Goal: Task Accomplishment & Management: Manage account settings

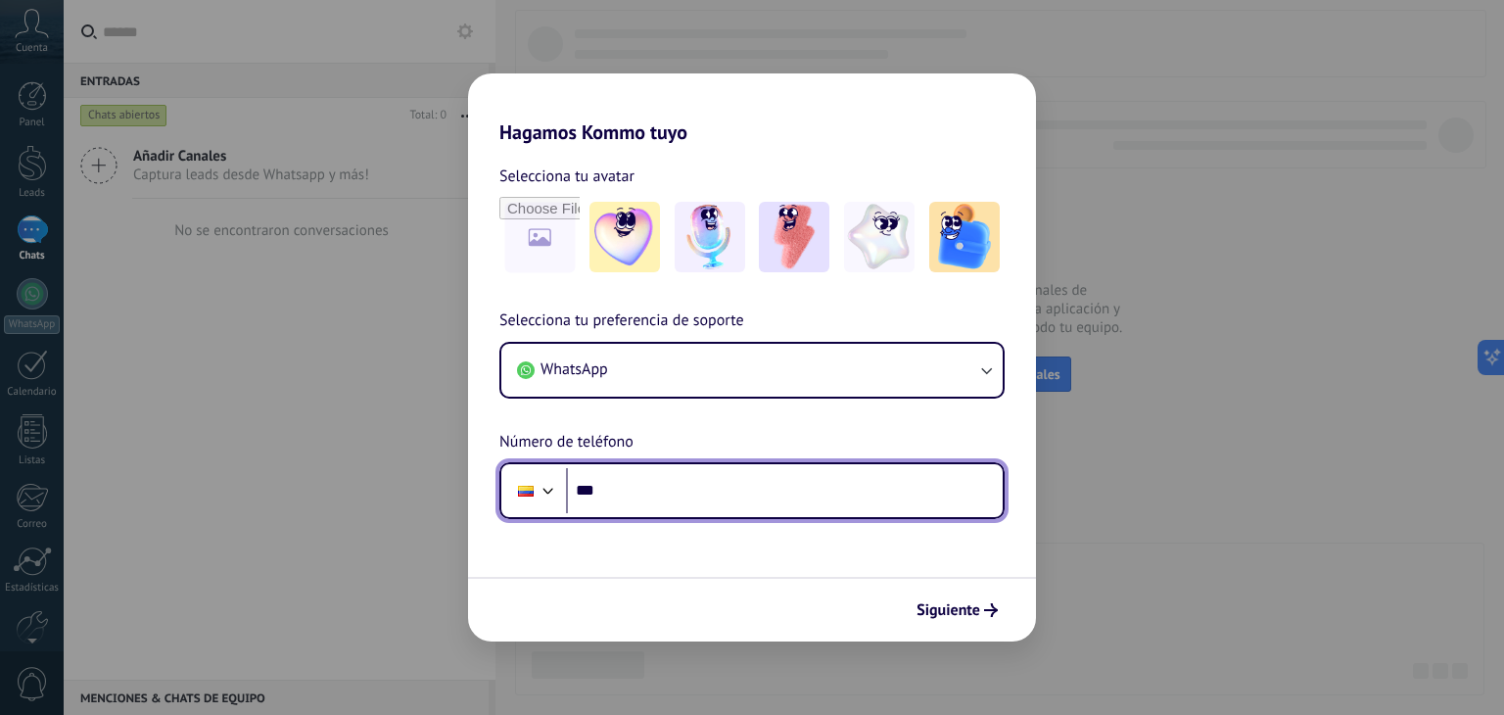
click at [628, 491] on input "***" at bounding box center [784, 490] width 437 height 45
click at [642, 490] on input "***" at bounding box center [784, 490] width 437 height 45
type input "**********"
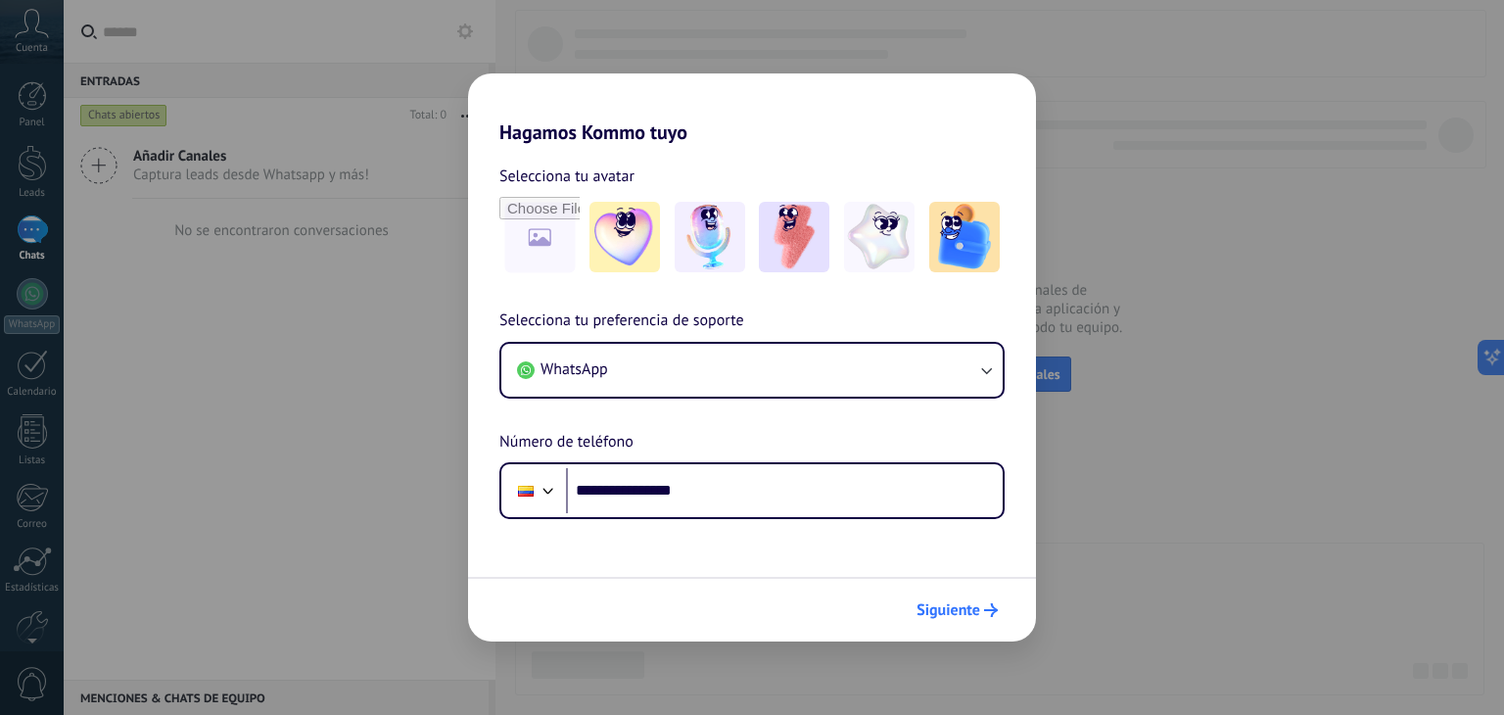
click at [948, 604] on span "Siguiente" at bounding box center [949, 610] width 64 height 14
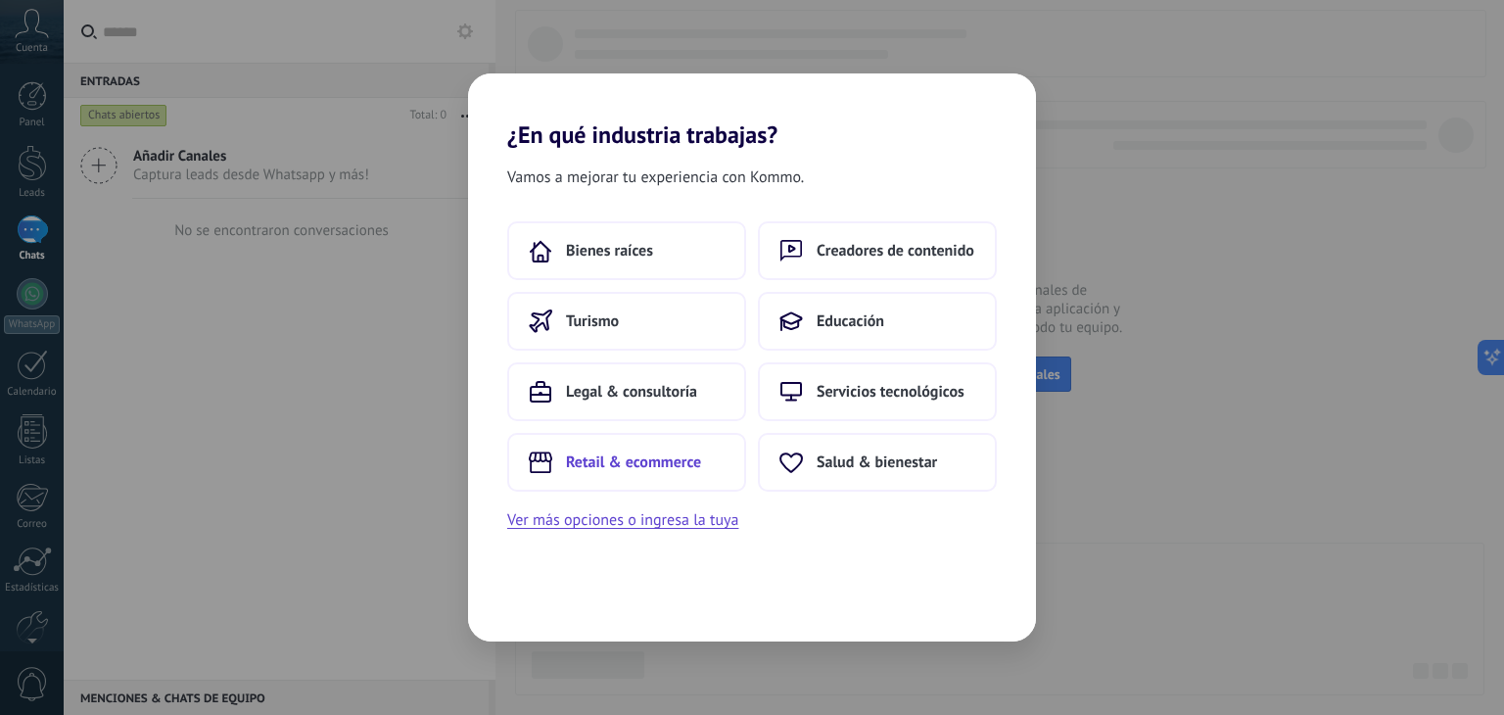
click at [656, 459] on span "Retail & ecommerce" at bounding box center [633, 462] width 135 height 20
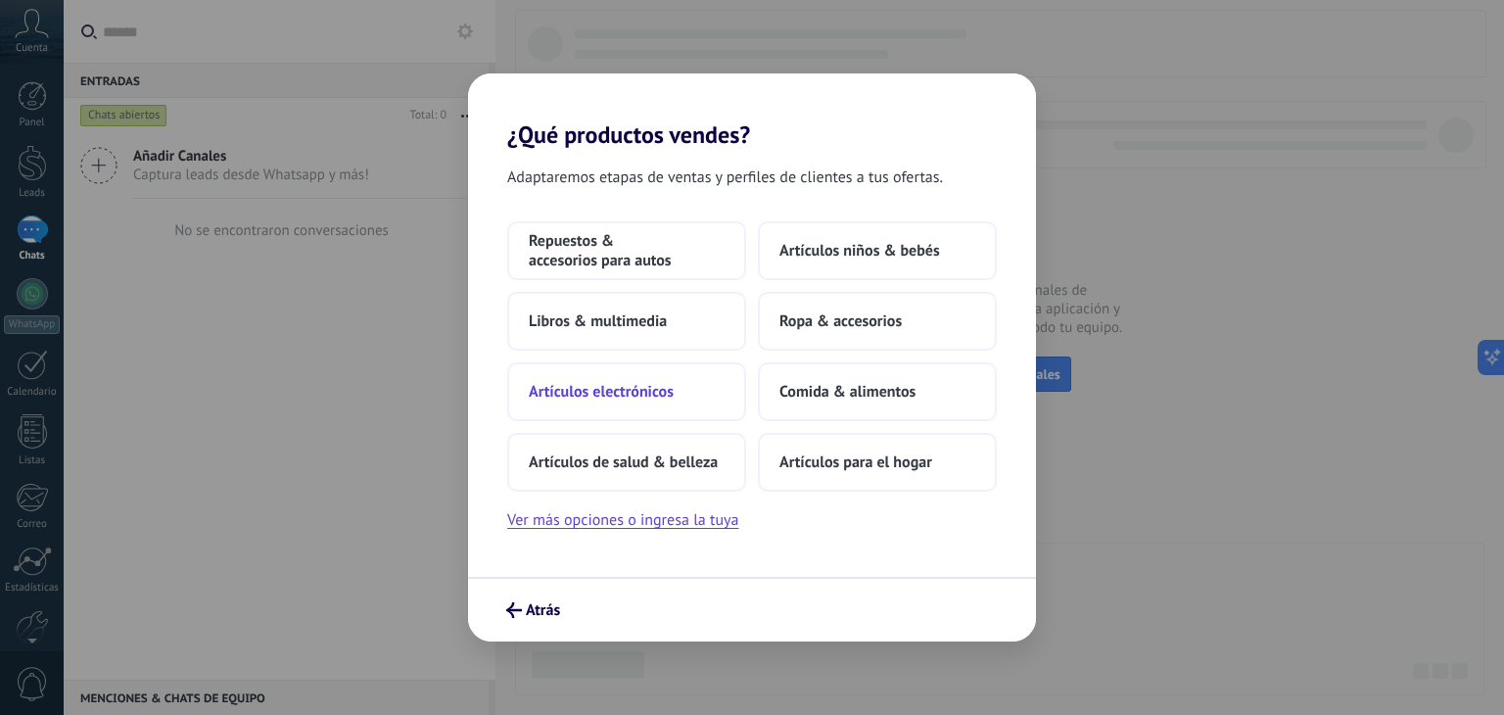
click at [635, 393] on span "Artículos electrónicos" at bounding box center [601, 392] width 145 height 20
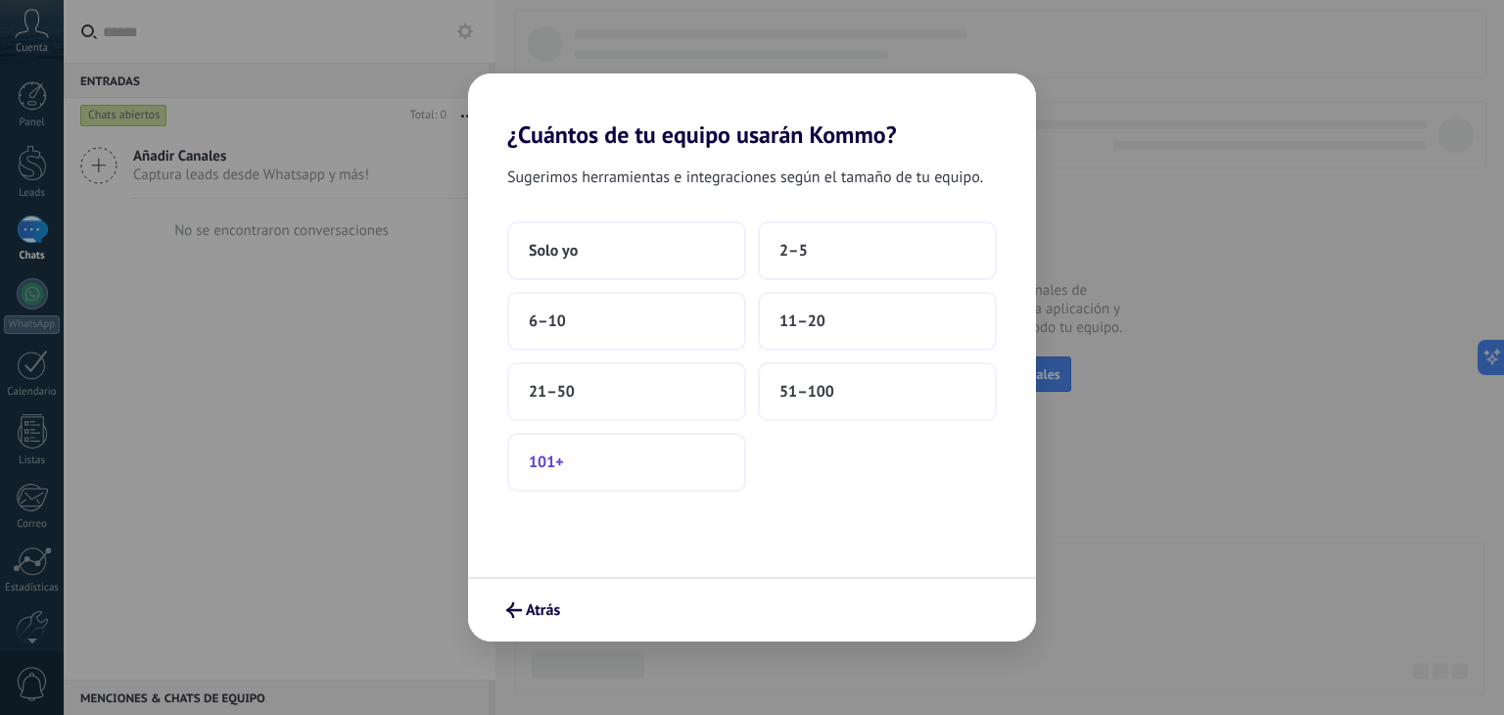
click at [580, 459] on button "101+" at bounding box center [626, 462] width 239 height 59
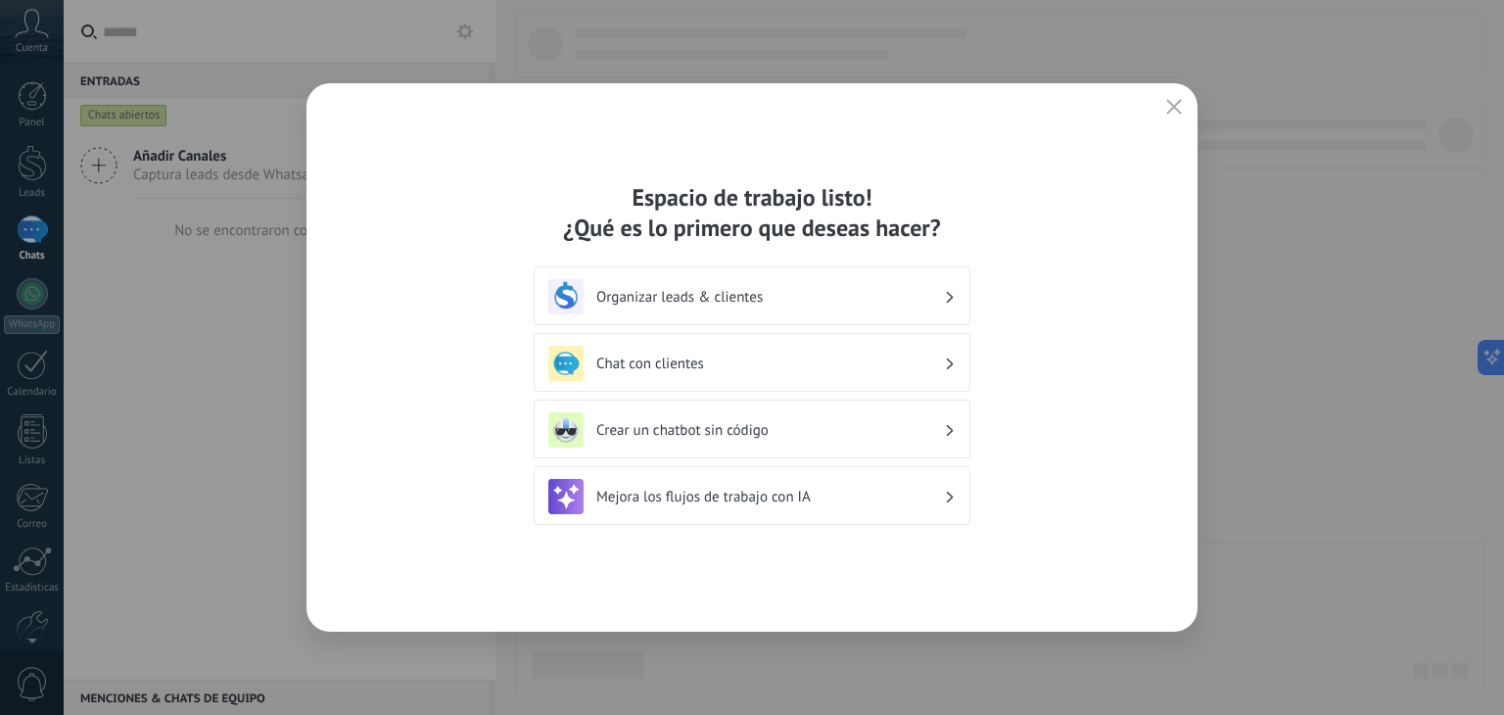
click at [782, 290] on h3 "Organizar leads & clientes" at bounding box center [770, 297] width 348 height 19
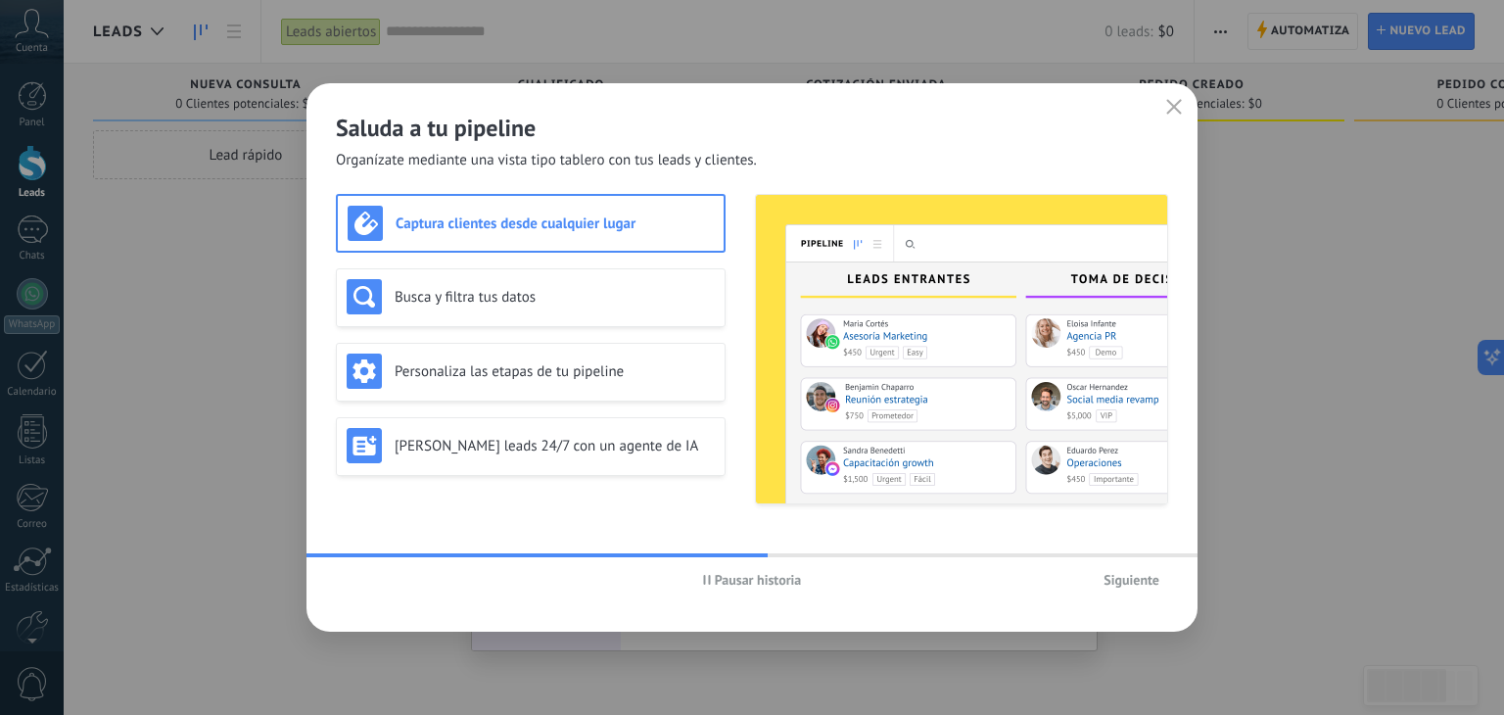
click at [1140, 581] on span "Siguiente" at bounding box center [1132, 580] width 56 height 14
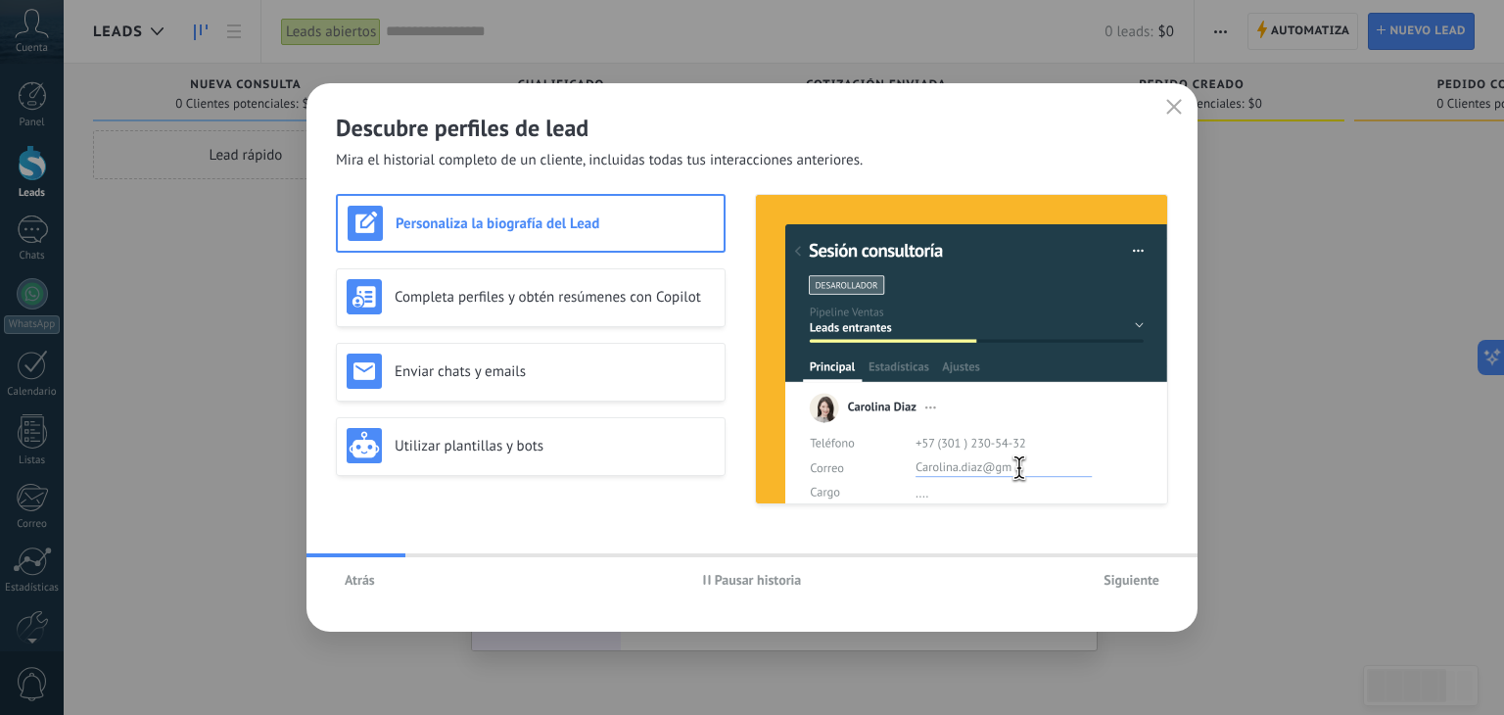
click at [1140, 581] on span "Siguiente" at bounding box center [1132, 580] width 56 height 14
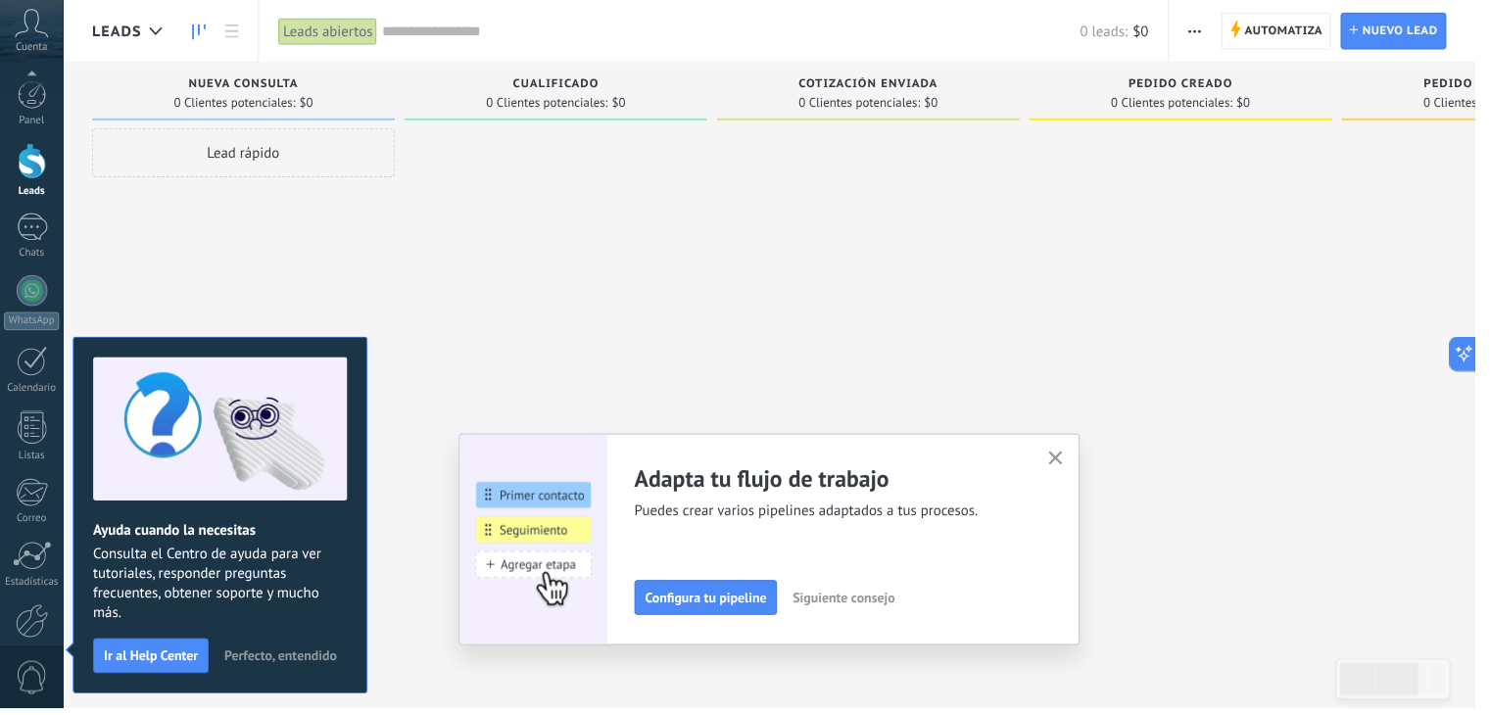
scroll to position [99, 0]
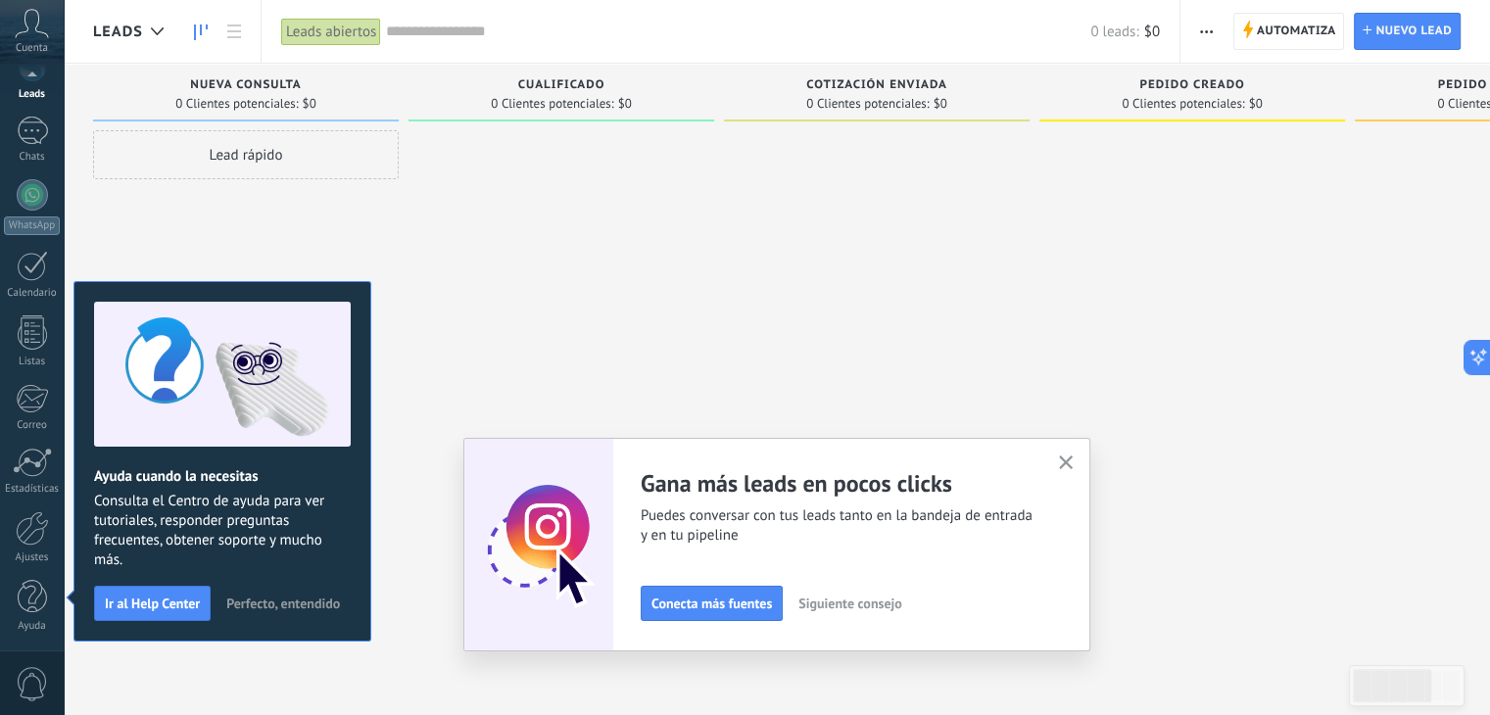
click at [1073, 461] on icon "button" at bounding box center [1066, 462] width 15 height 15
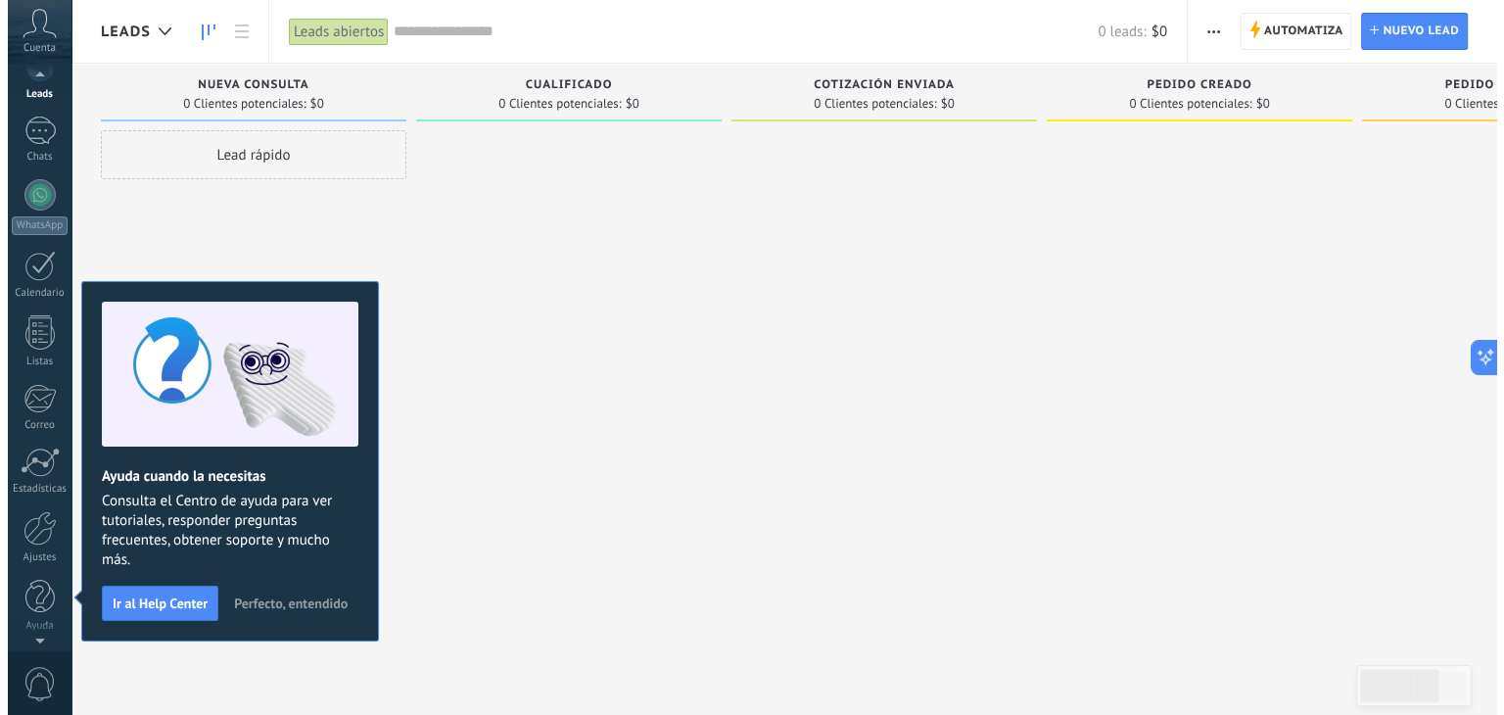
scroll to position [0, 0]
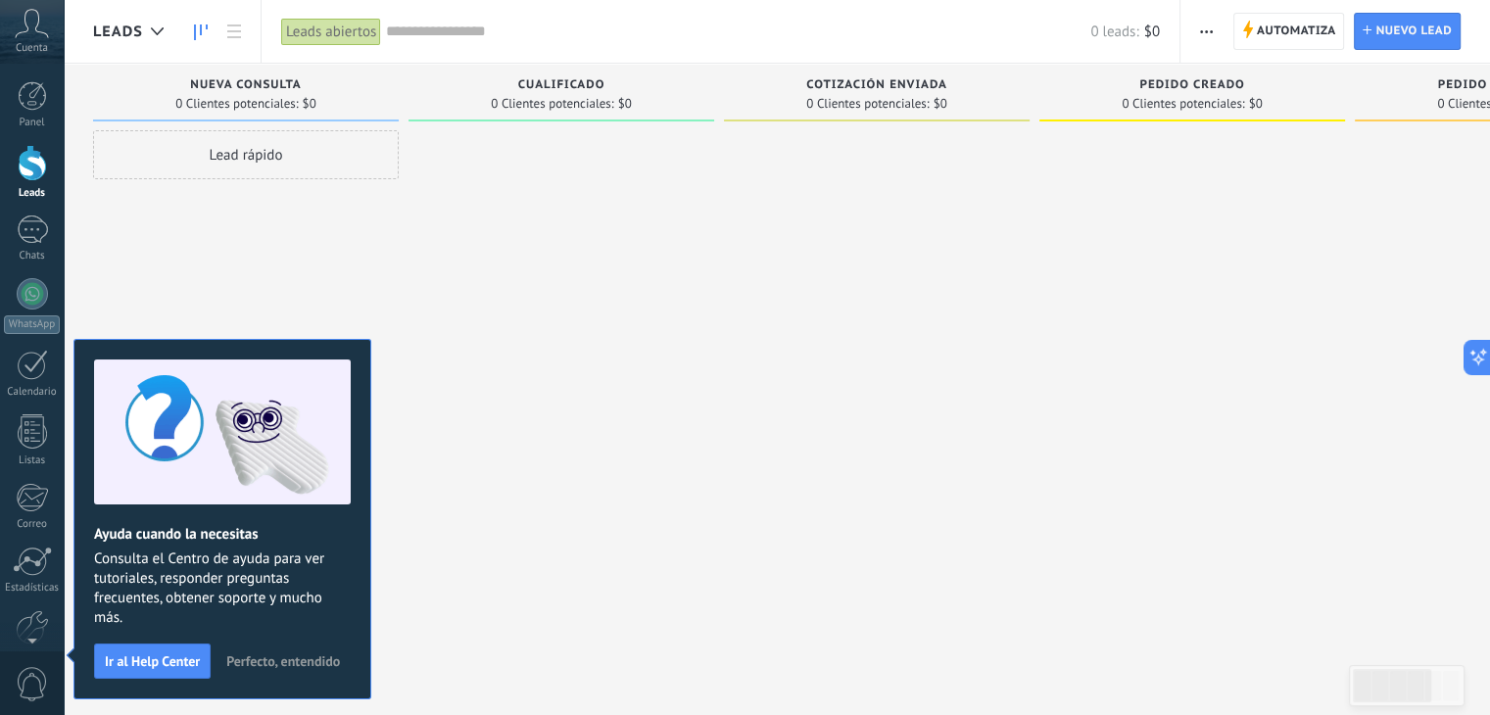
click at [273, 659] on span "Perfecto, entendido" at bounding box center [283, 661] width 114 height 14
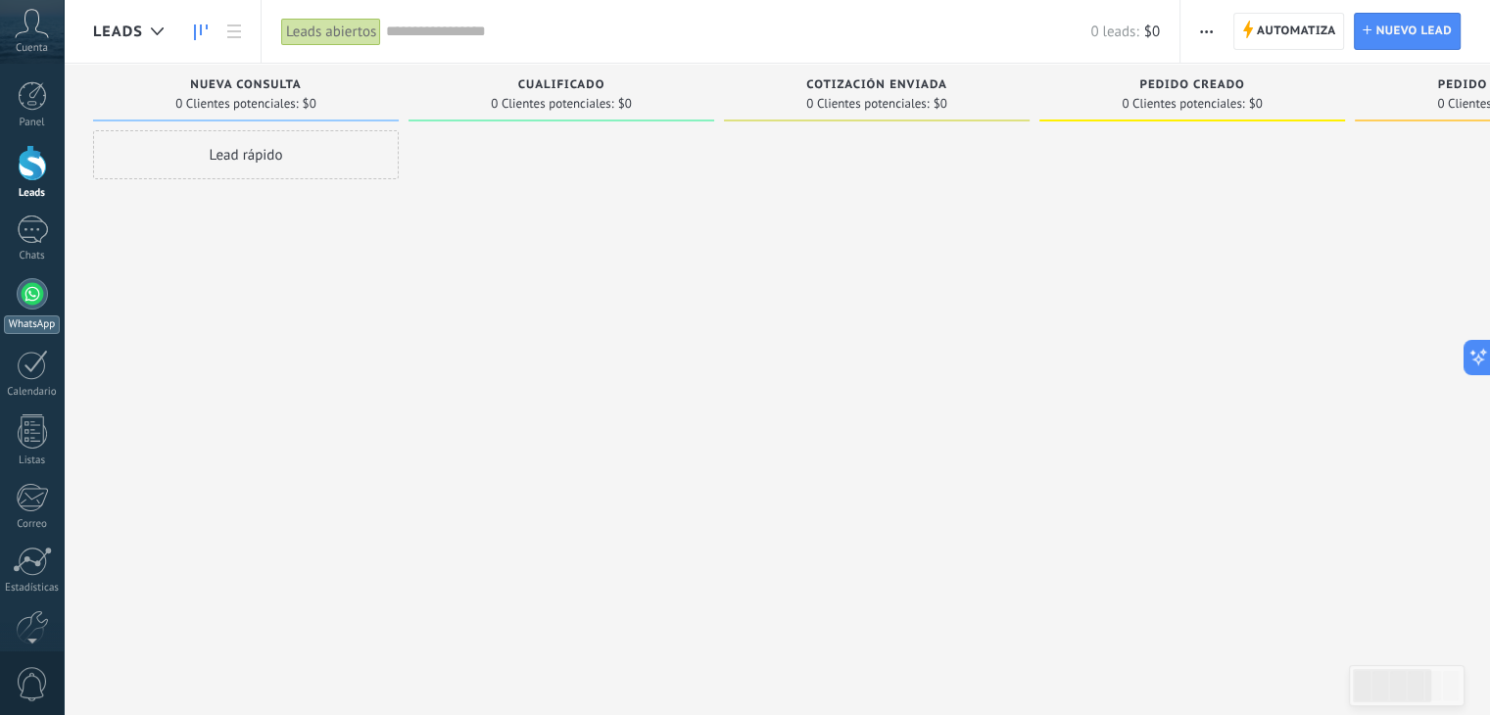
click at [36, 291] on div at bounding box center [32, 293] width 31 height 31
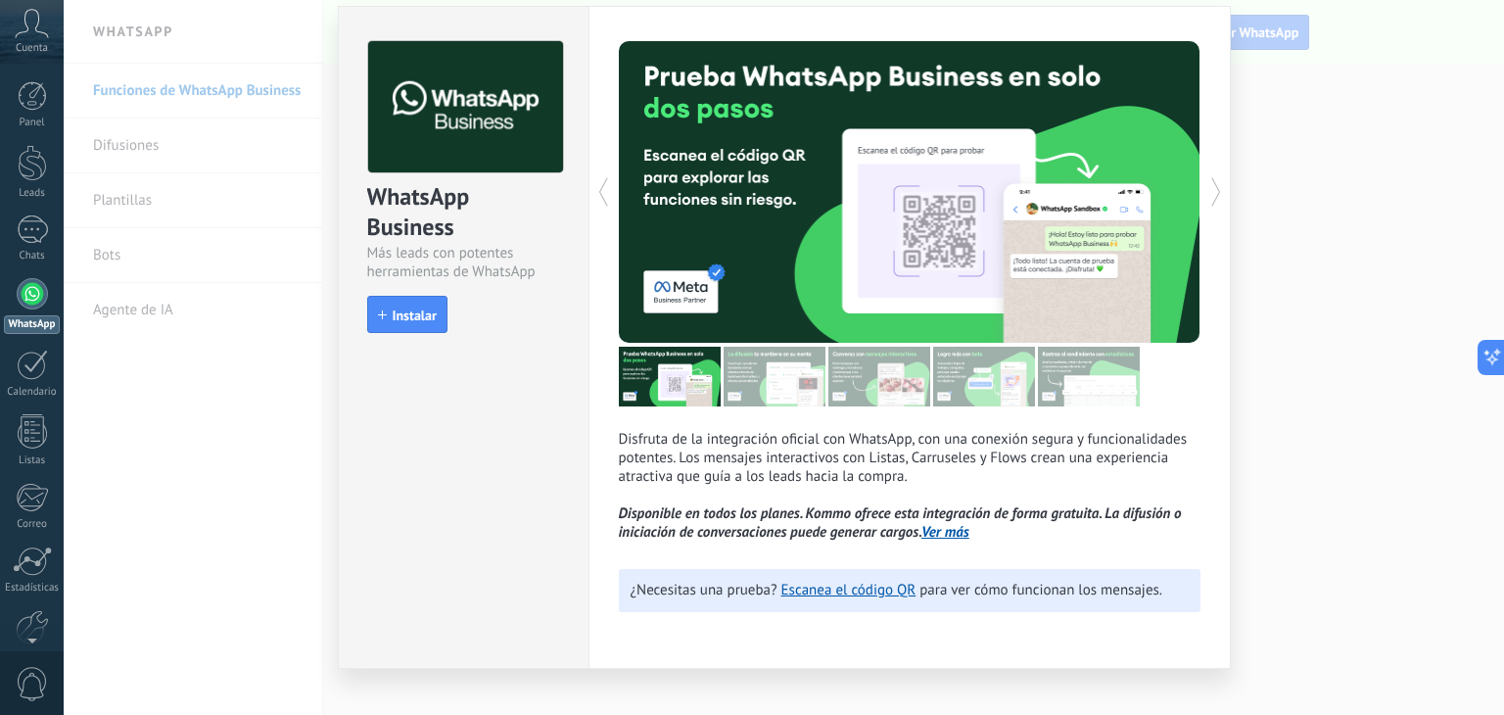
scroll to position [86, 0]
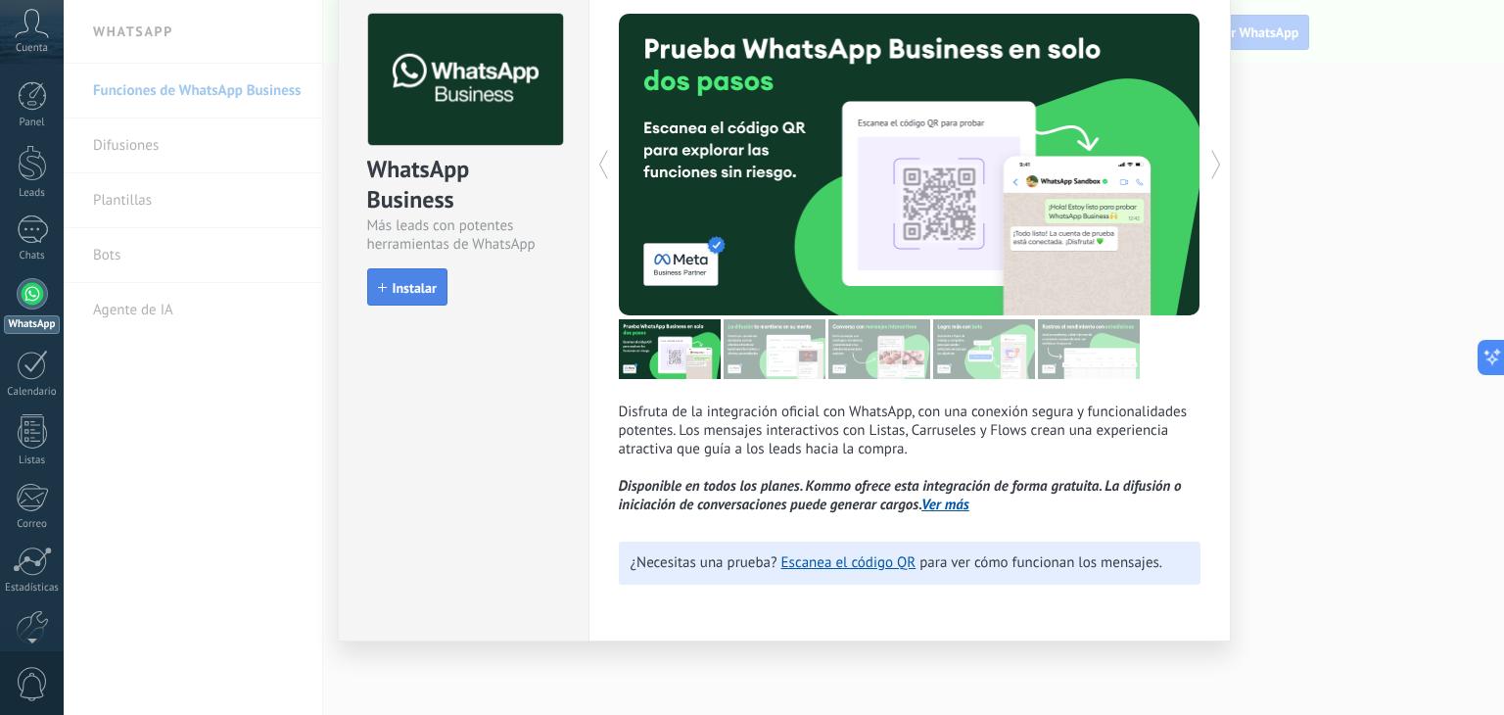
click at [427, 283] on span "Instalar" at bounding box center [415, 288] width 44 height 14
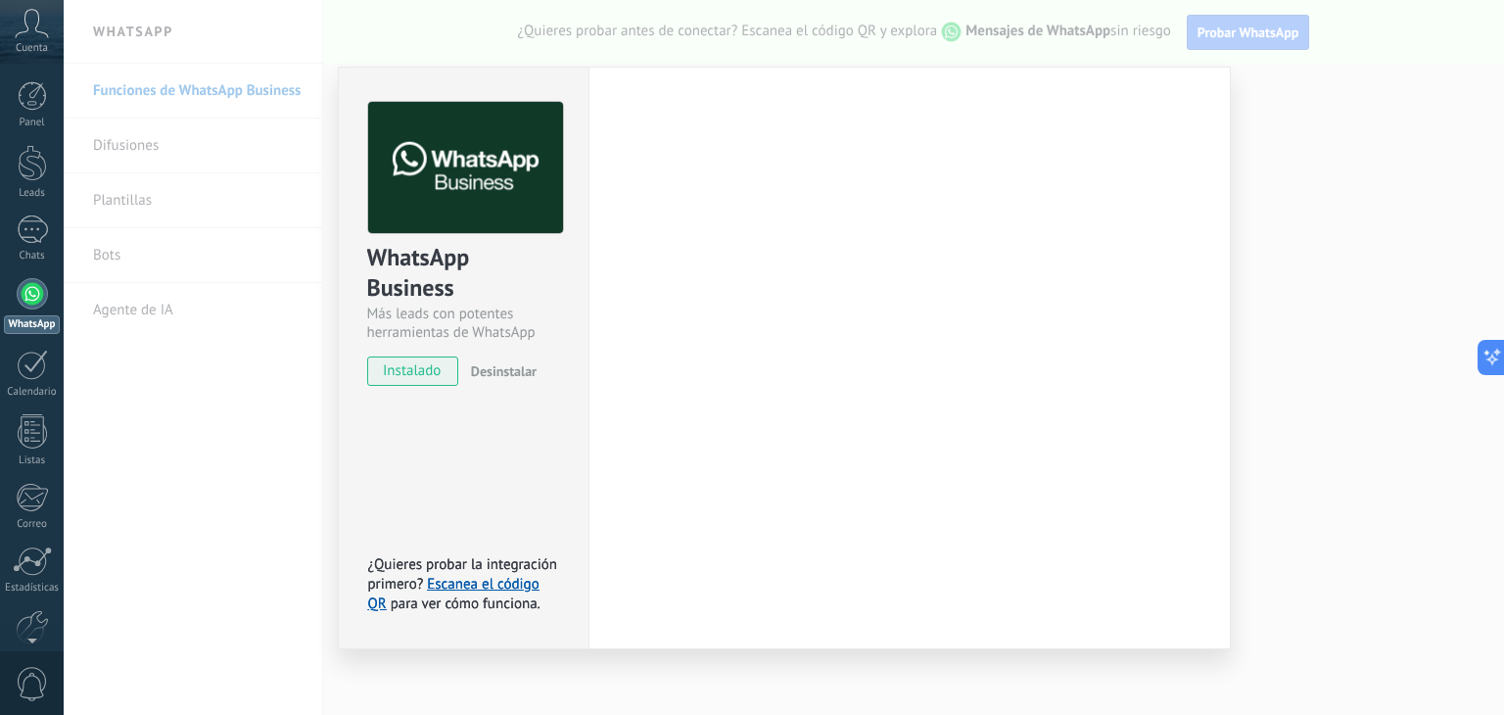
scroll to position [0, 0]
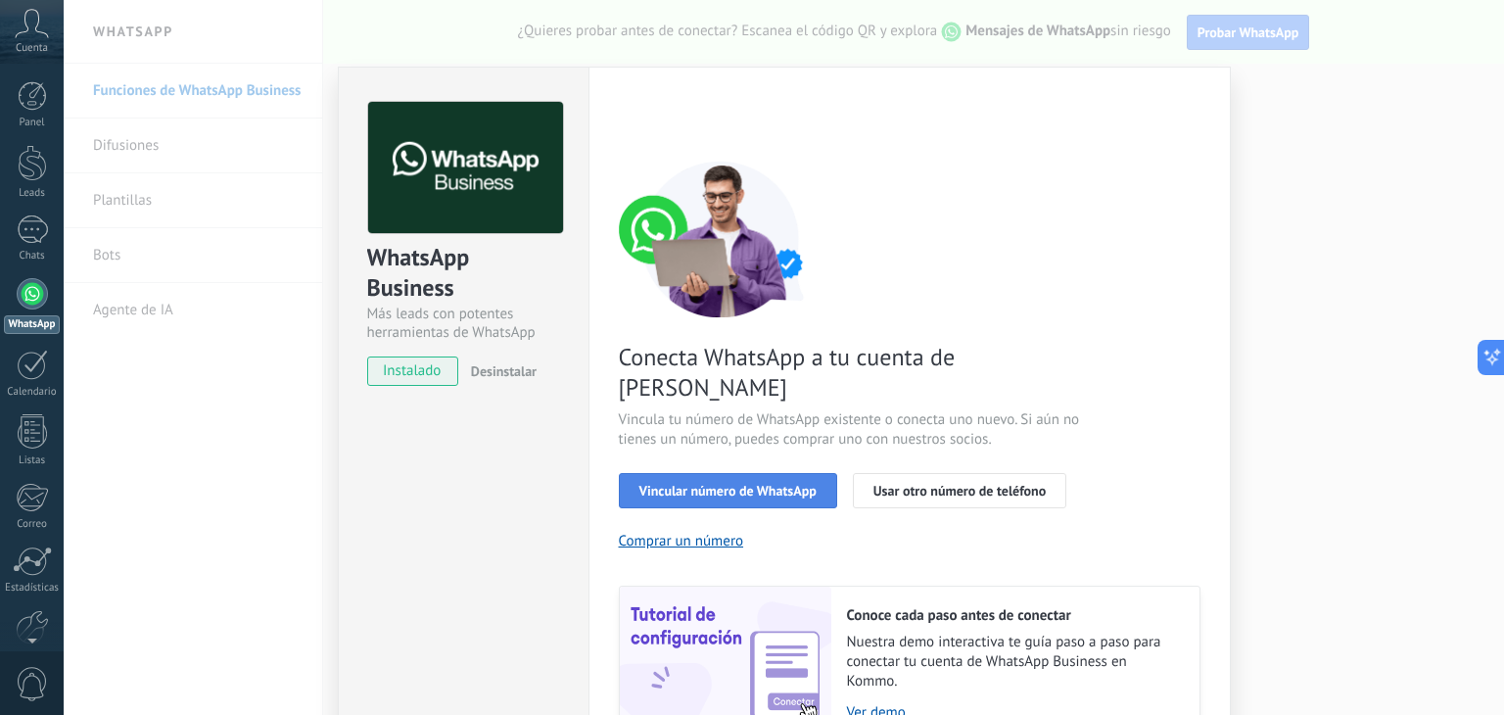
click at [705, 484] on span "Vincular número de WhatsApp" at bounding box center [728, 491] width 177 height 14
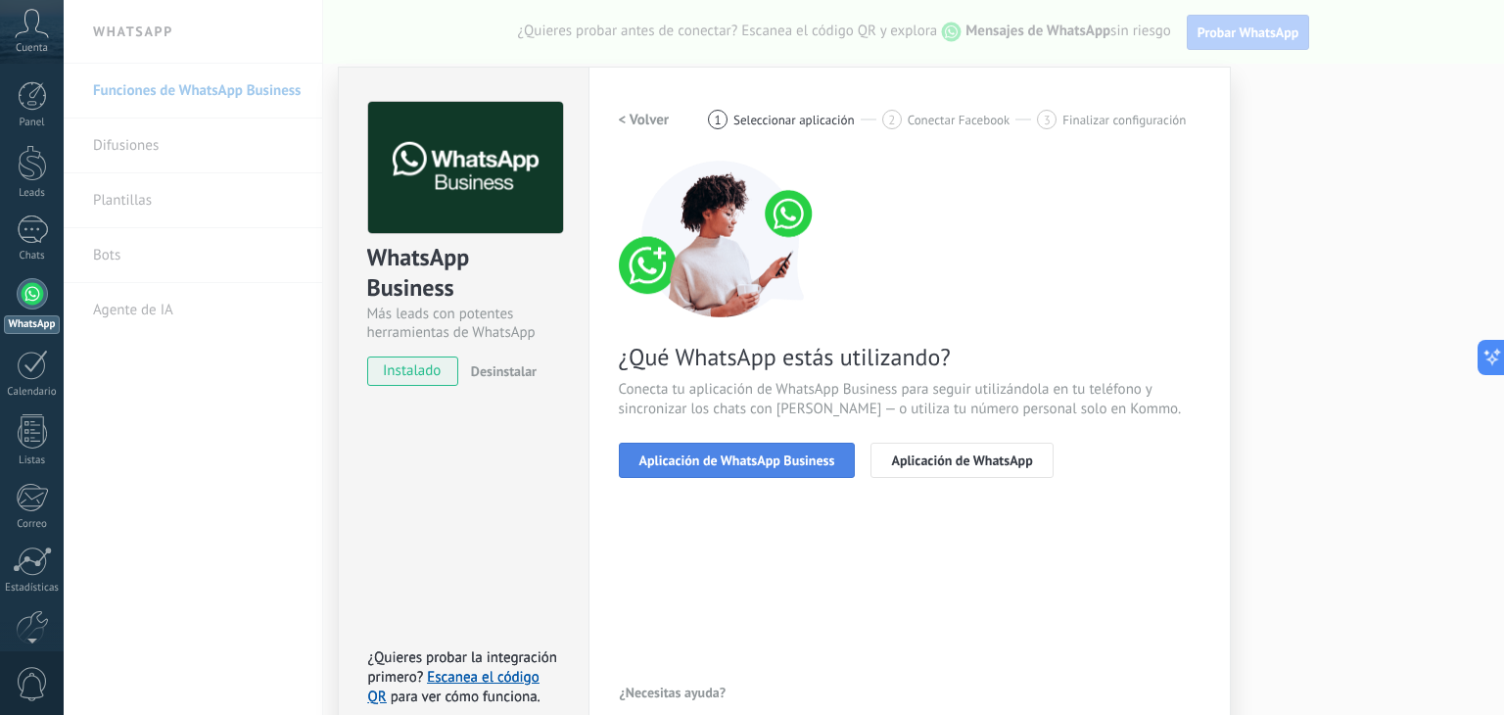
click at [750, 458] on span "Aplicación de WhatsApp Business" at bounding box center [738, 460] width 196 height 14
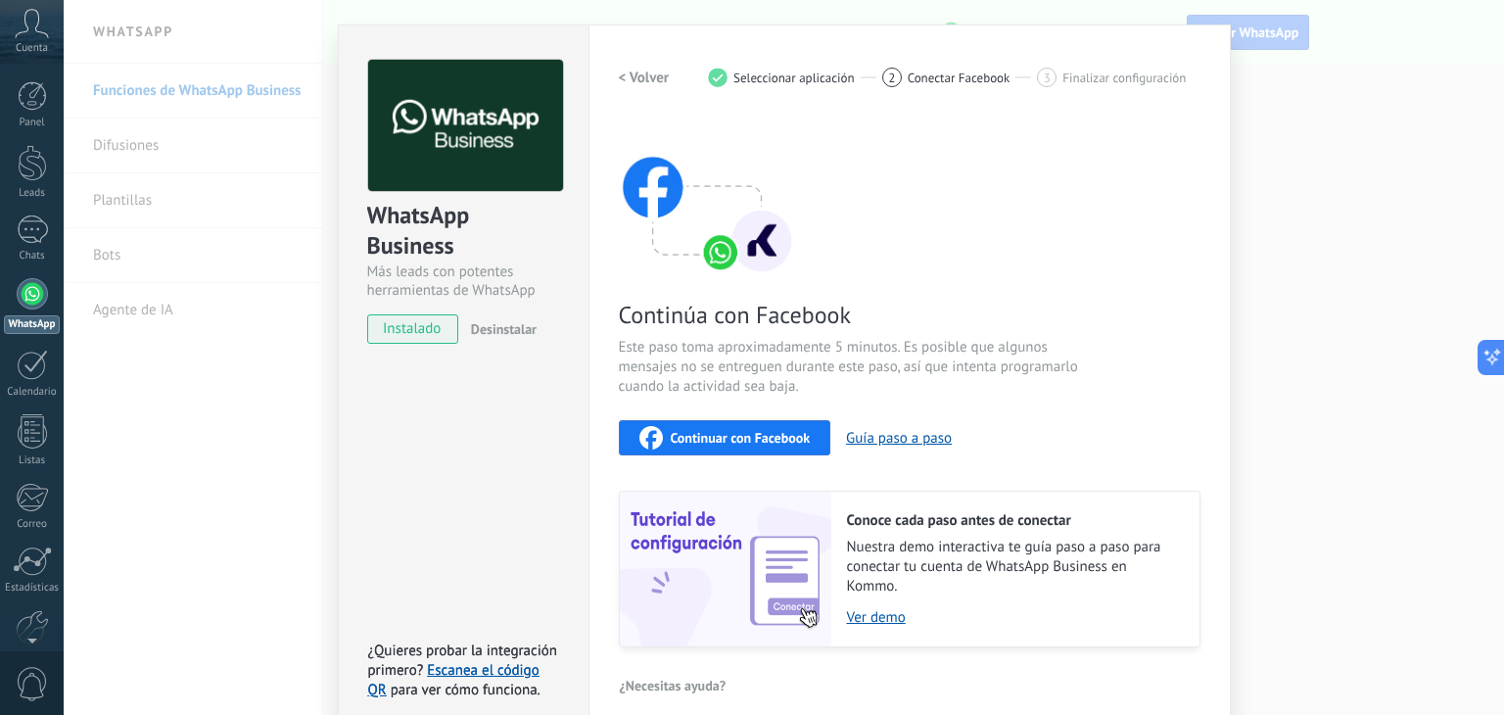
scroll to position [61, 0]
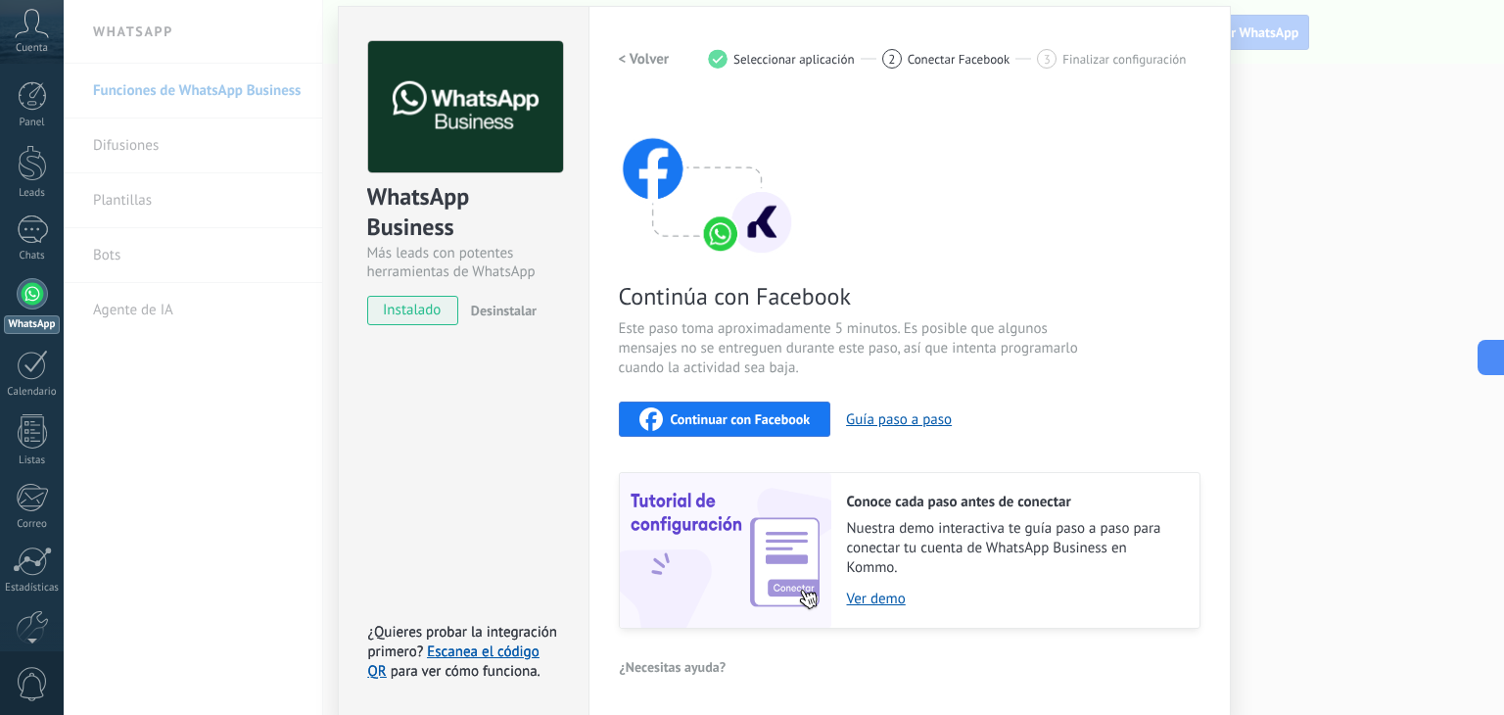
click at [745, 419] on span "Continuar con Facebook" at bounding box center [741, 419] width 140 height 14
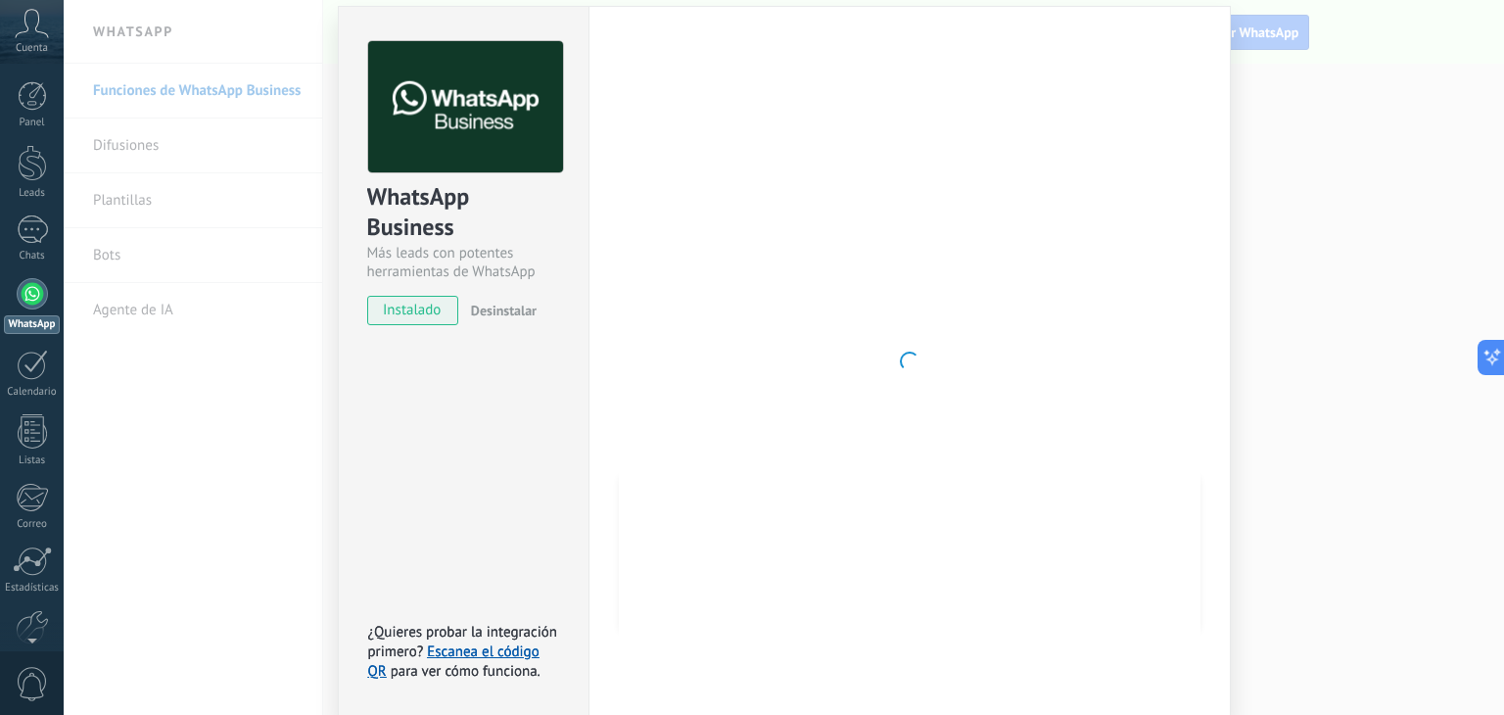
scroll to position [27, 0]
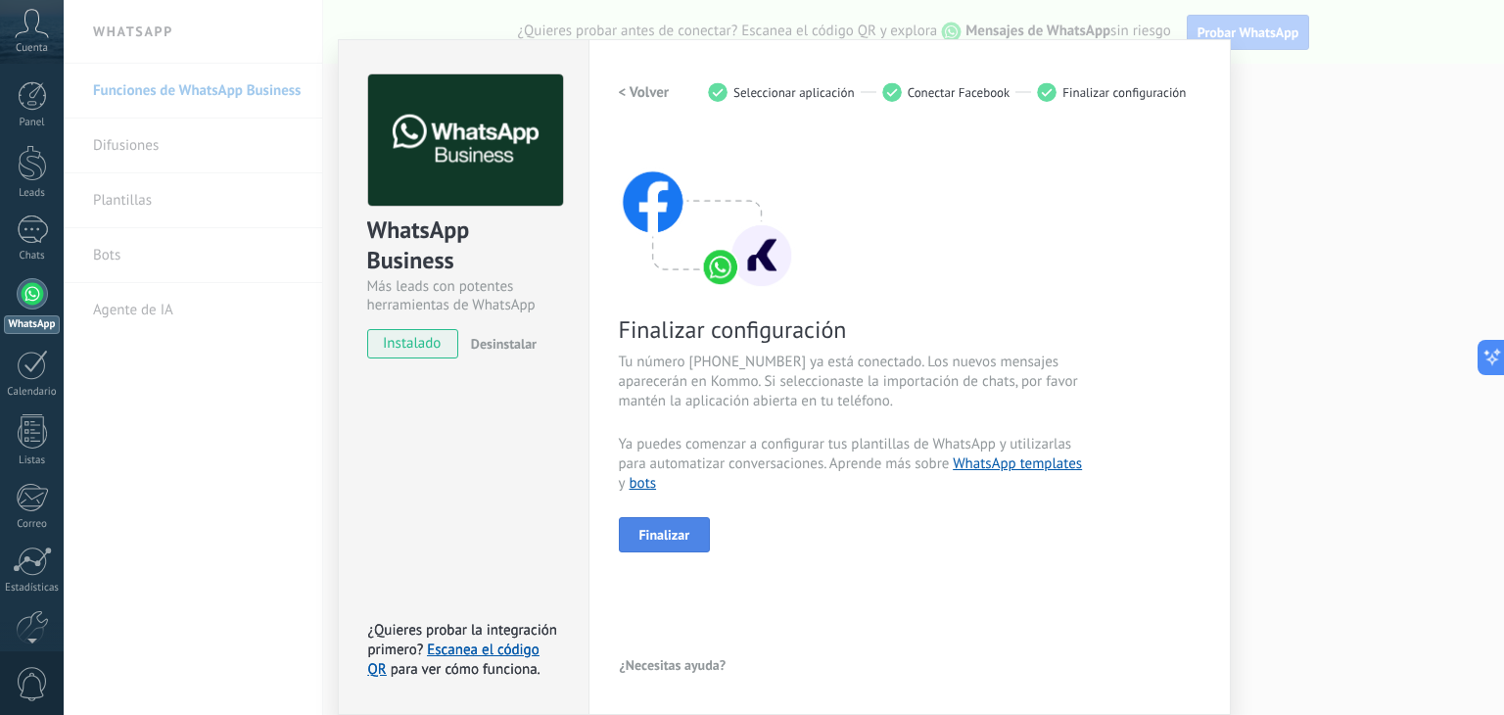
click at [688, 524] on button "Finalizar" at bounding box center [665, 534] width 92 height 35
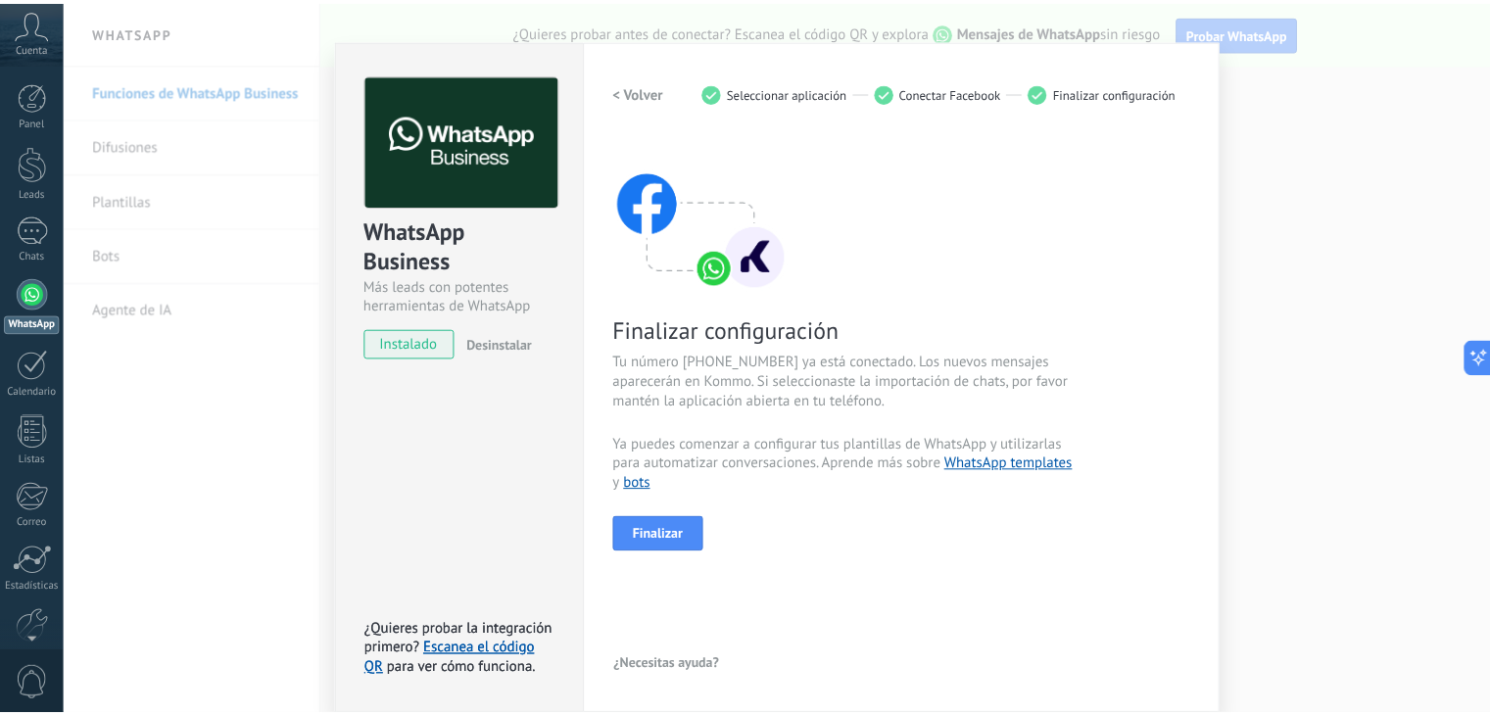
scroll to position [0, 0]
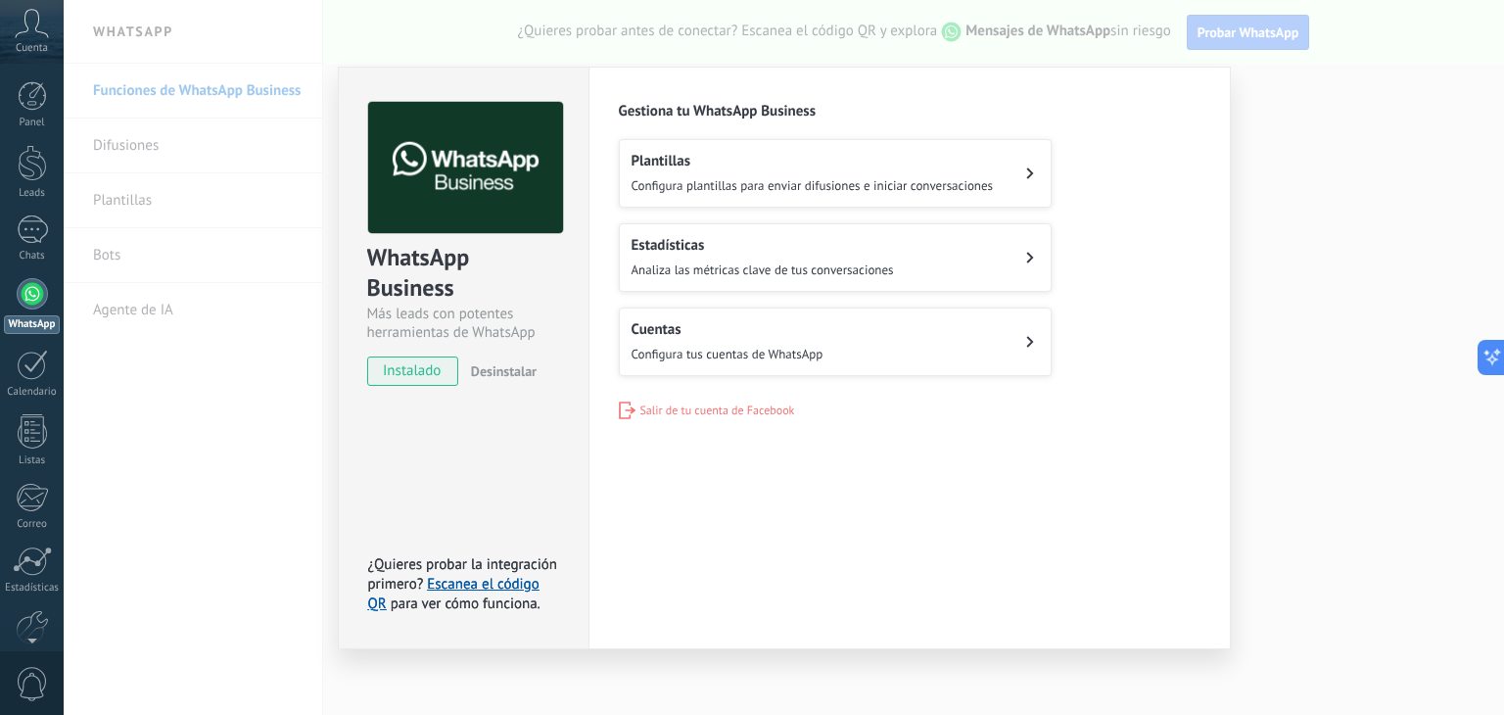
click at [263, 430] on div "WhatsApp Business Más leads con potentes herramientas de WhatsApp instalado Des…" at bounding box center [784, 357] width 1441 height 715
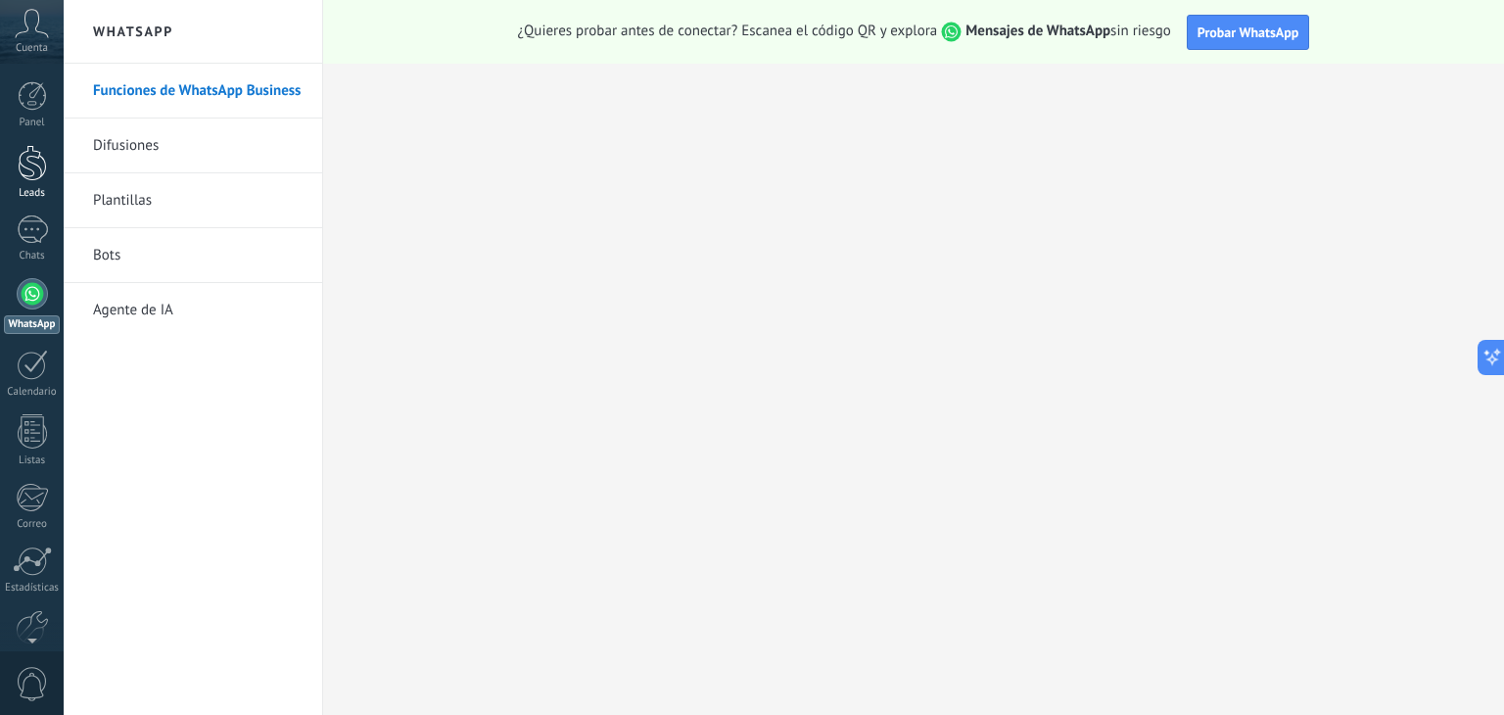
click at [31, 171] on div at bounding box center [32, 163] width 29 height 36
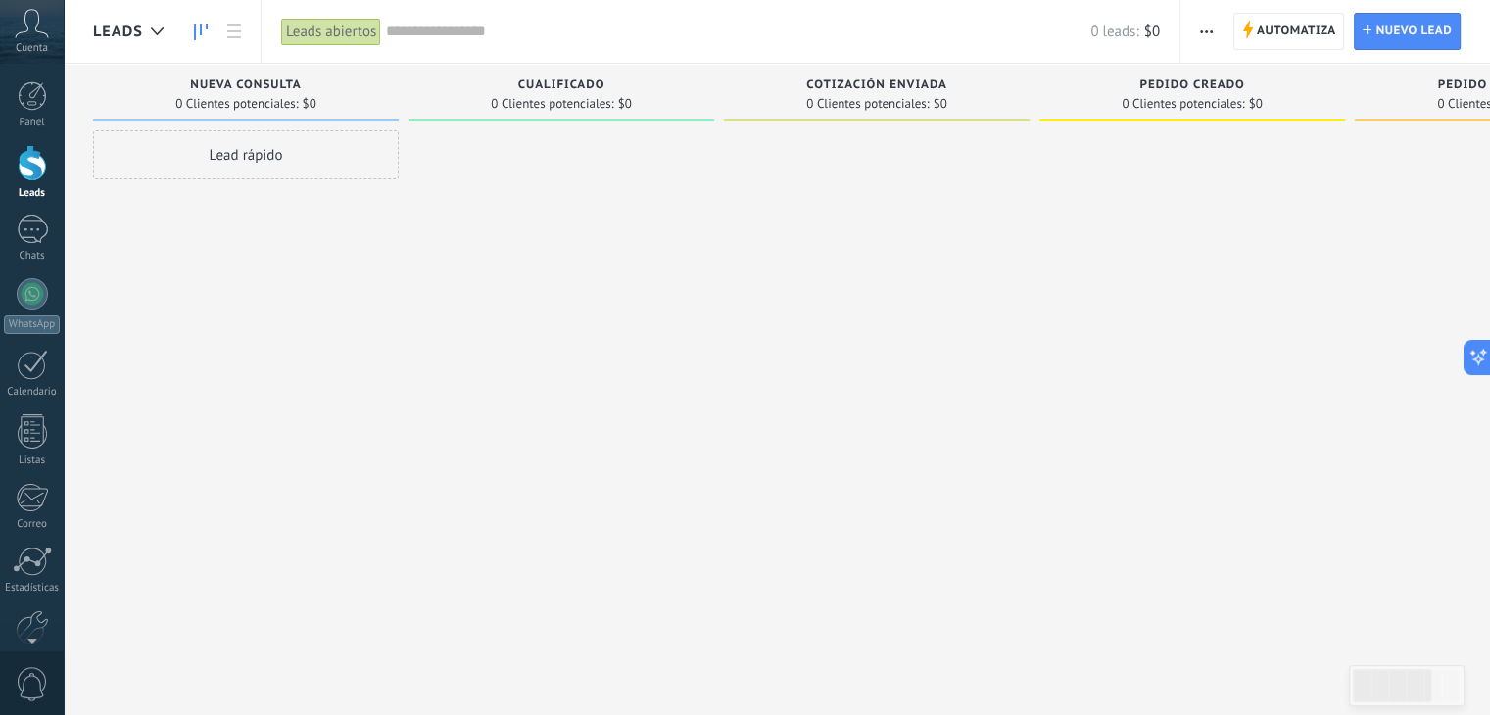
click at [43, 183] on link "Leads" at bounding box center [32, 172] width 64 height 55
click at [1257, 37] on span "Automatiza" at bounding box center [1296, 31] width 79 height 35
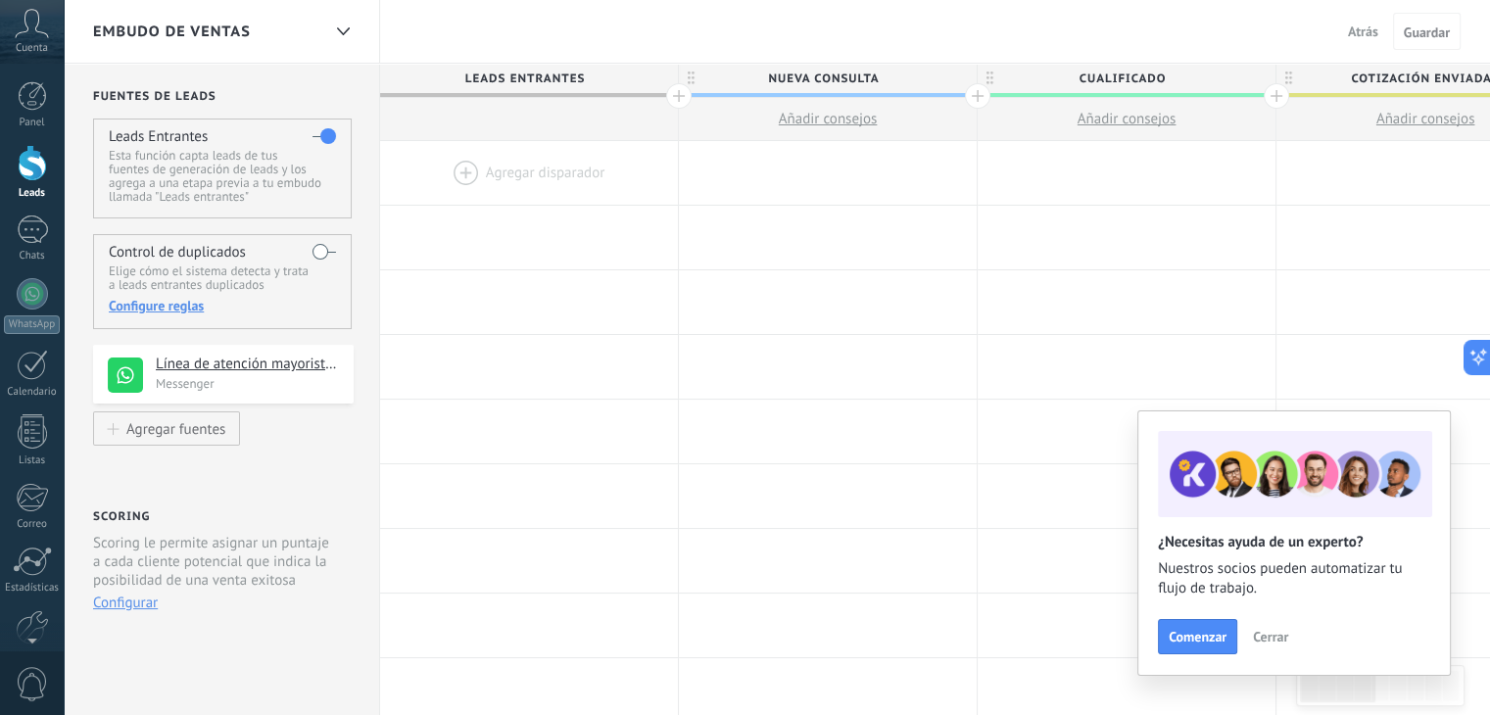
click at [321, 258] on label at bounding box center [324, 251] width 24 height 31
click at [220, 376] on p "Messenger" at bounding box center [249, 383] width 186 height 17
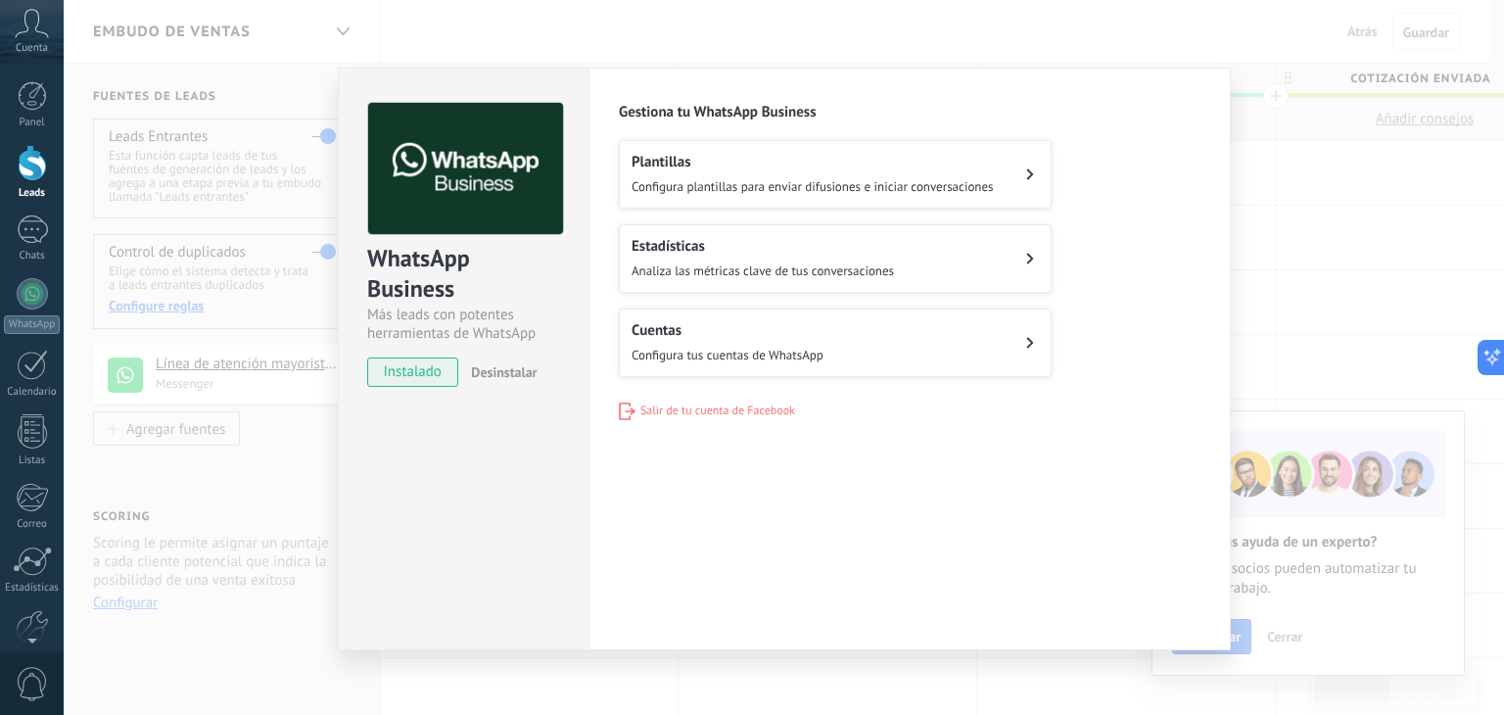
click at [656, 347] on span "Configura tus cuentas de WhatsApp" at bounding box center [728, 355] width 192 height 17
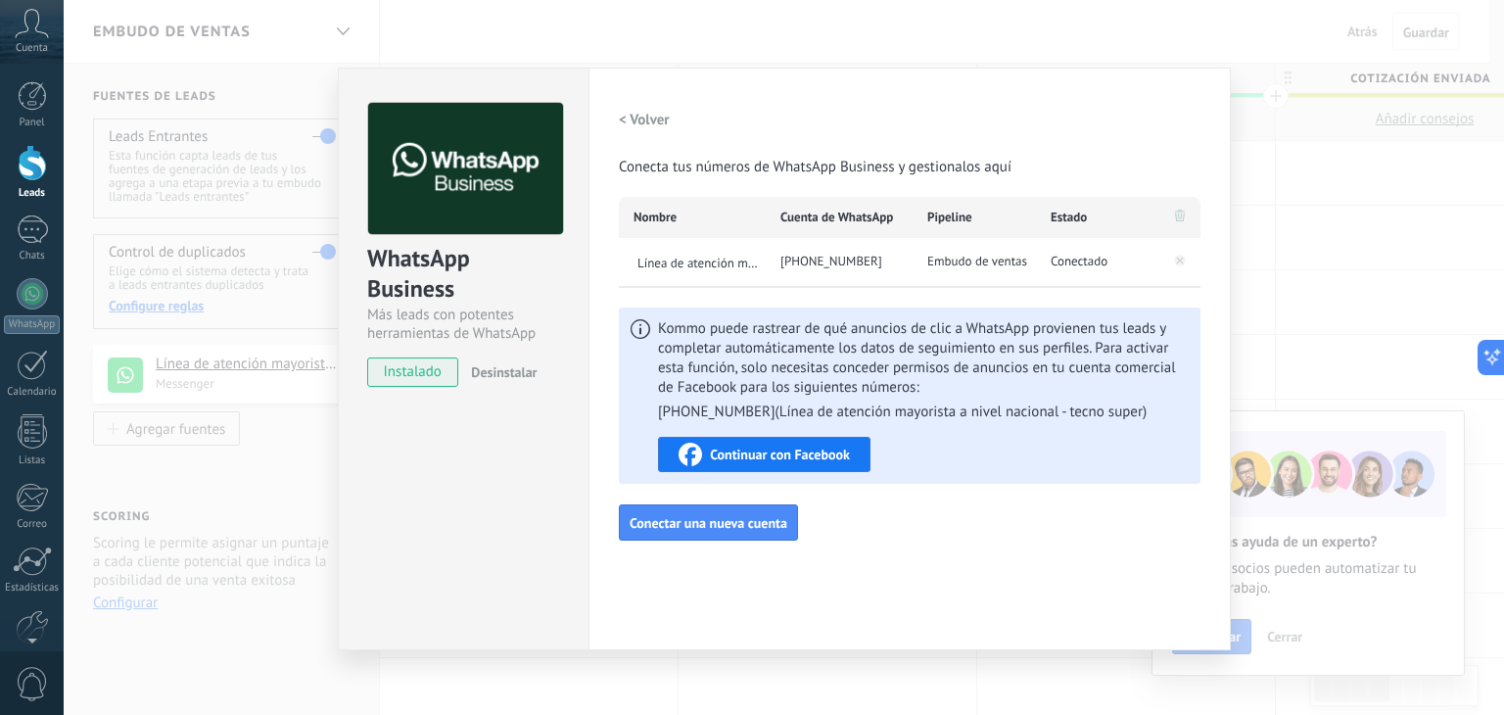
click at [226, 482] on div "WhatsApp Business Más leads con potentes herramientas de WhatsApp instalado Des…" at bounding box center [784, 357] width 1441 height 715
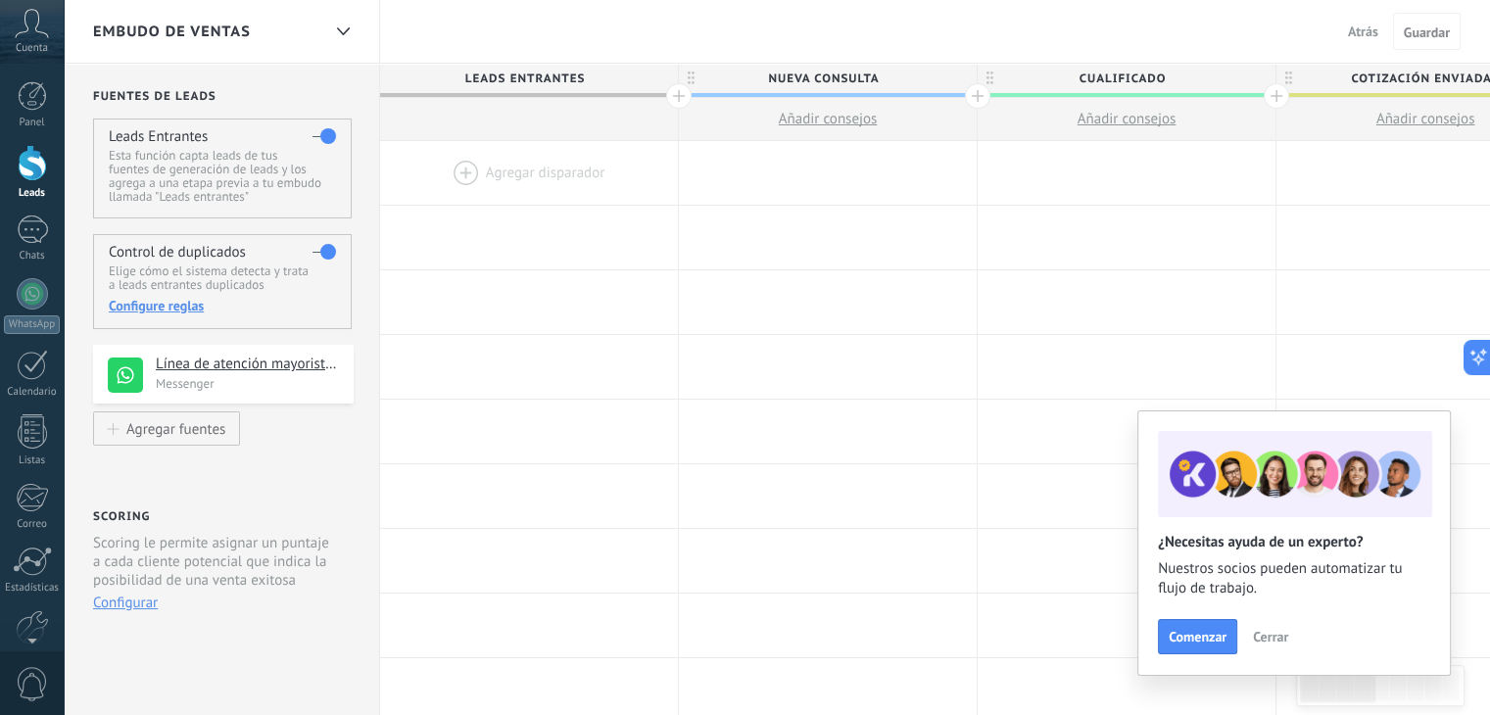
click at [27, 160] on div at bounding box center [32, 163] width 29 height 36
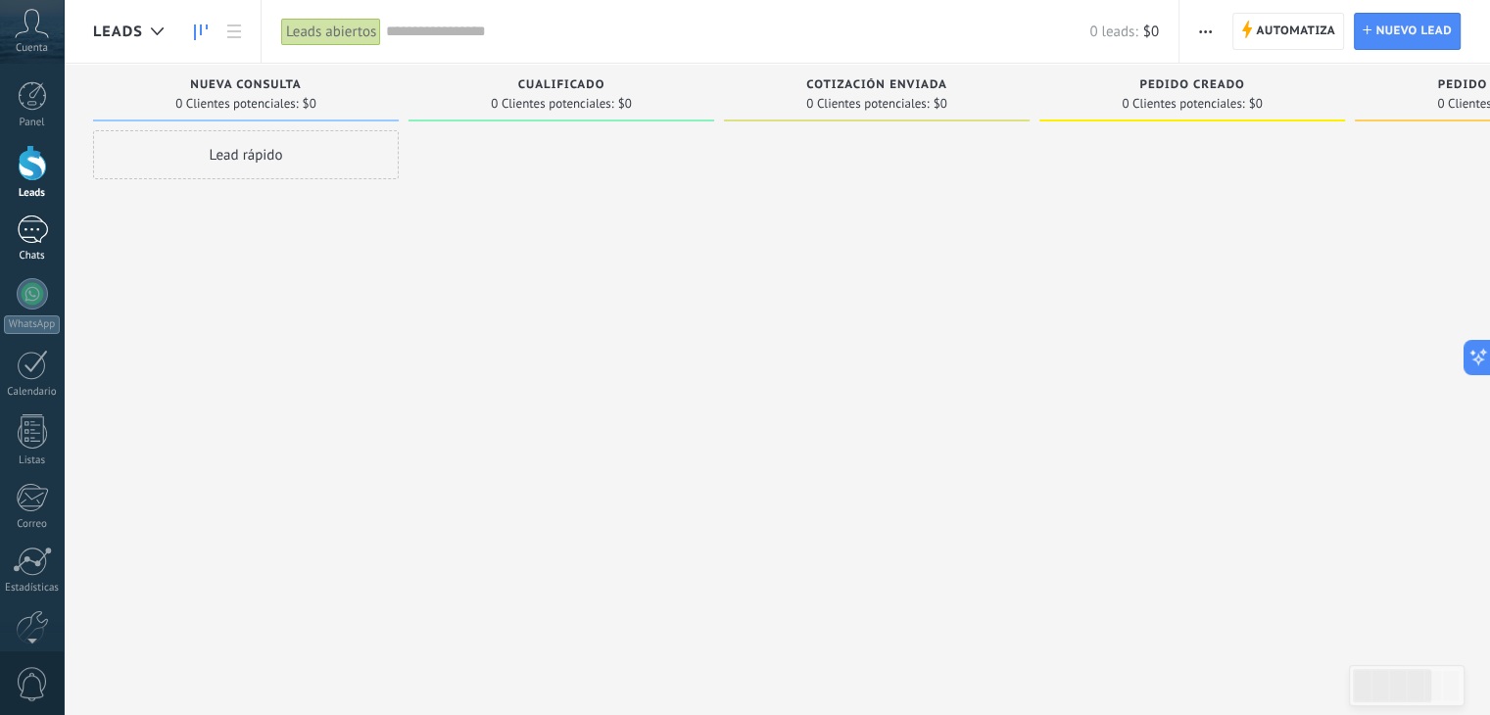
click at [31, 239] on div at bounding box center [32, 229] width 31 height 28
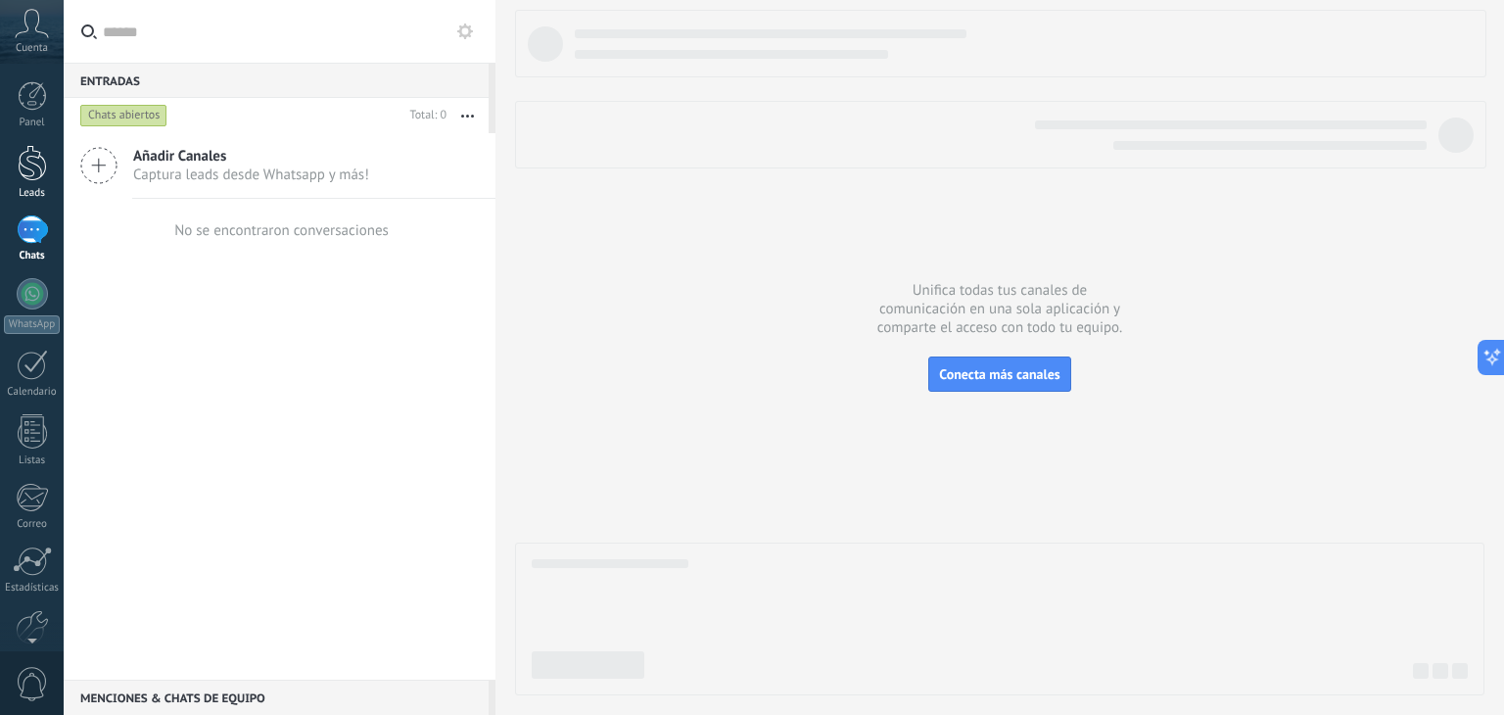
click at [40, 174] on div at bounding box center [32, 163] width 29 height 36
click at [48, 158] on link "Leads" at bounding box center [32, 172] width 64 height 55
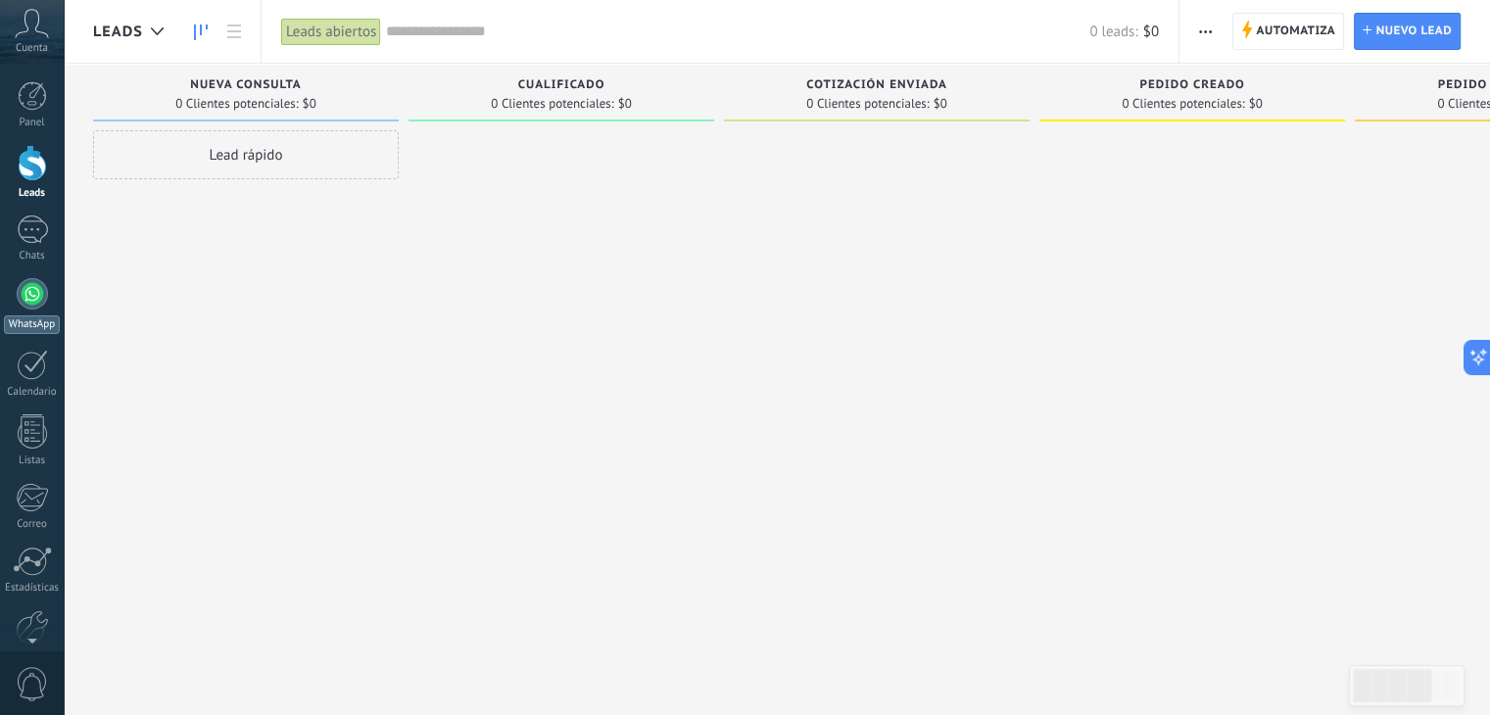
click at [28, 302] on div at bounding box center [32, 293] width 31 height 31
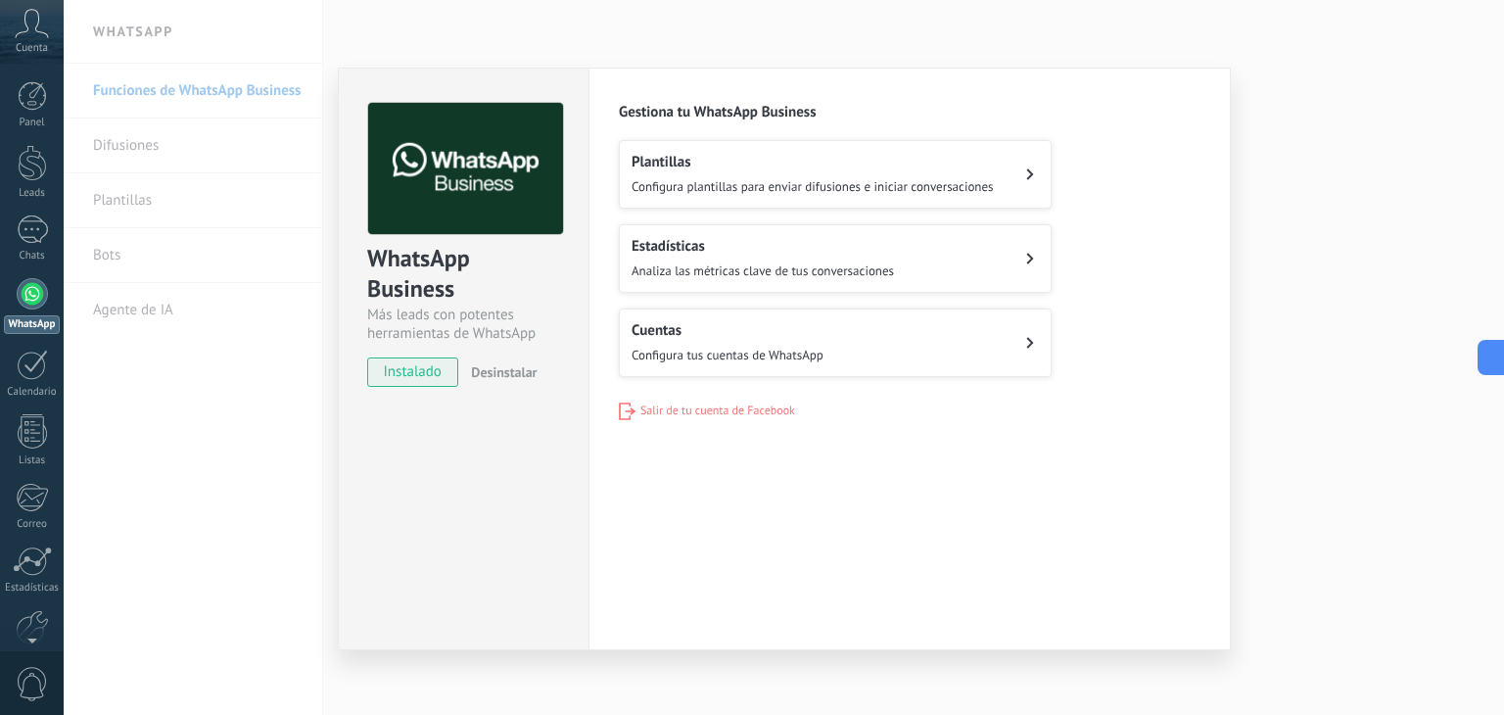
click at [800, 341] on div "Cuentas Configura tus cuentas de WhatsApp" at bounding box center [728, 342] width 192 height 43
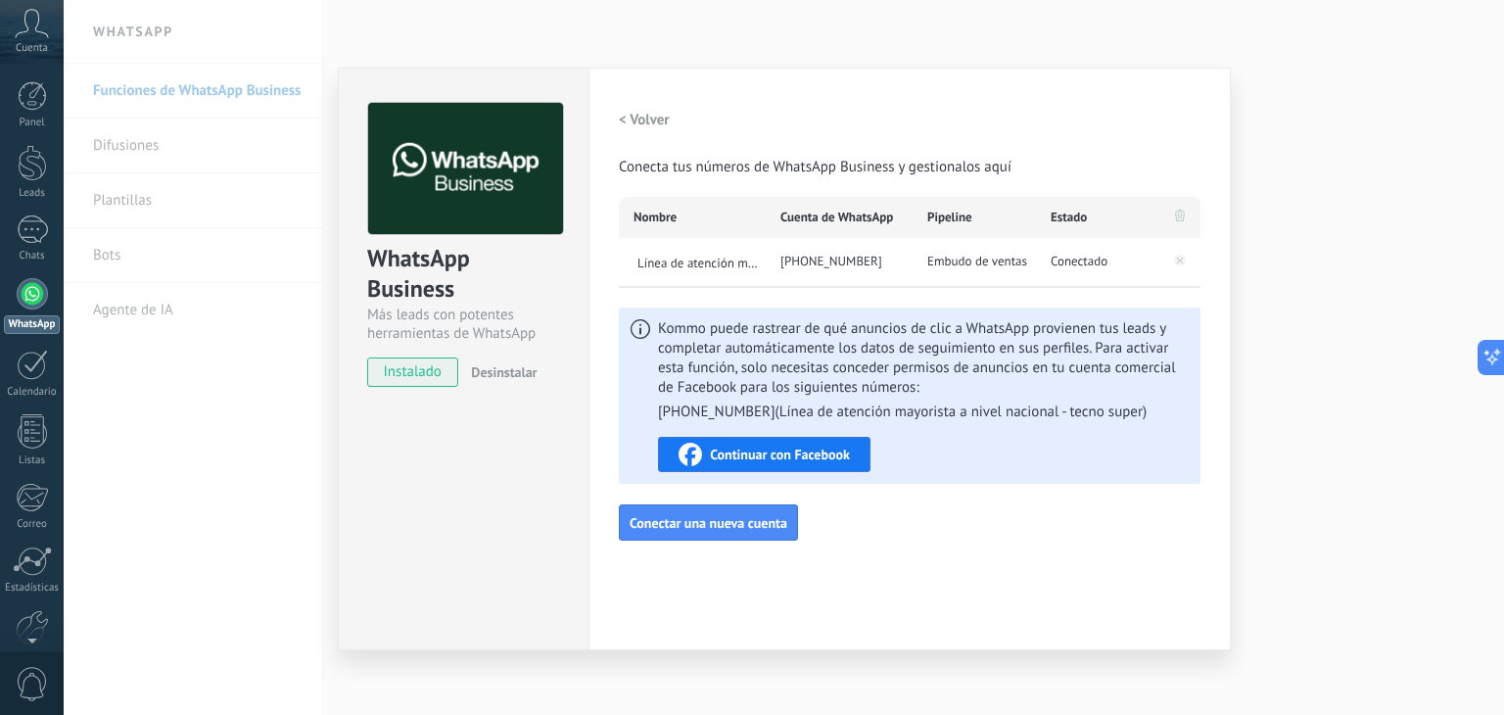
click at [1029, 279] on div "Embudo de ventas" at bounding box center [974, 262] width 123 height 49
click at [1003, 257] on span "Embudo de ventas" at bounding box center [977, 262] width 100 height 20
click at [224, 318] on div "WhatsApp Business Más leads con potentes herramientas de WhatsApp instalado Des…" at bounding box center [784, 357] width 1441 height 715
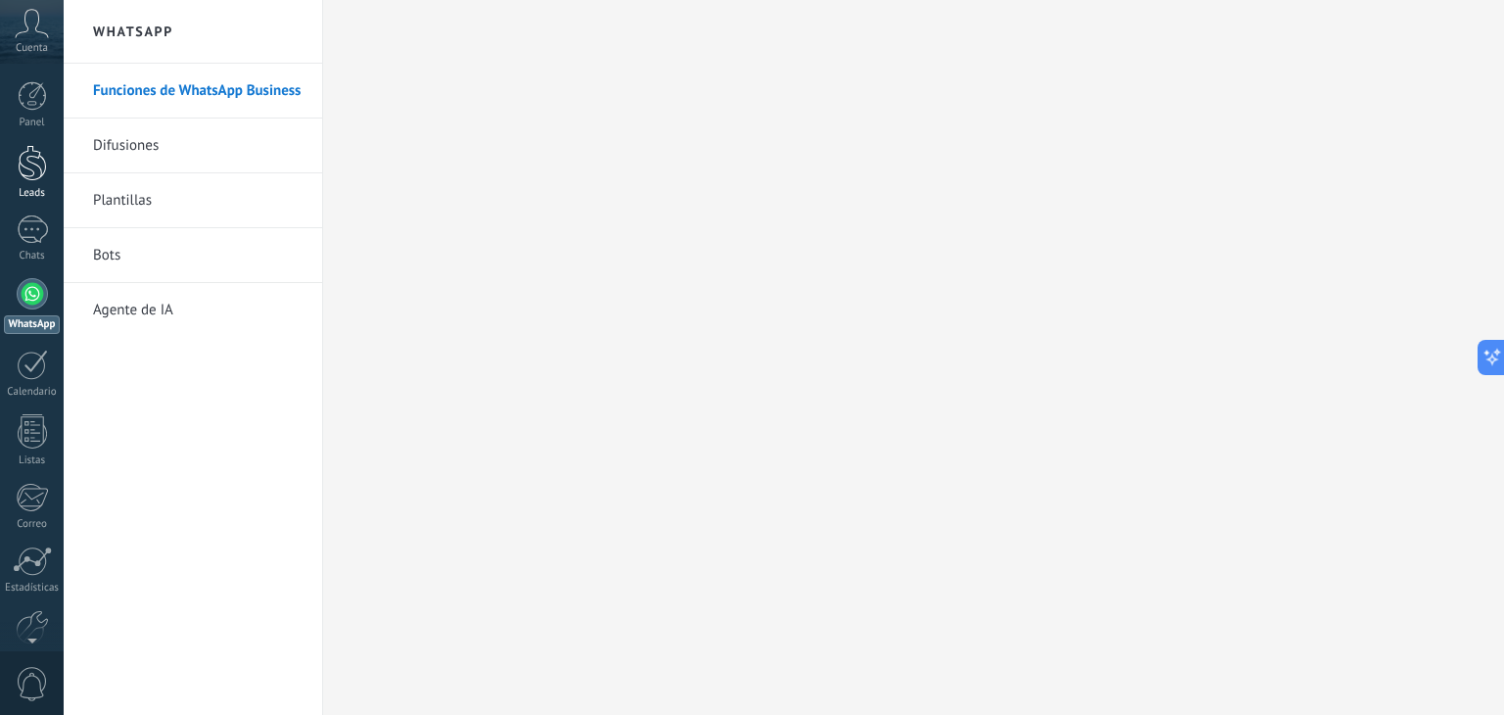
click at [39, 193] on div "Leads" at bounding box center [32, 193] width 57 height 13
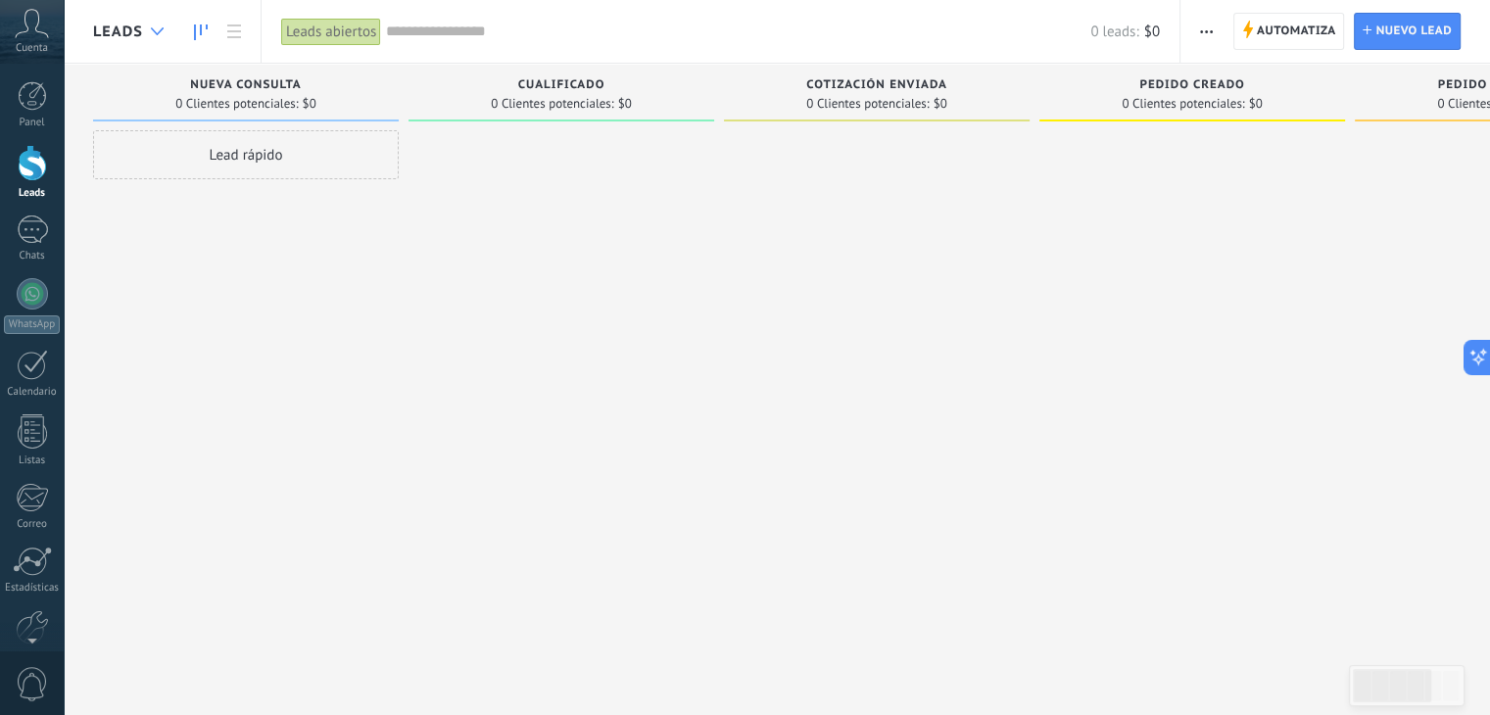
click at [152, 23] on div at bounding box center [157, 32] width 32 height 38
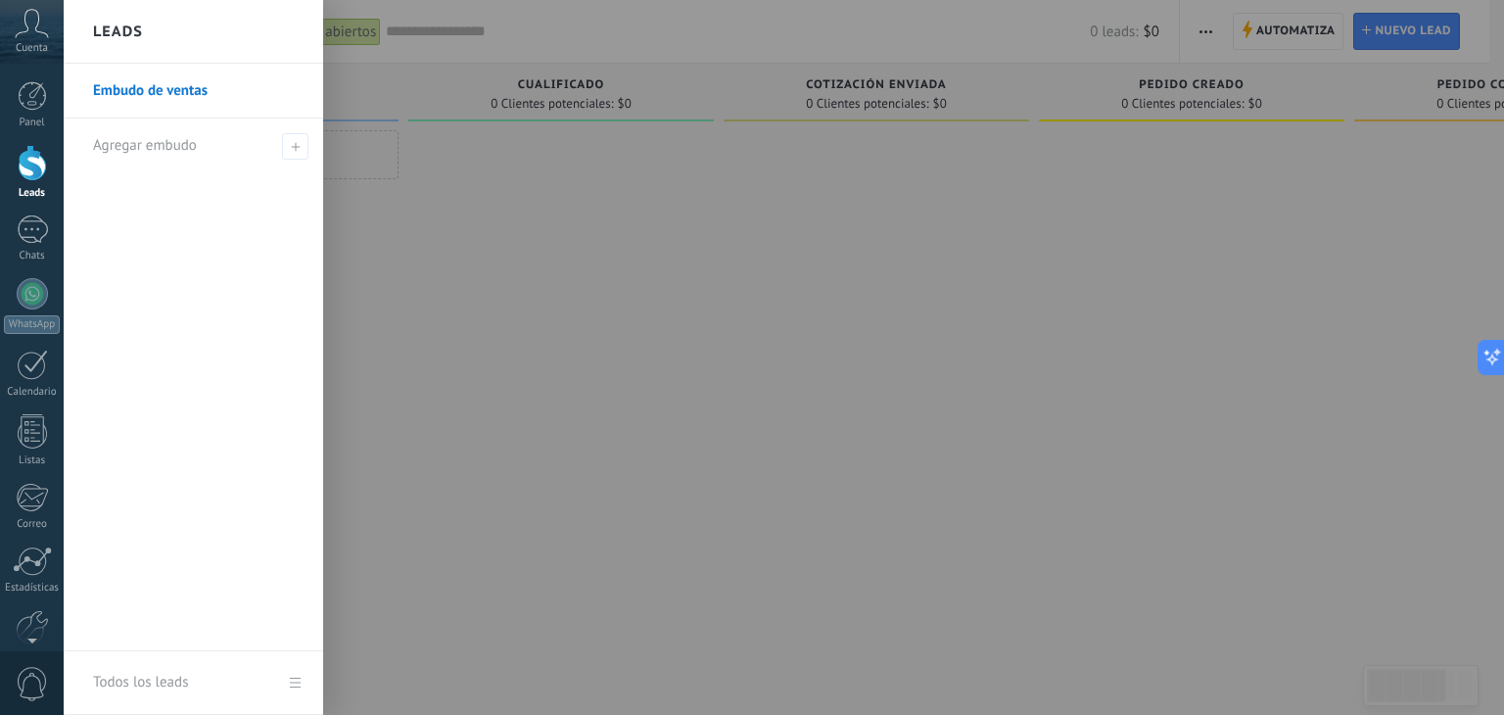
click at [151, 96] on link "Embudo de ventas" at bounding box center [198, 91] width 211 height 55
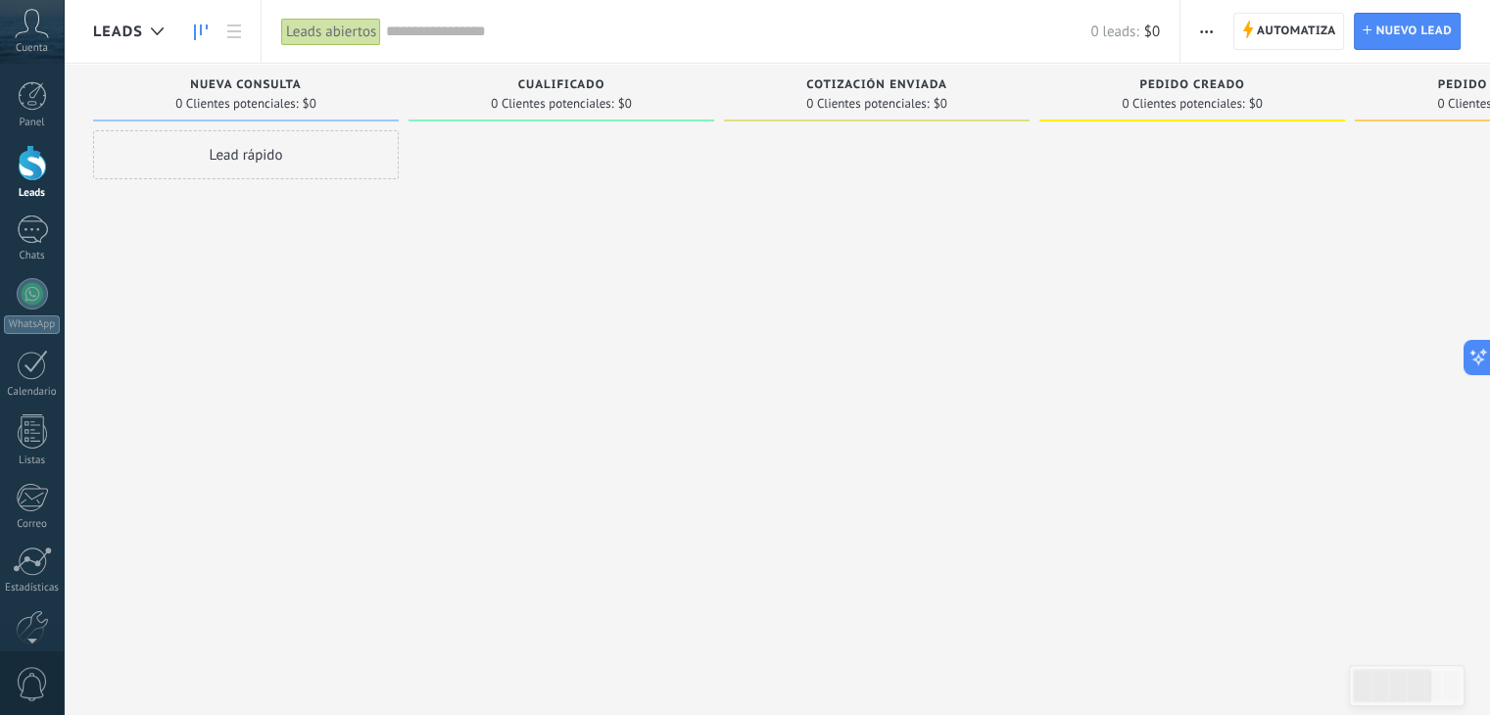
click at [396, 256] on div "Lead rápido" at bounding box center [246, 359] width 306 height 459
click at [156, 31] on icon at bounding box center [157, 31] width 13 height 8
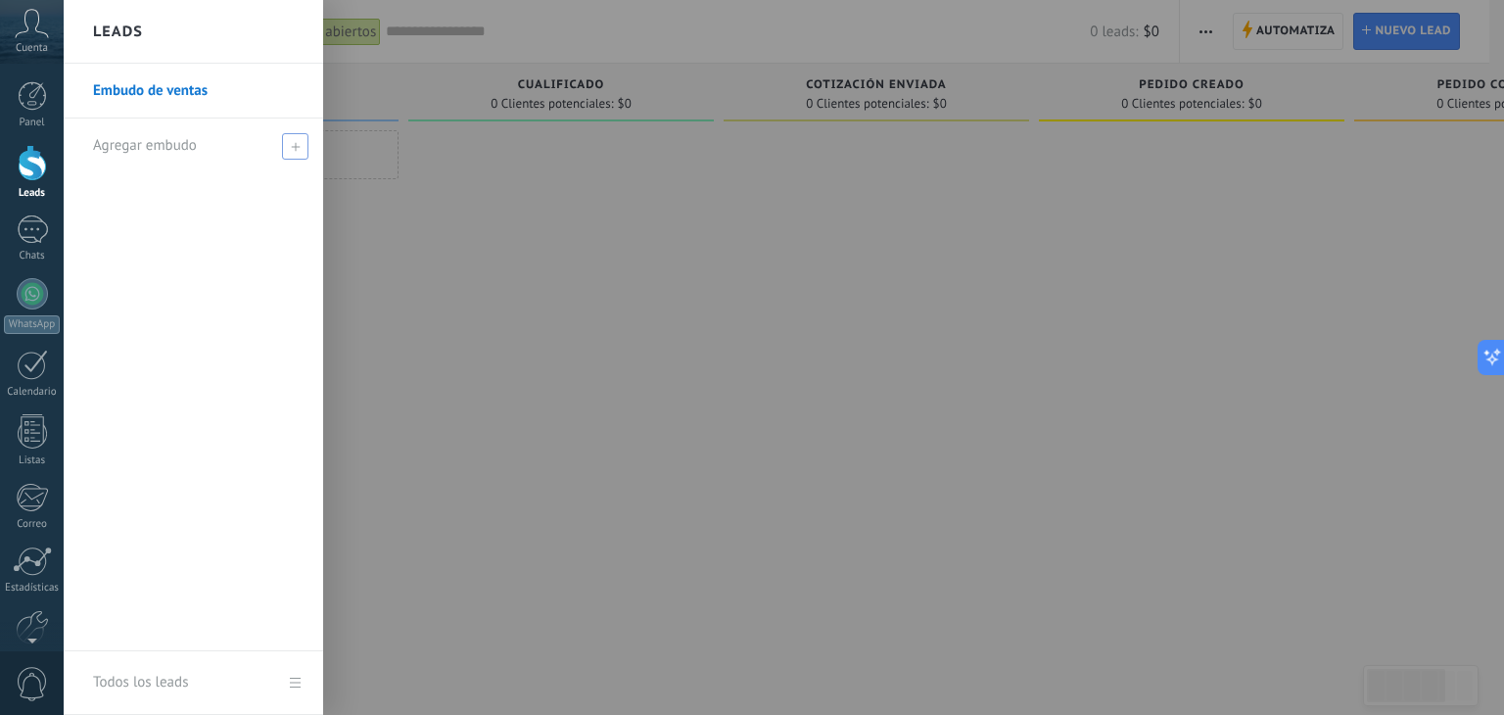
click at [156, 149] on span "Agregar embudo" at bounding box center [145, 145] width 104 height 19
type input "**********"
click at [300, 142] on span at bounding box center [298, 146] width 18 height 14
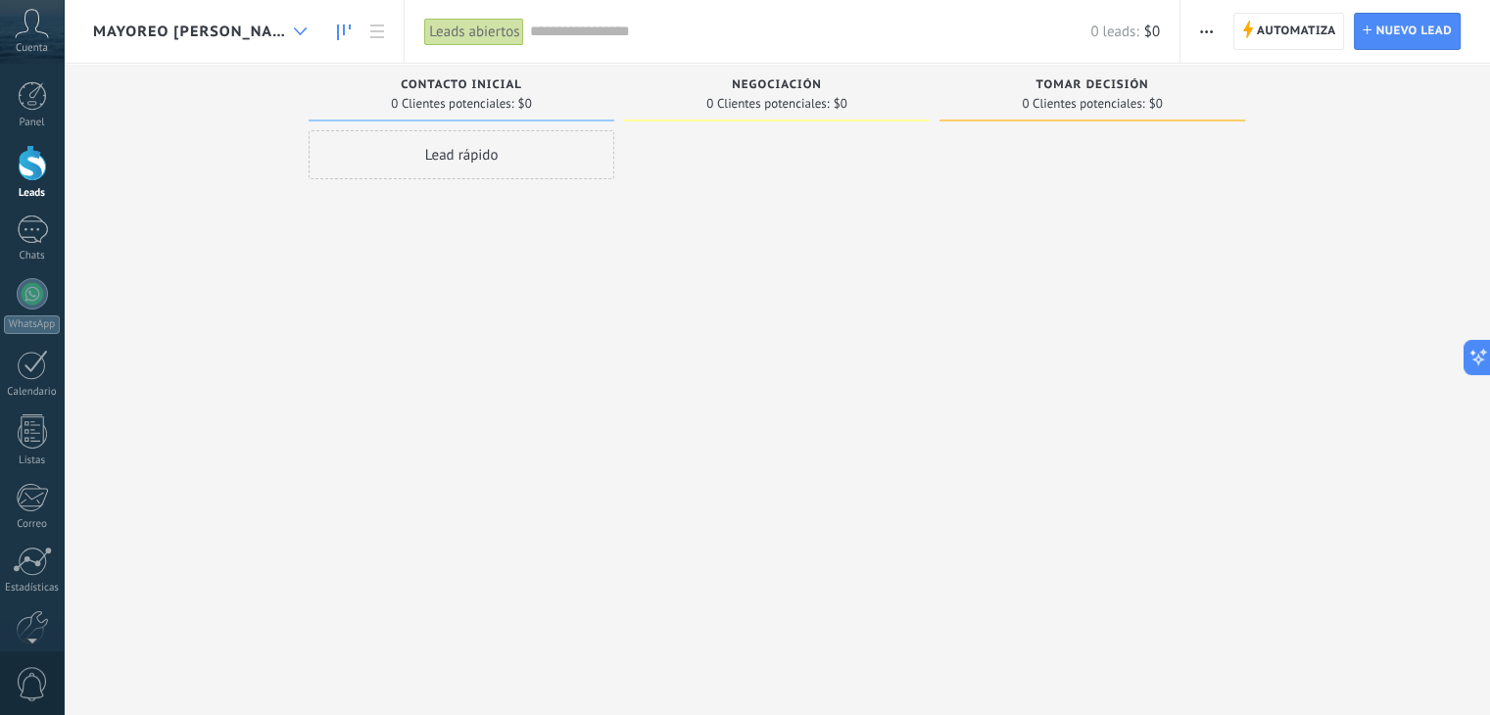
click at [284, 36] on div at bounding box center [300, 32] width 32 height 38
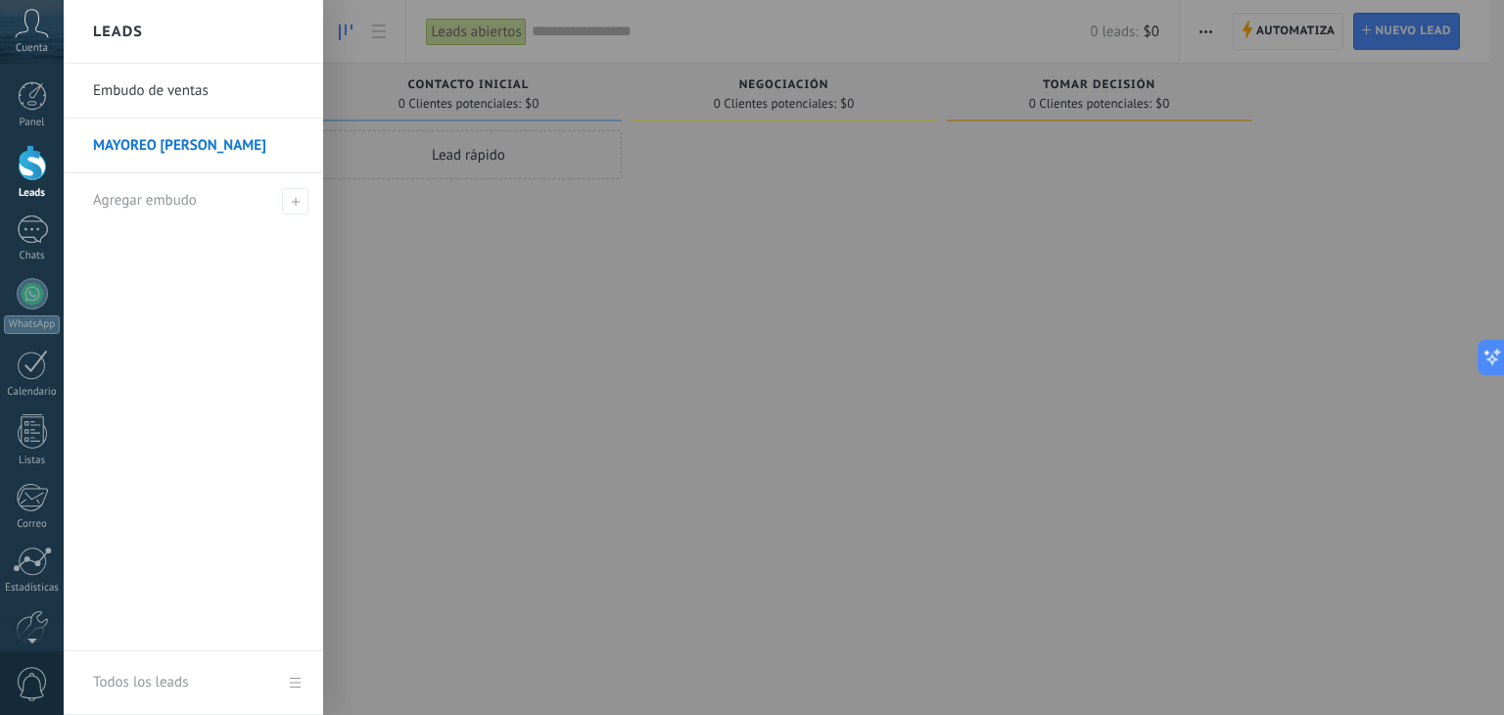
click at [192, 85] on link "Embudo de ventas" at bounding box center [198, 91] width 211 height 55
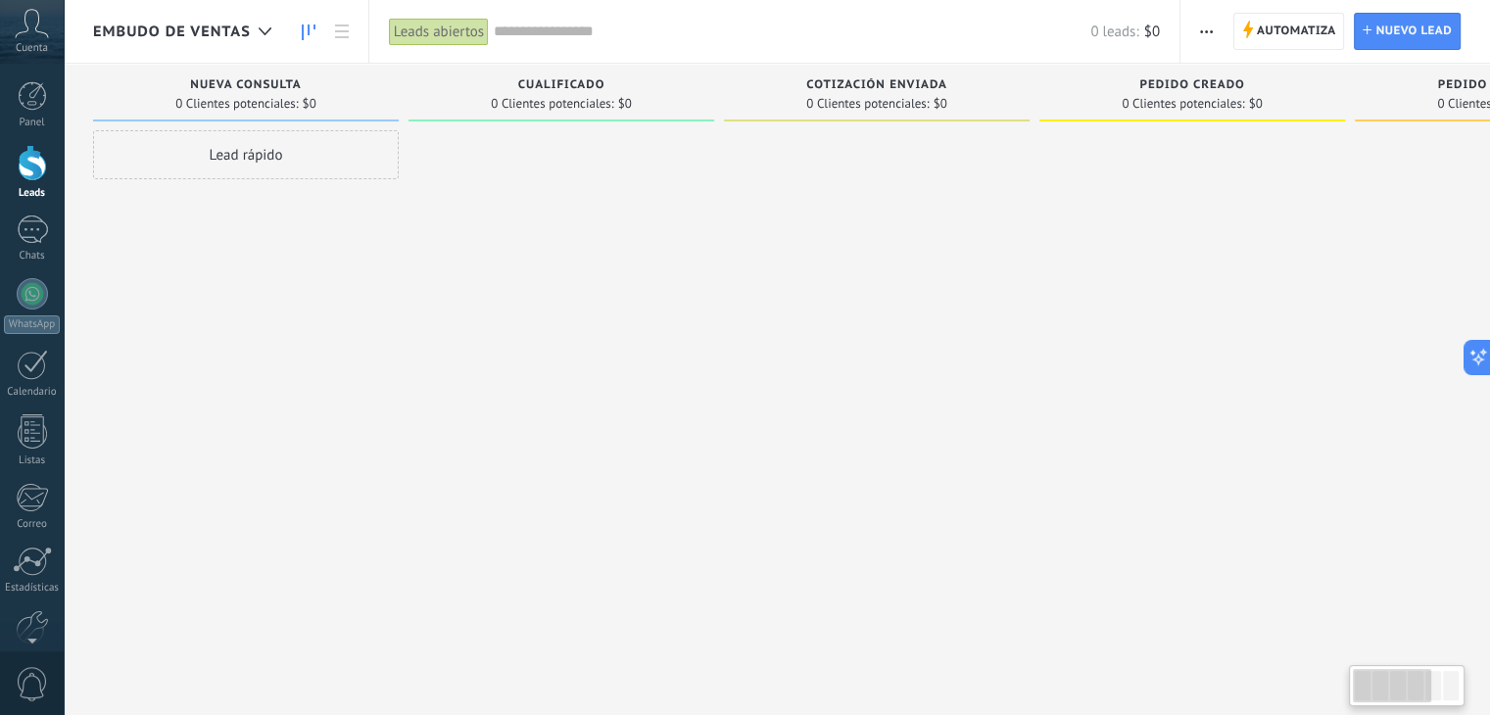
click at [236, 228] on div "Lead rápido" at bounding box center [246, 359] width 306 height 459
click at [290, 196] on div "Lead rápido" at bounding box center [246, 359] width 306 height 459
click at [27, 286] on div at bounding box center [32, 293] width 31 height 31
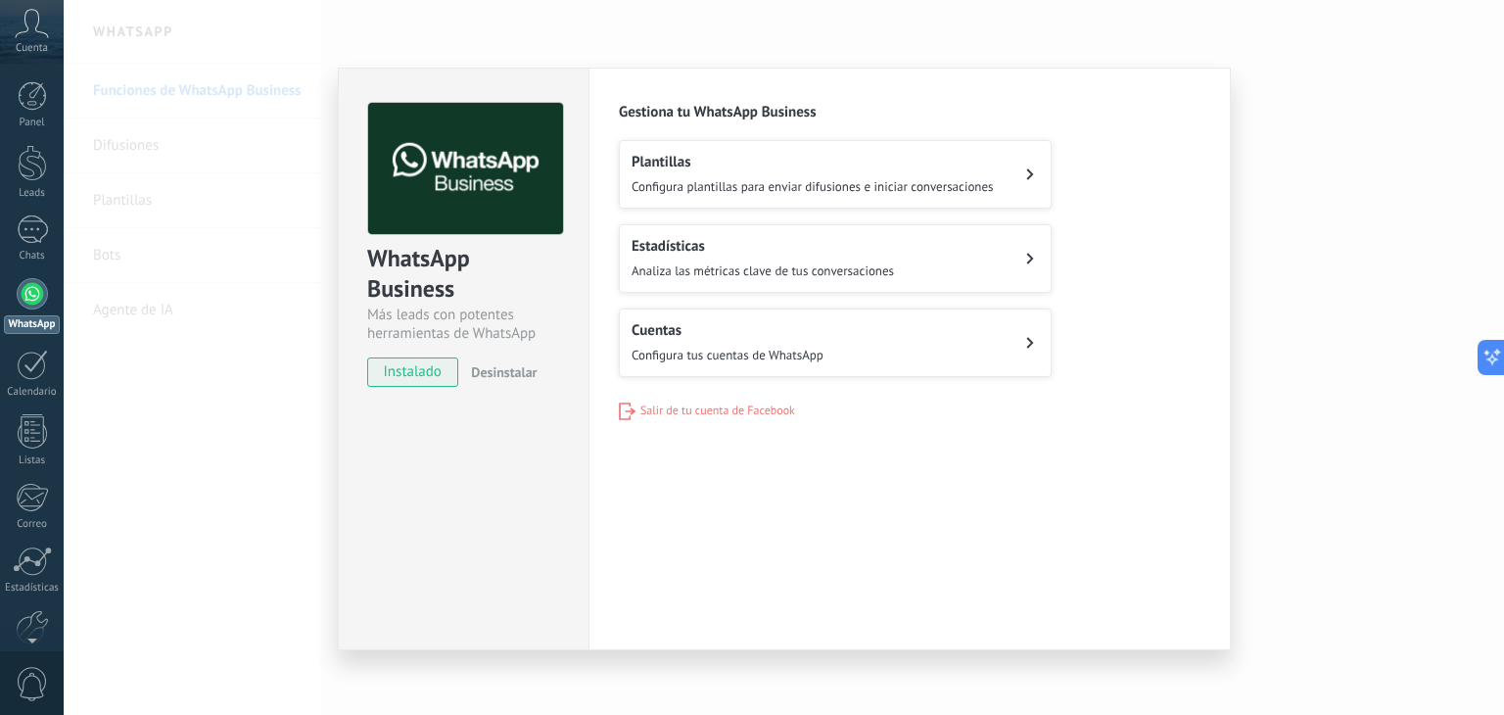
click at [678, 342] on div "Cuentas Configura tus cuentas de WhatsApp" at bounding box center [728, 342] width 192 height 43
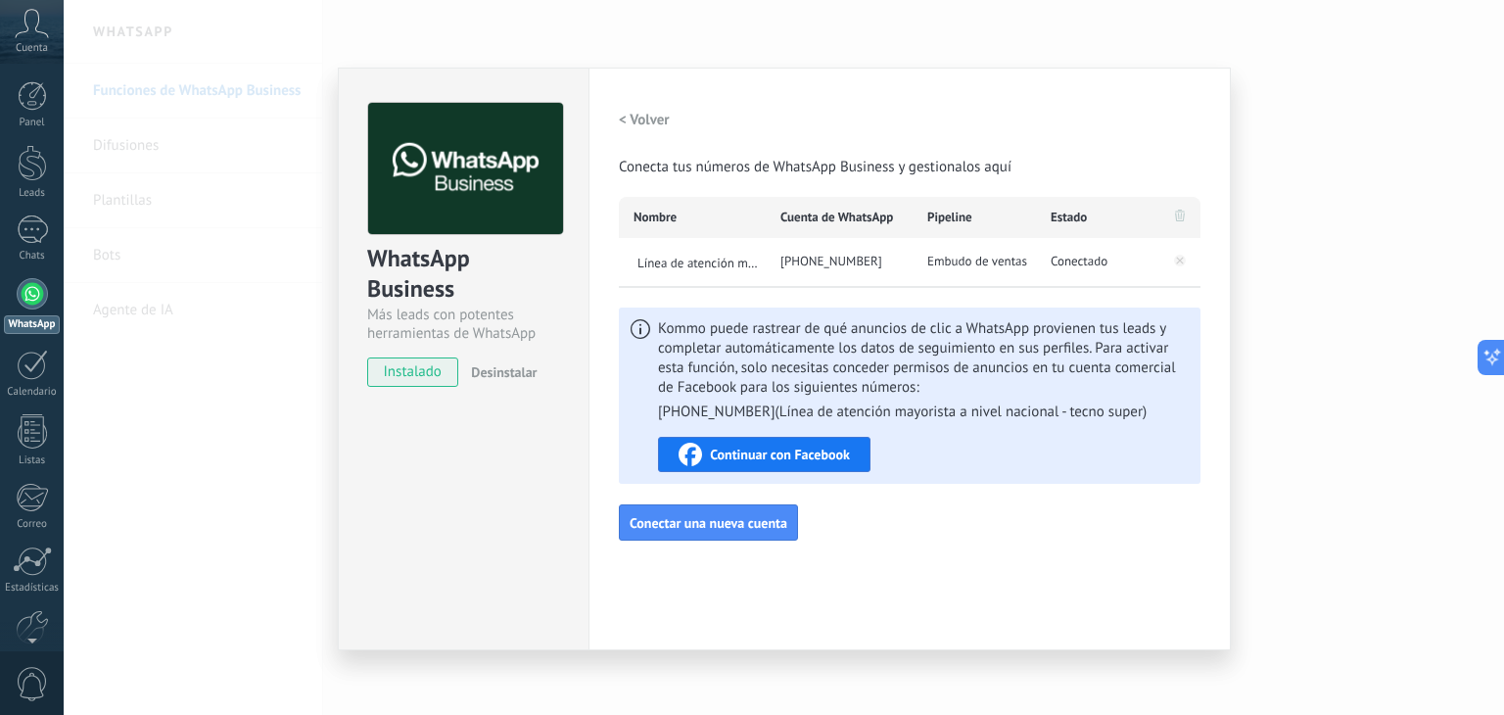
click at [1337, 319] on div "WhatsApp Business Más leads con potentes herramientas de WhatsApp instalado Des…" at bounding box center [784, 357] width 1441 height 715
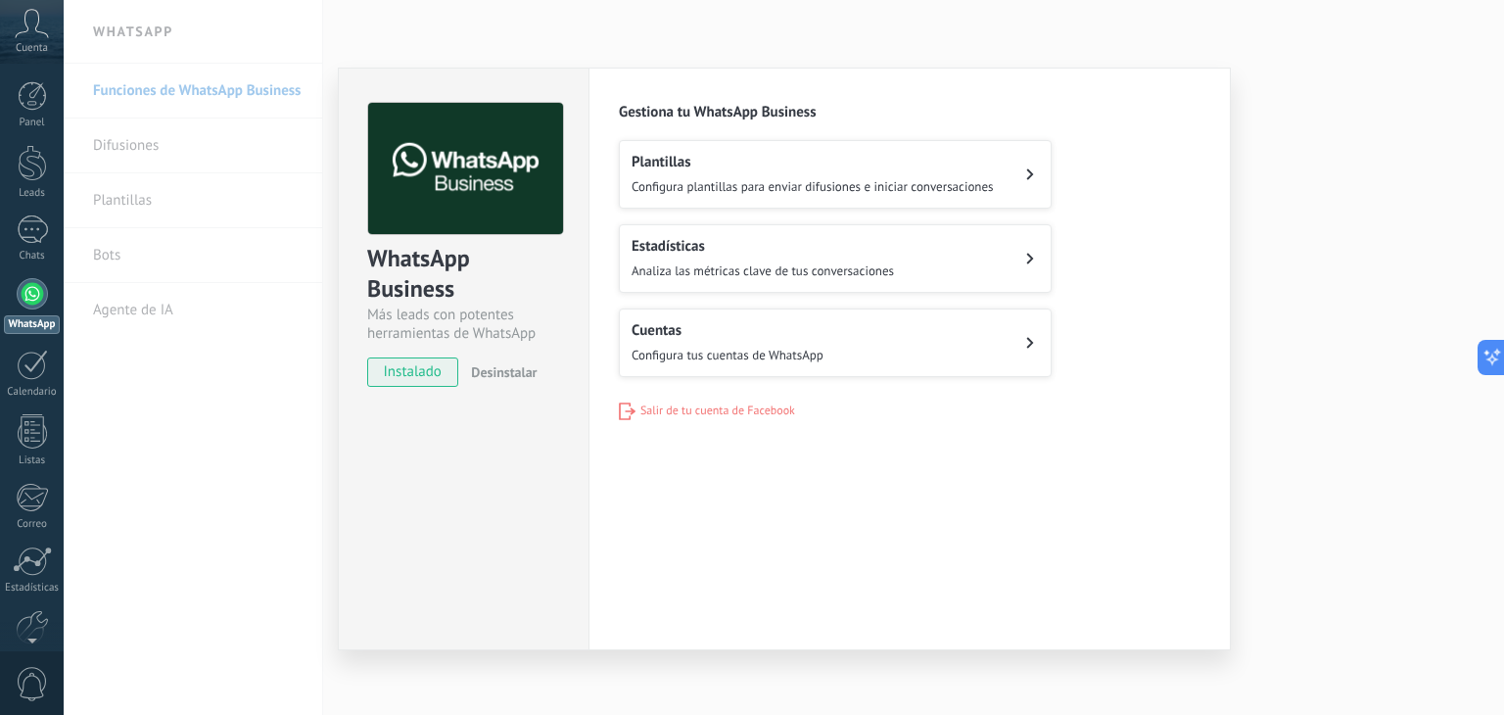
click at [1400, 290] on div "WhatsApp Business Más leads con potentes herramientas de WhatsApp instalado Des…" at bounding box center [784, 357] width 1441 height 715
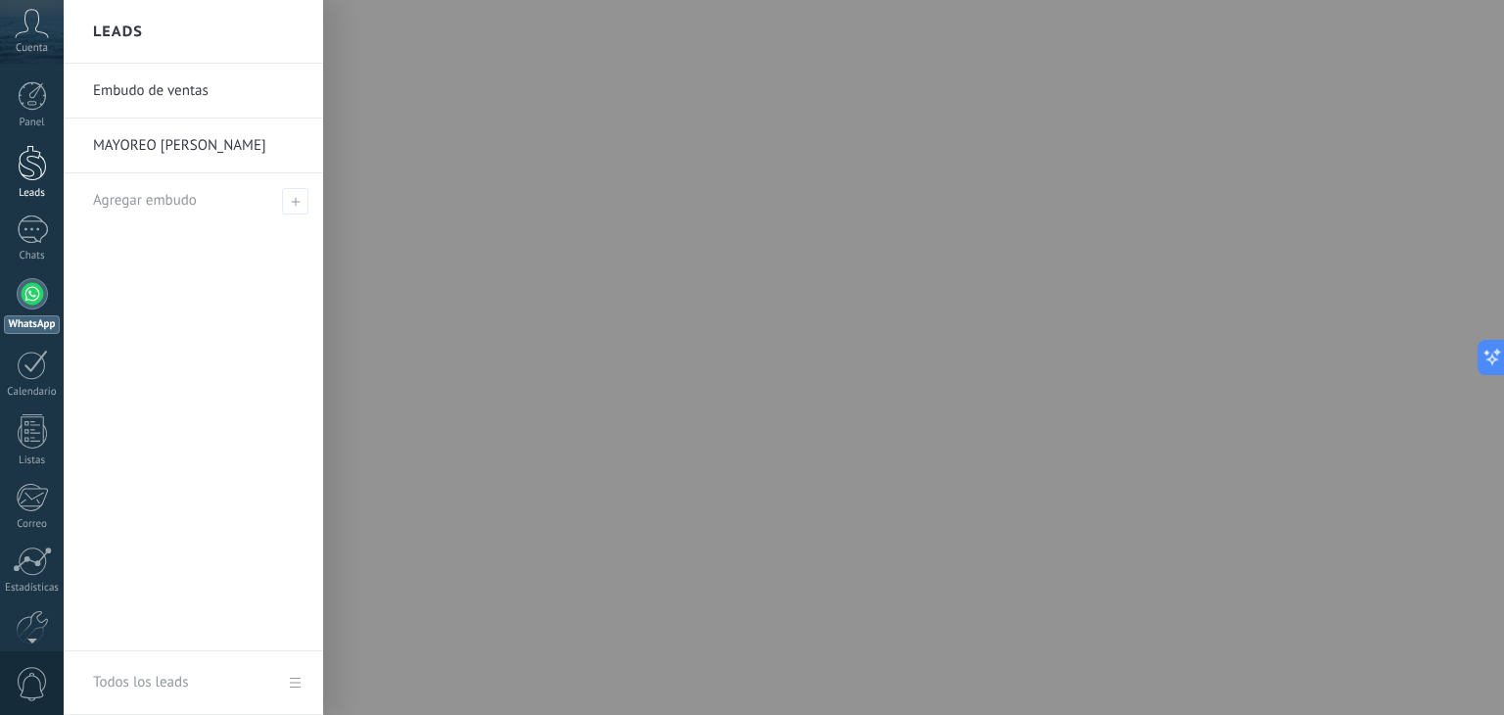
click at [17, 181] on link "Leads" at bounding box center [32, 172] width 64 height 55
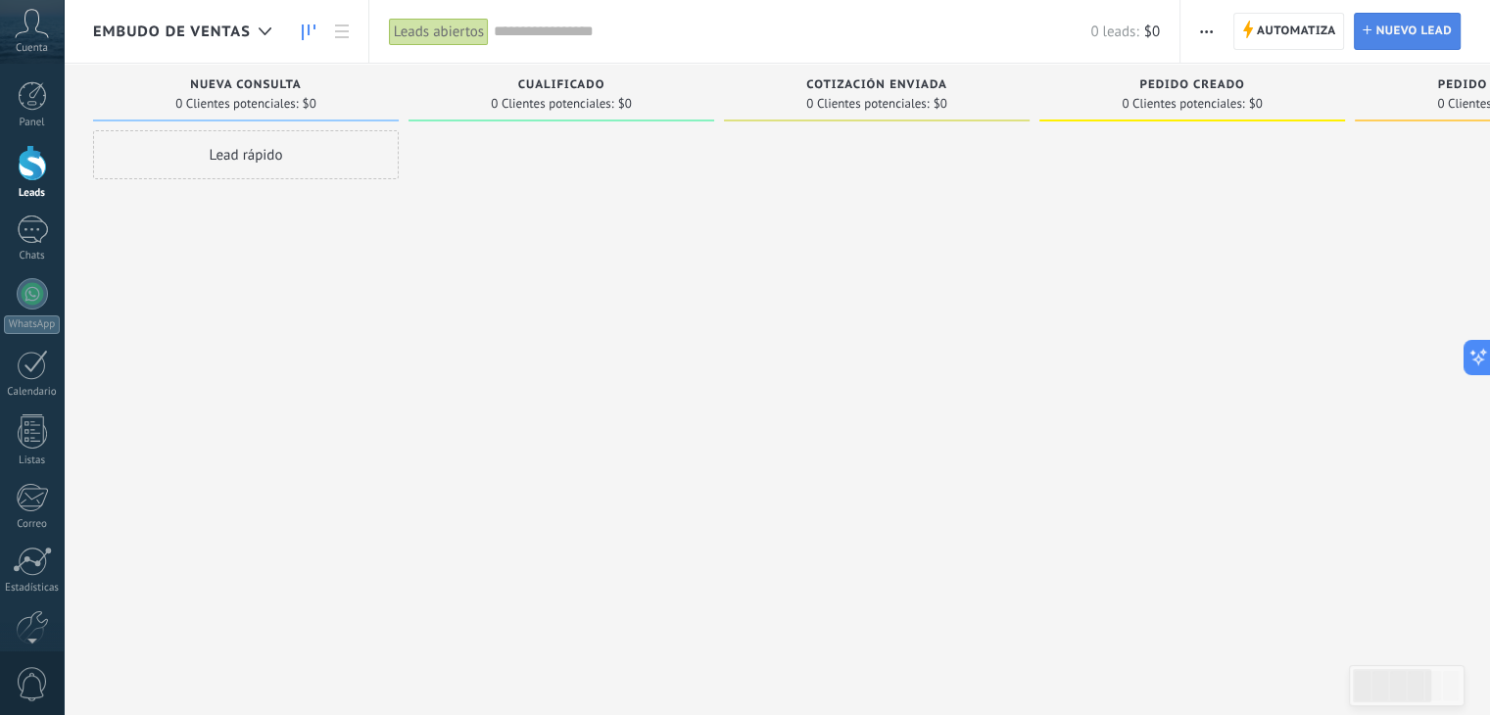
click at [1362, 36] on link "Lead Nuevo lead" at bounding box center [1407, 31] width 107 height 37
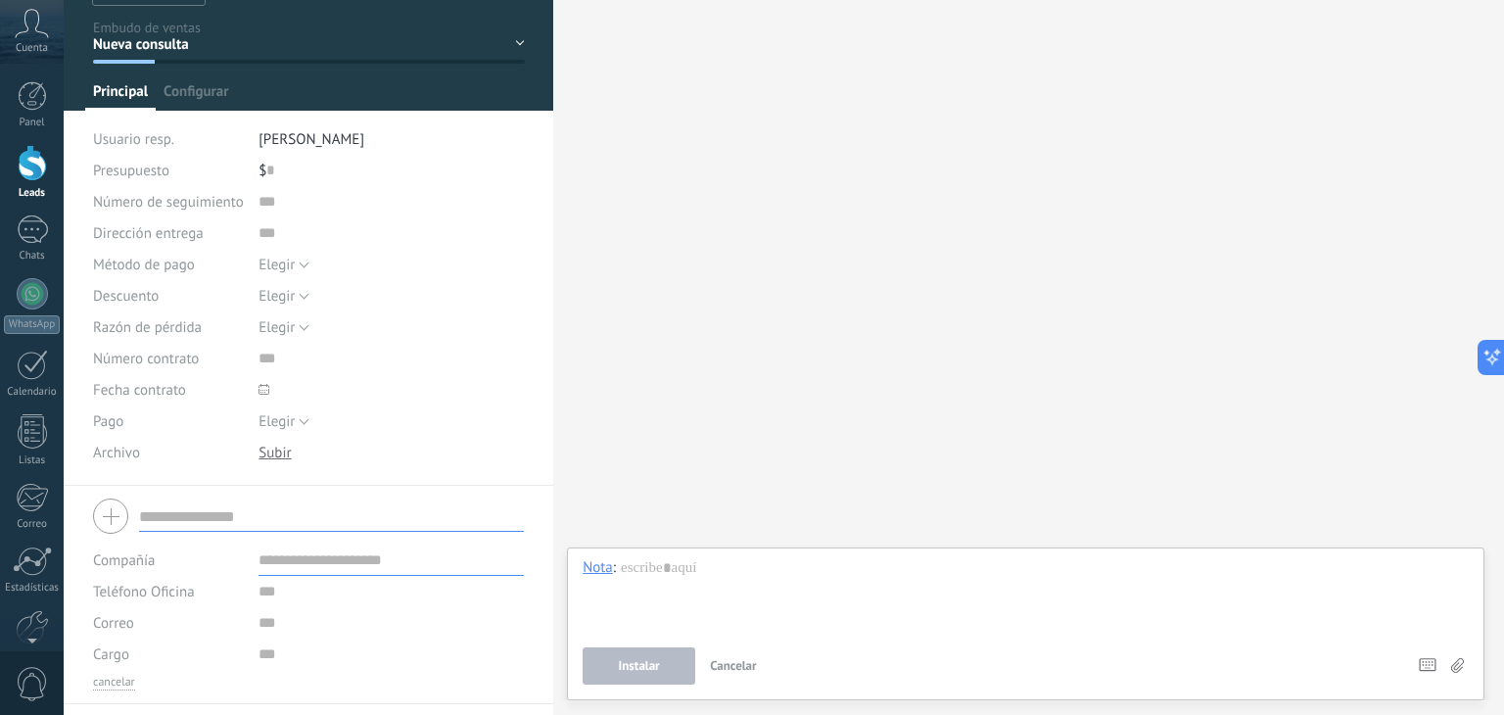
scroll to position [77, 0]
click at [309, 144] on span "[PERSON_NAME]" at bounding box center [312, 140] width 106 height 19
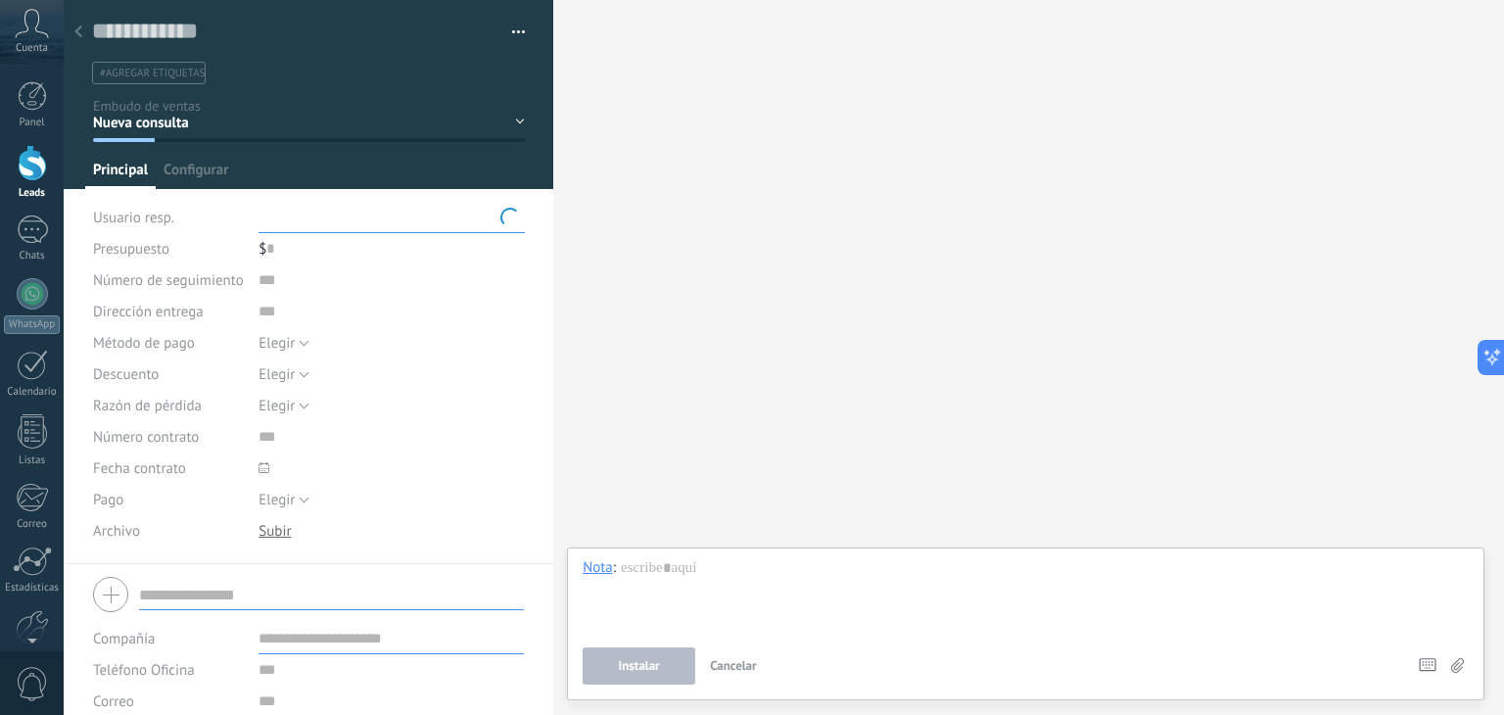
scroll to position [0, 0]
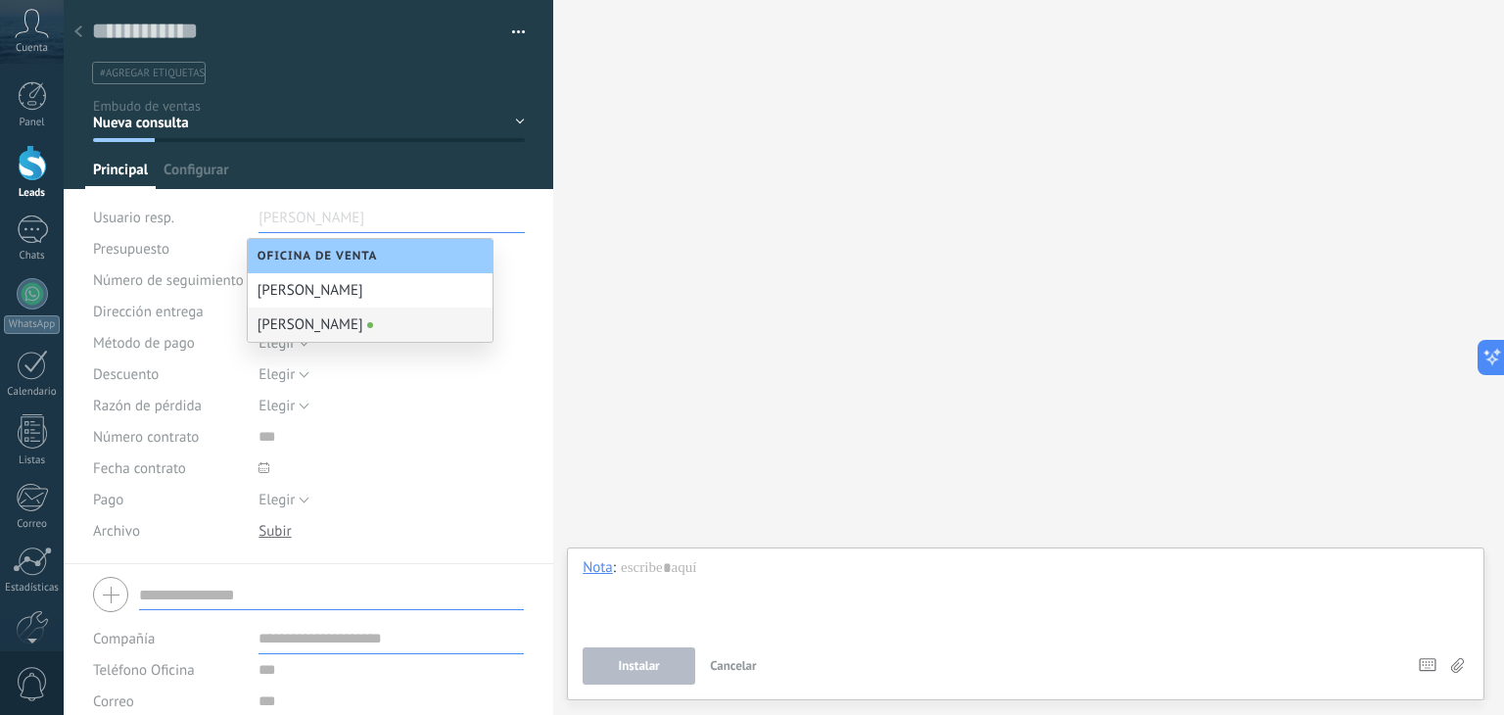
click at [693, 309] on div "Buscar Carga más Participantes: 0 Agregar usuario Bots: 0" at bounding box center [1028, 357] width 951 height 715
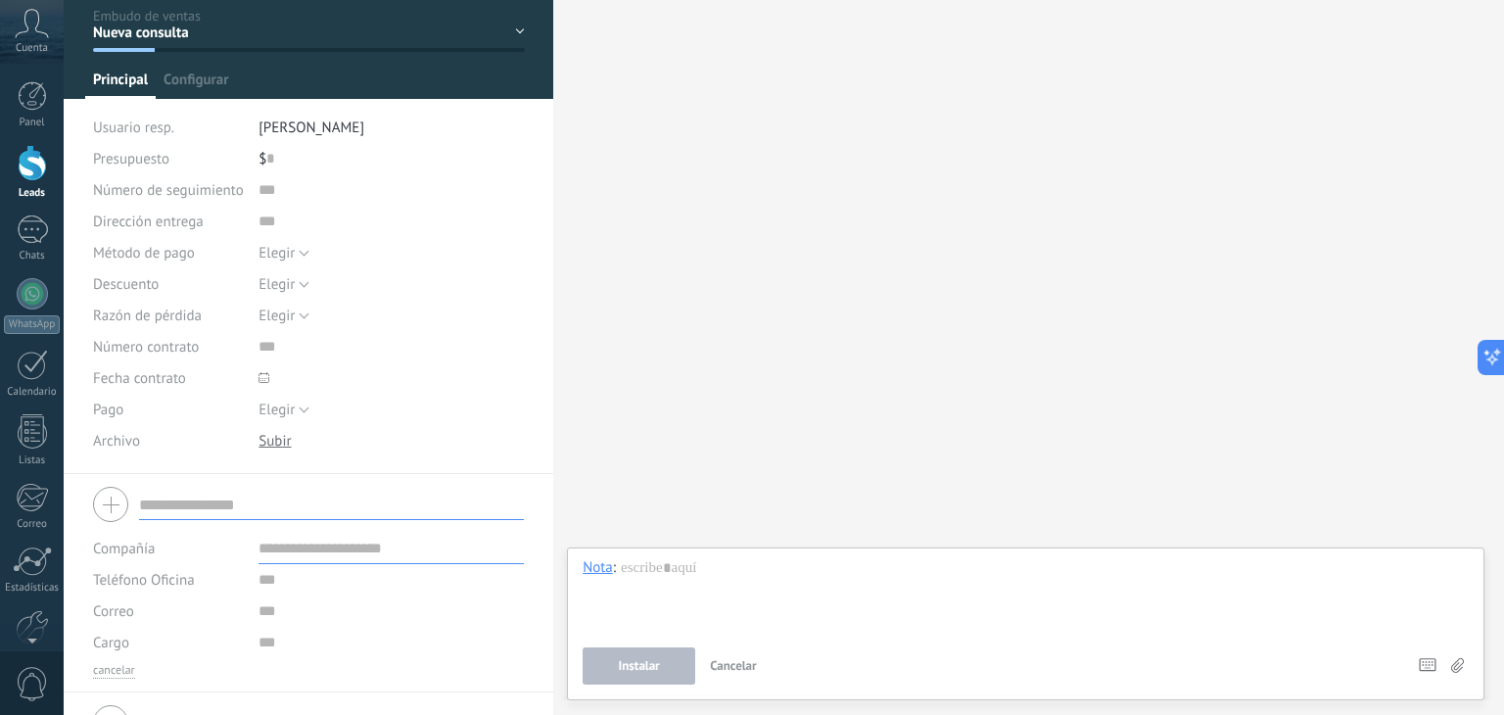
scroll to position [129, 0]
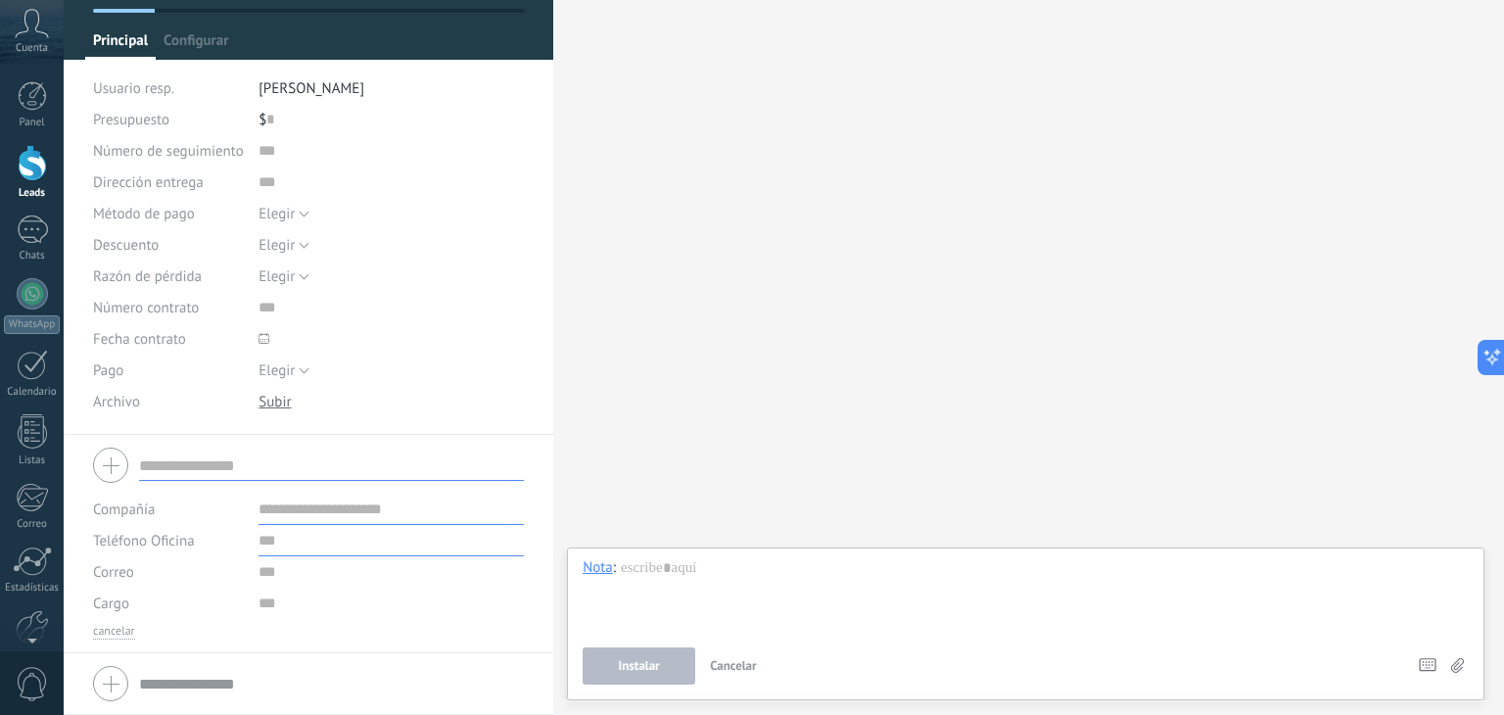
click at [273, 542] on input "text" at bounding box center [391, 540] width 265 height 31
type input "**********"
click at [595, 473] on div "Buscar Carga más Participantes: 0 Agregar usuario Bots: 0" at bounding box center [1028, 357] width 951 height 715
click at [247, 538] on div at bounding box center [246, 540] width 15 height 15
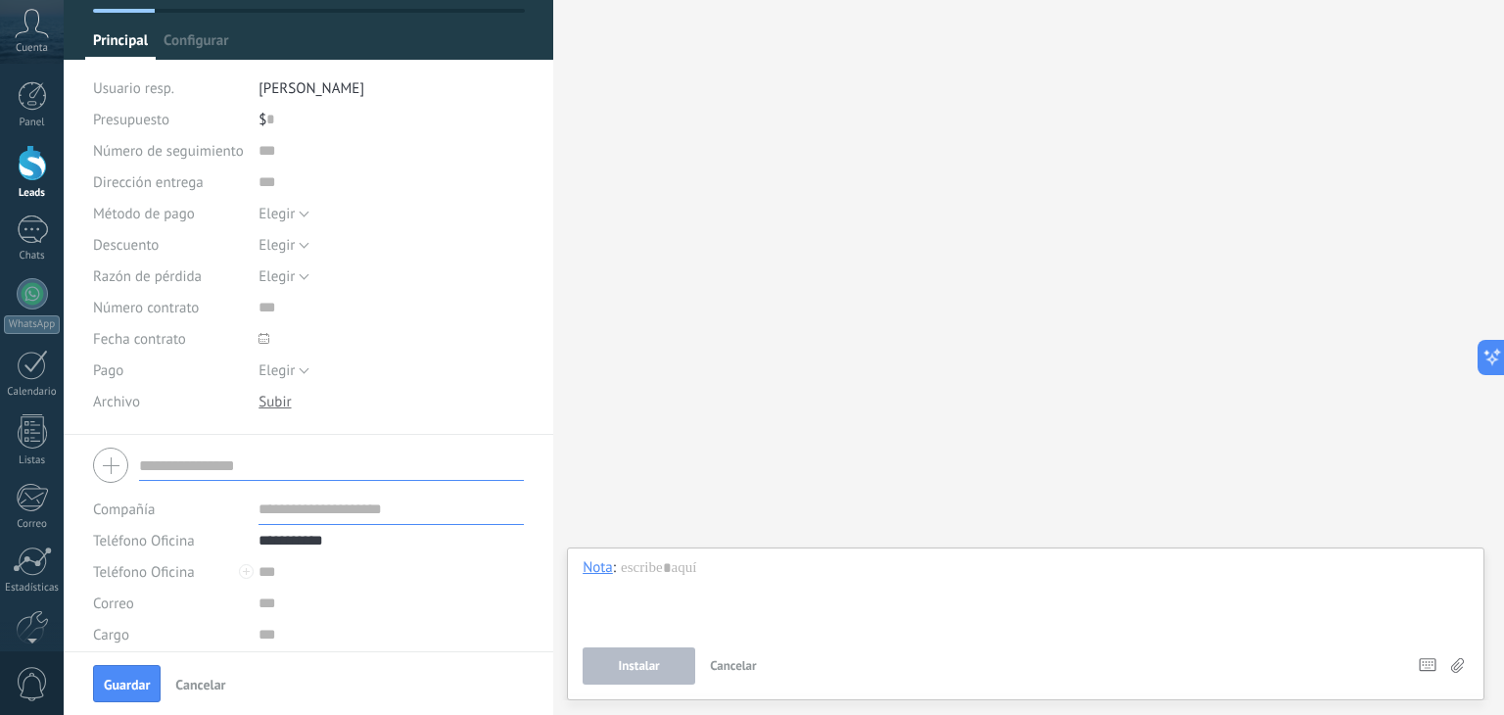
click at [291, 509] on input "text" at bounding box center [391, 509] width 265 height 31
type input "**********"
drag, startPoint x: 257, startPoint y: 543, endPoint x: 368, endPoint y: 535, distance: 111.9
click at [368, 535] on input "**********" at bounding box center [391, 540] width 265 height 31
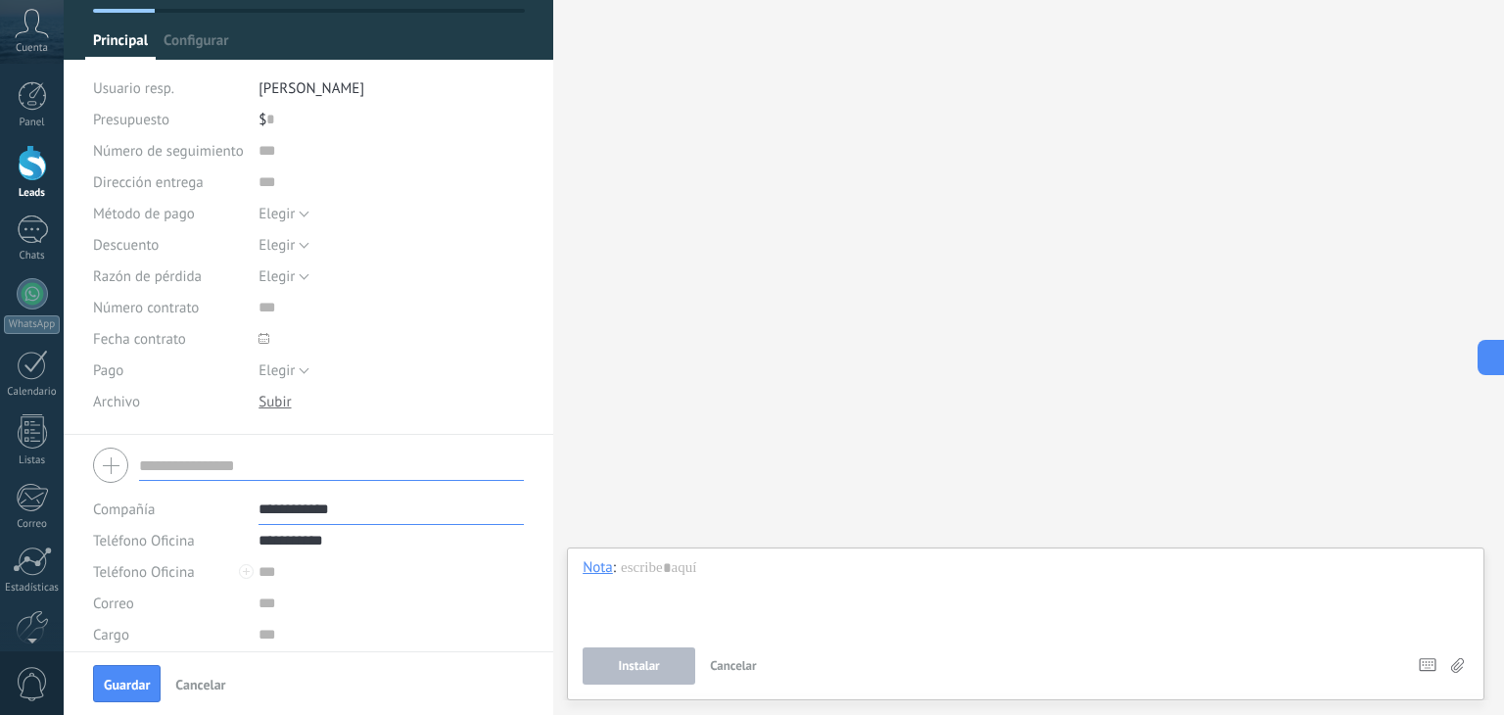
type input "**********"
click at [266, 569] on input "text" at bounding box center [391, 571] width 265 height 31
paste input "**********"
type input "**********"
click at [149, 681] on span "Guardar" at bounding box center [127, 685] width 46 height 14
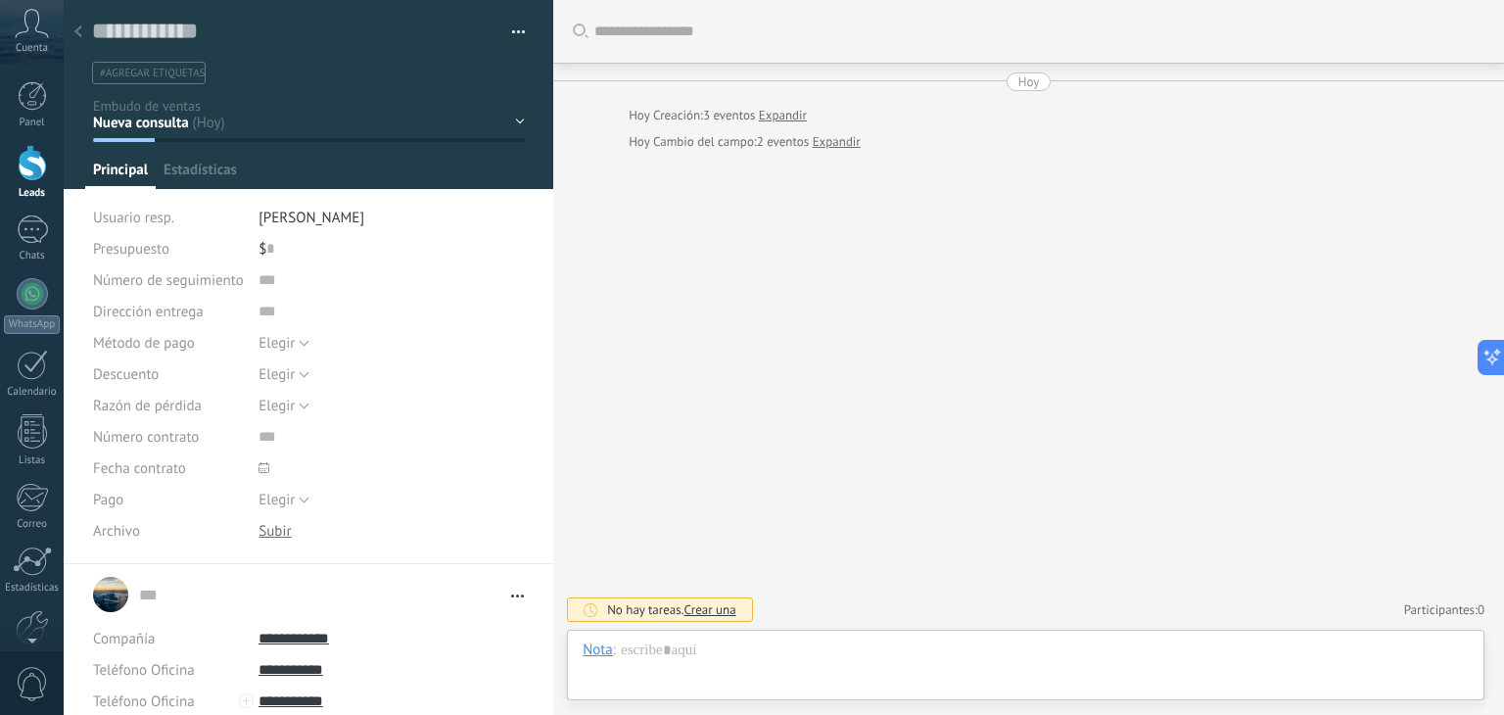
scroll to position [20, 0]
click at [604, 655] on div "Nota" at bounding box center [598, 650] width 30 height 18
click at [587, 555] on div "Chat" at bounding box center [603, 549] width 70 height 33
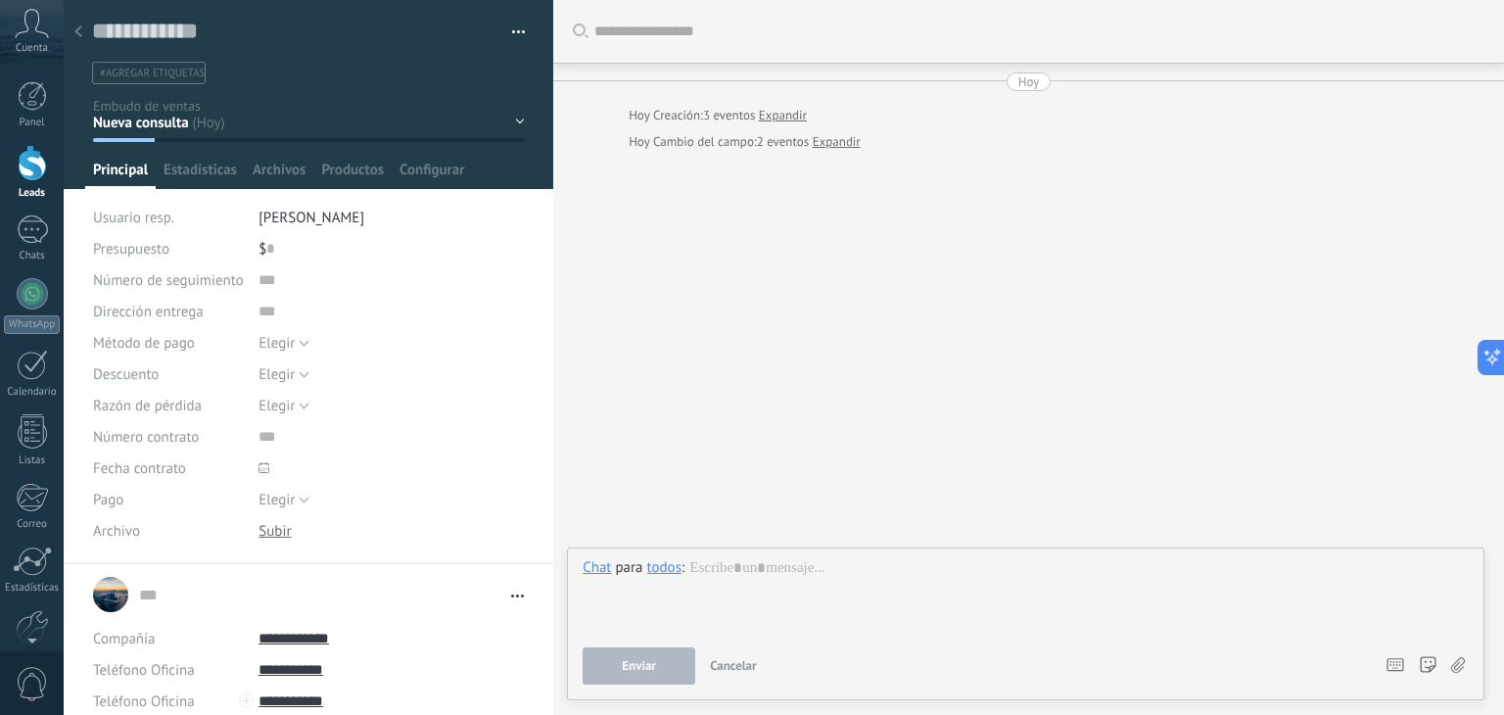
click at [662, 573] on div "todos" at bounding box center [664, 567] width 34 height 18
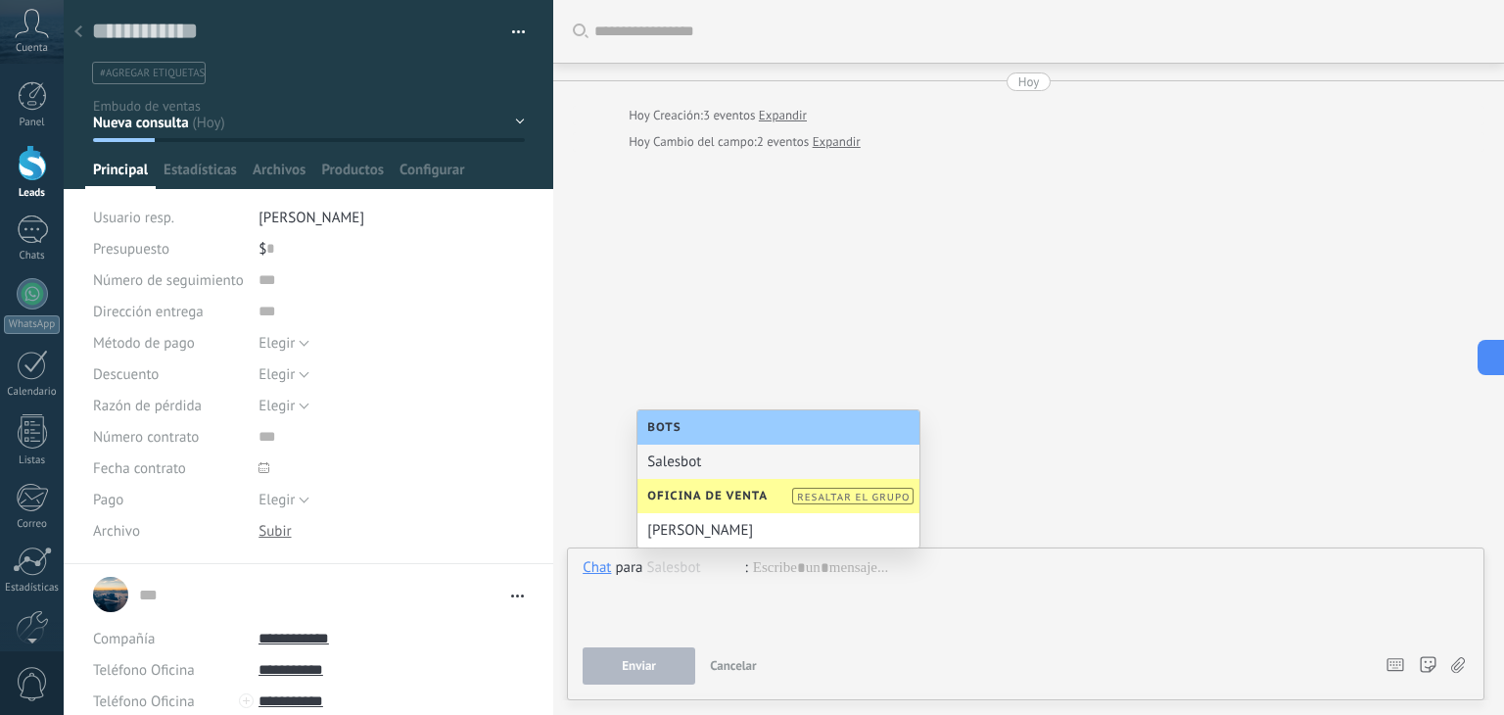
click at [673, 393] on div "Buscar Carga más Hoy Hoy Creación: 3 eventos Expandir Hoy Cambio del campo: 2 e…" at bounding box center [1028, 357] width 951 height 715
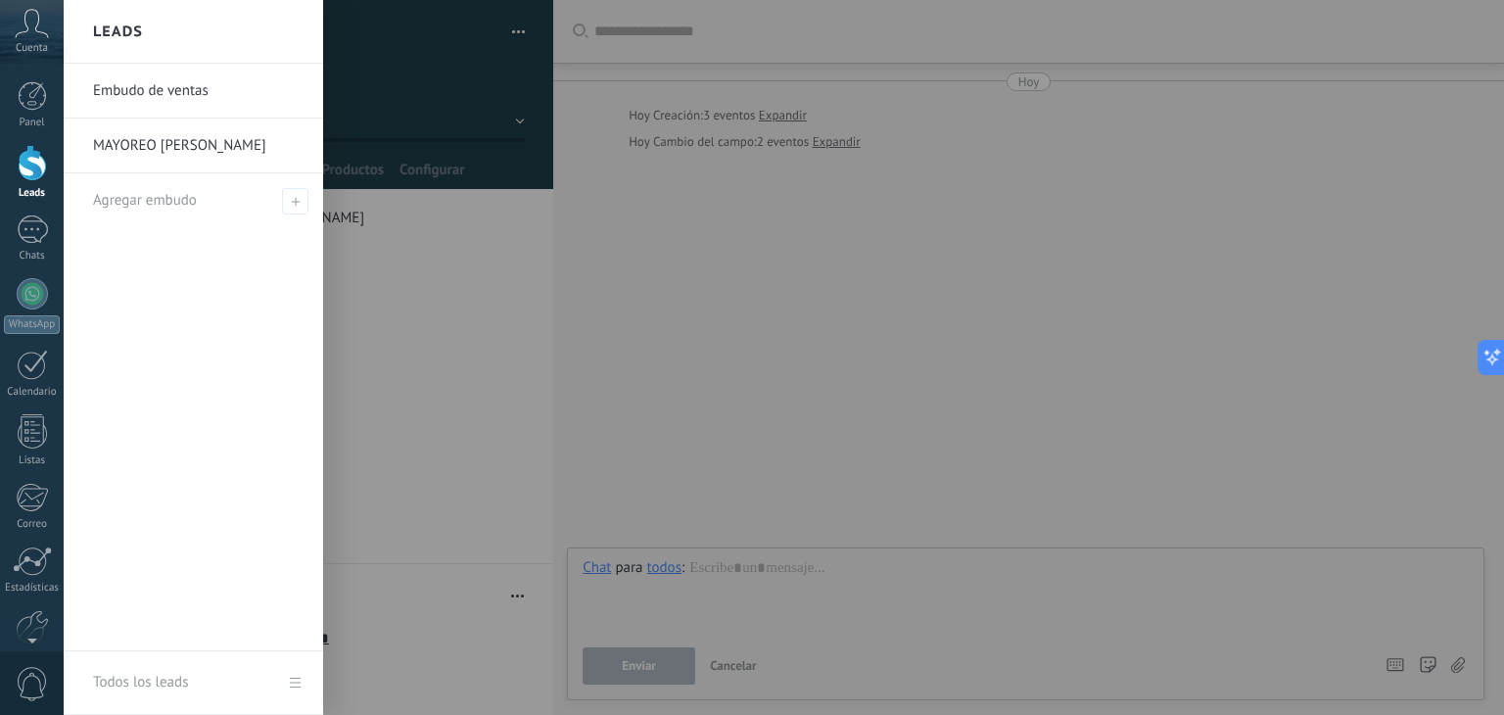
click at [16, 154] on link "Leads" at bounding box center [32, 172] width 64 height 55
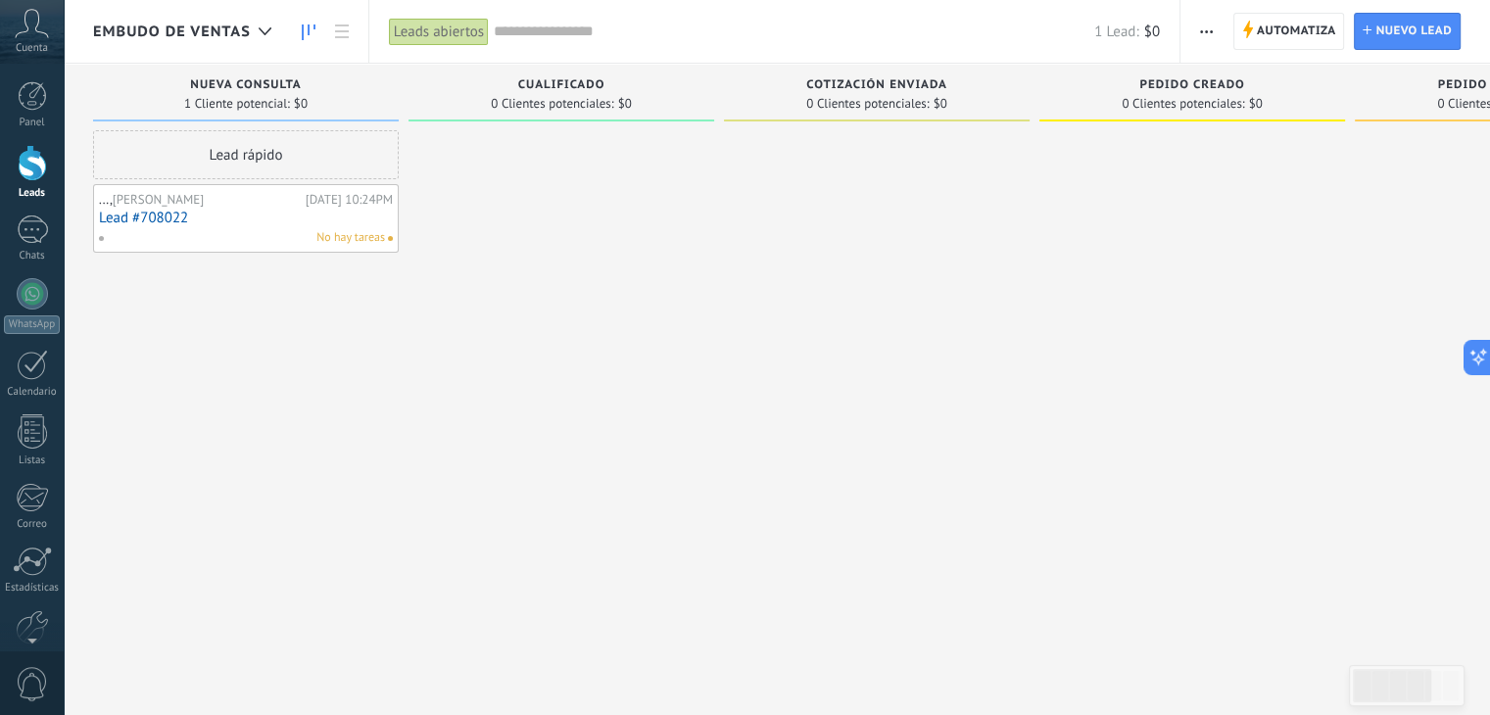
click at [169, 214] on link "Lead #708022" at bounding box center [246, 218] width 294 height 17
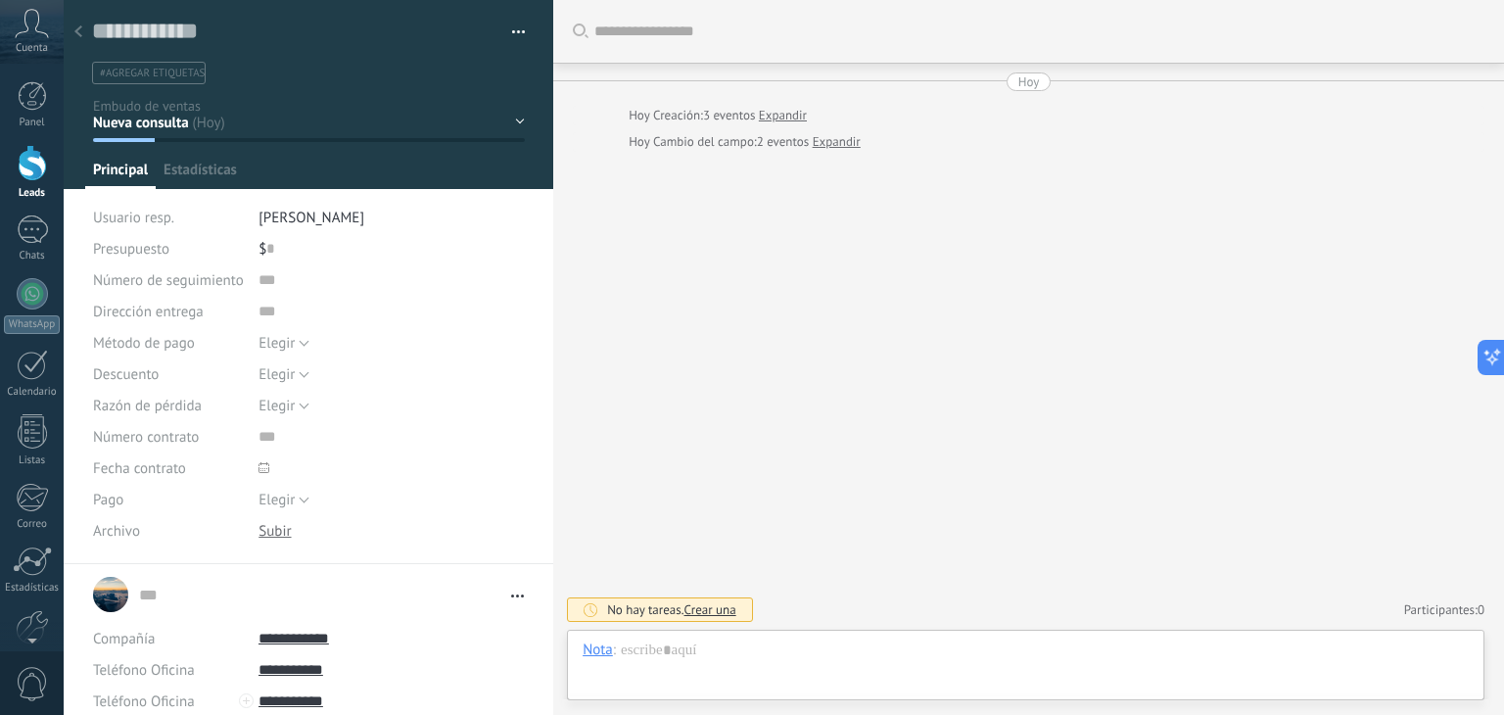
scroll to position [20, 0]
drag, startPoint x: 603, startPoint y: 662, endPoint x: 604, endPoint y: 651, distance: 10.8
click at [604, 651] on div "Nota :" at bounding box center [1026, 670] width 886 height 59
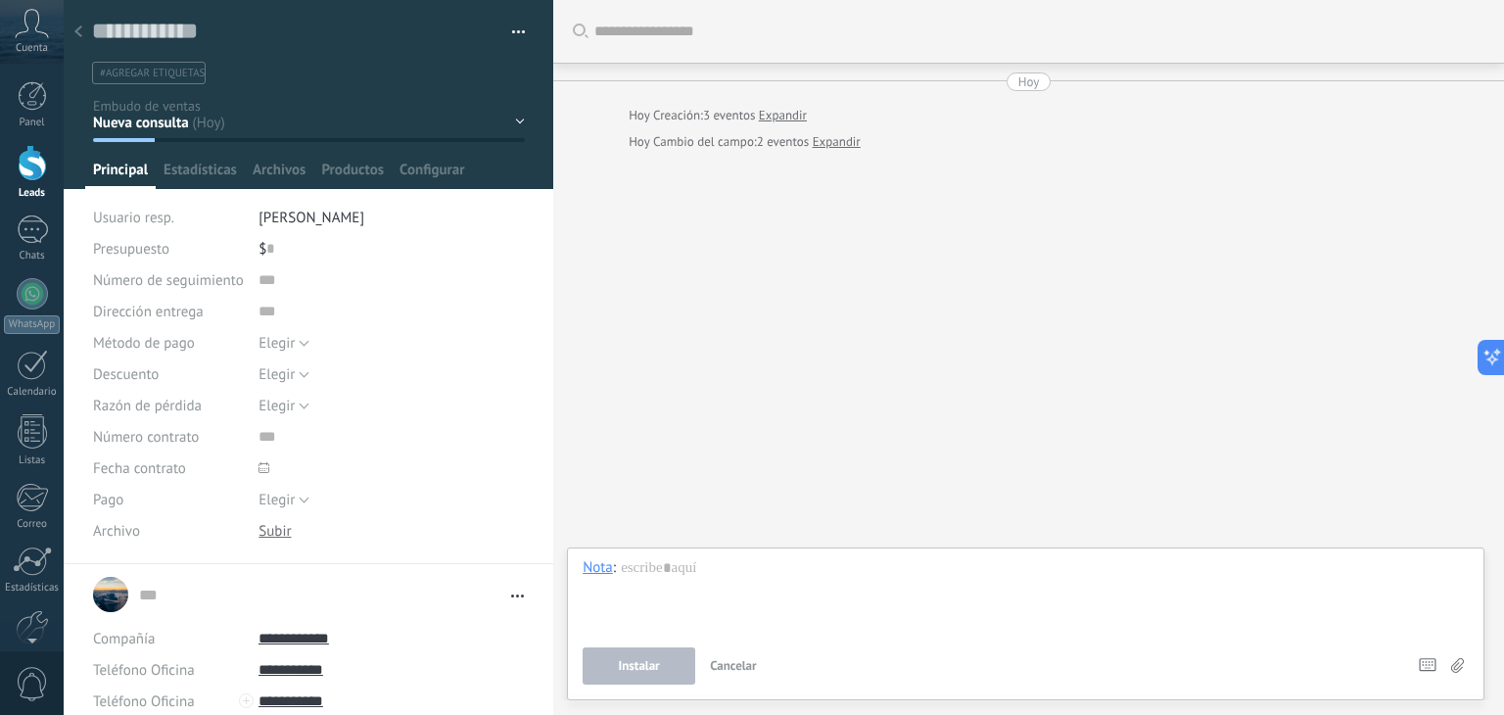
click at [604, 651] on button "Instalar" at bounding box center [639, 665] width 113 height 37
click at [598, 473] on div "Chat" at bounding box center [603, 467] width 70 height 33
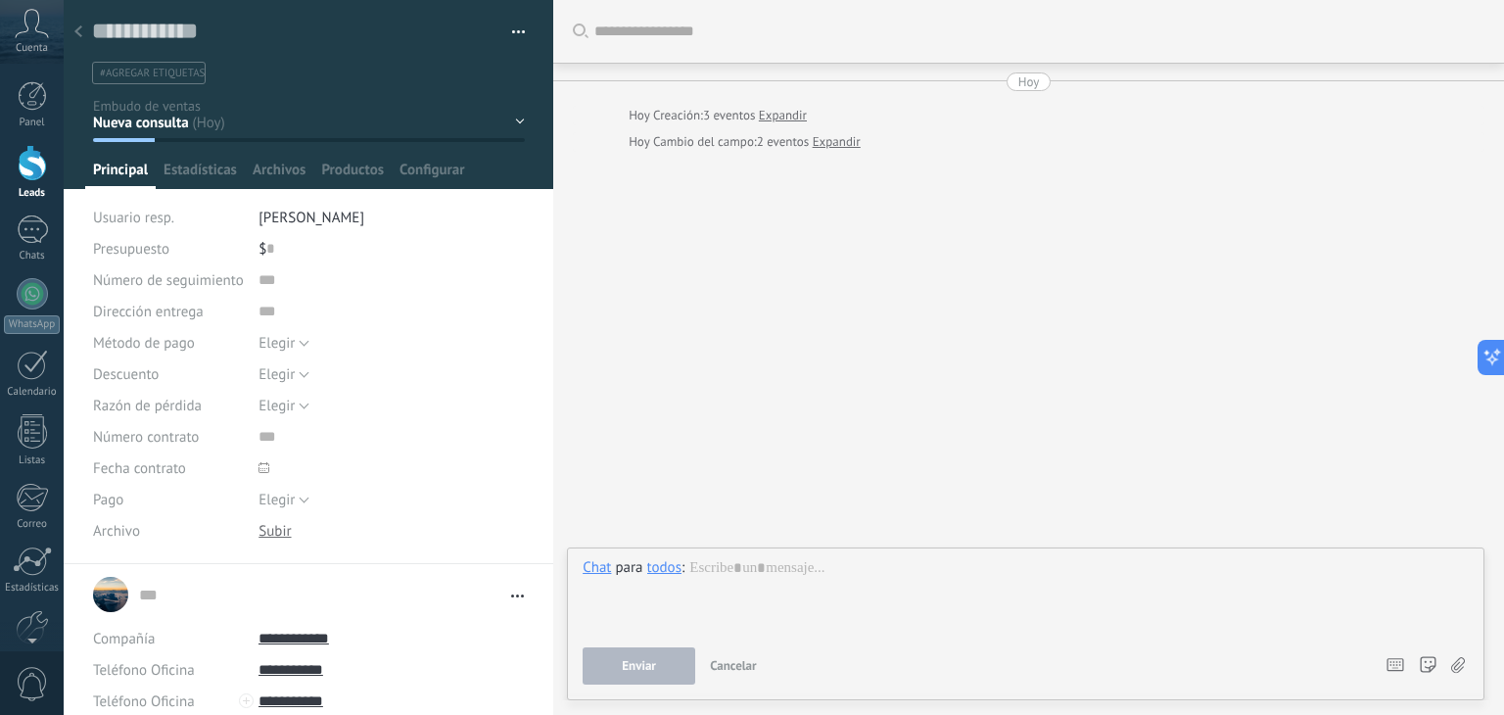
click at [655, 564] on div "todos" at bounding box center [664, 567] width 34 height 18
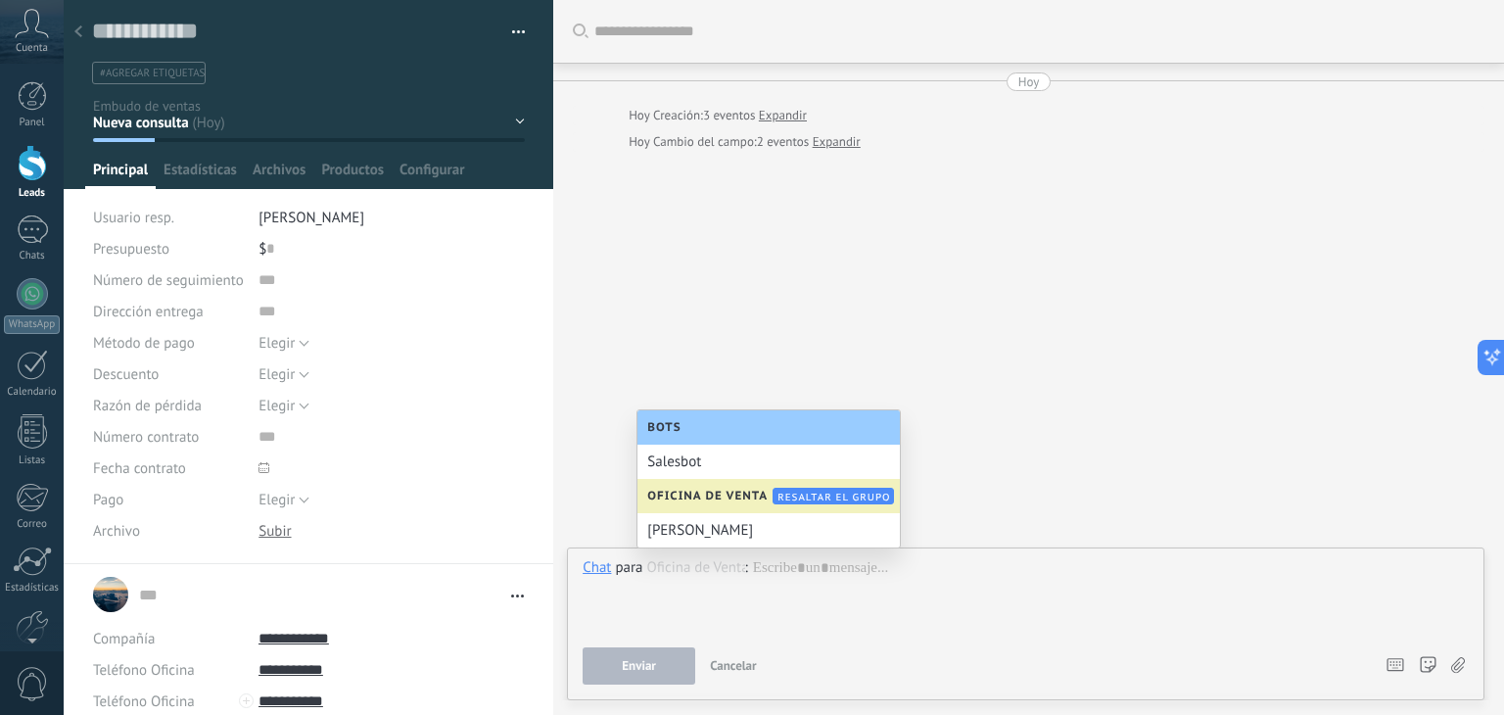
click at [960, 397] on div "Buscar Carga más Hoy Hoy Creación: 3 eventos Expandir Hoy Cambio del campo: 2 e…" at bounding box center [1028, 357] width 951 height 715
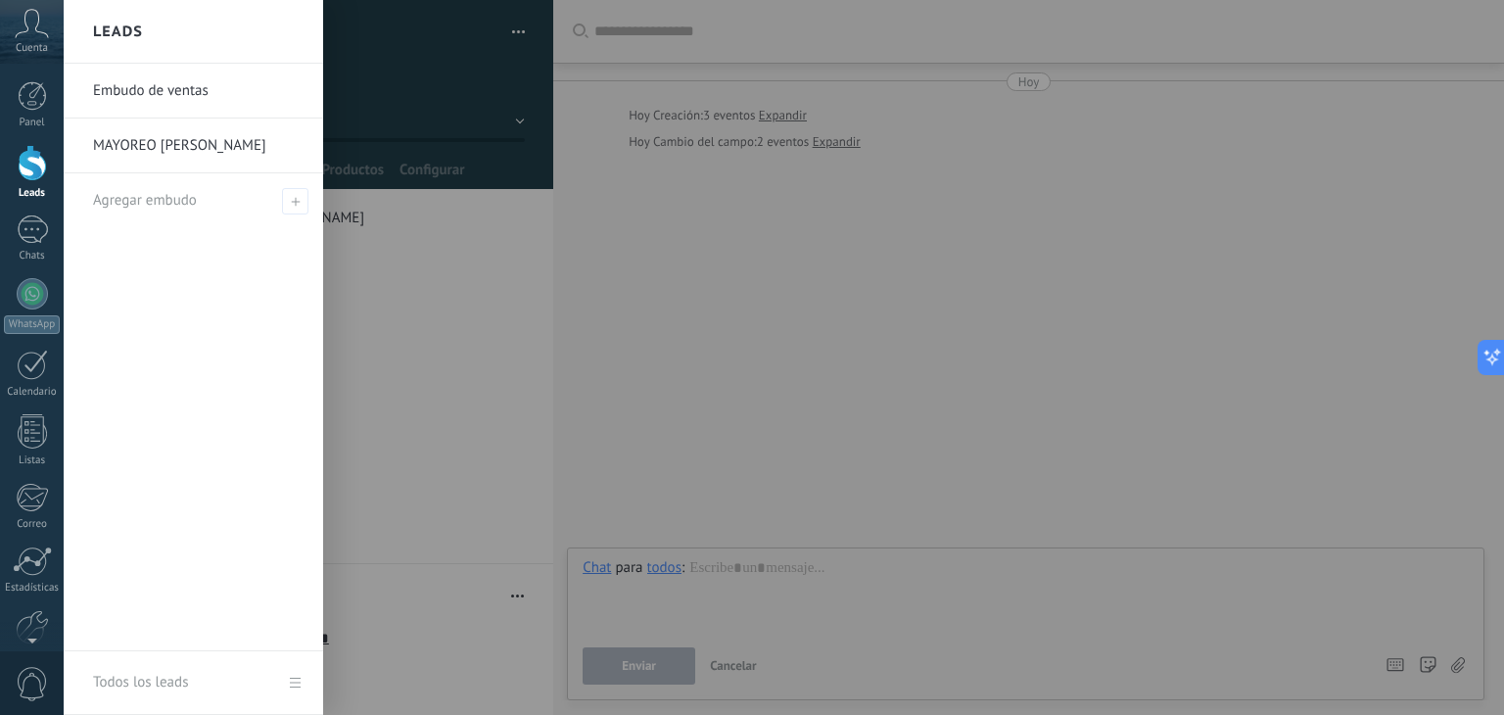
click at [27, 158] on div at bounding box center [32, 163] width 29 height 36
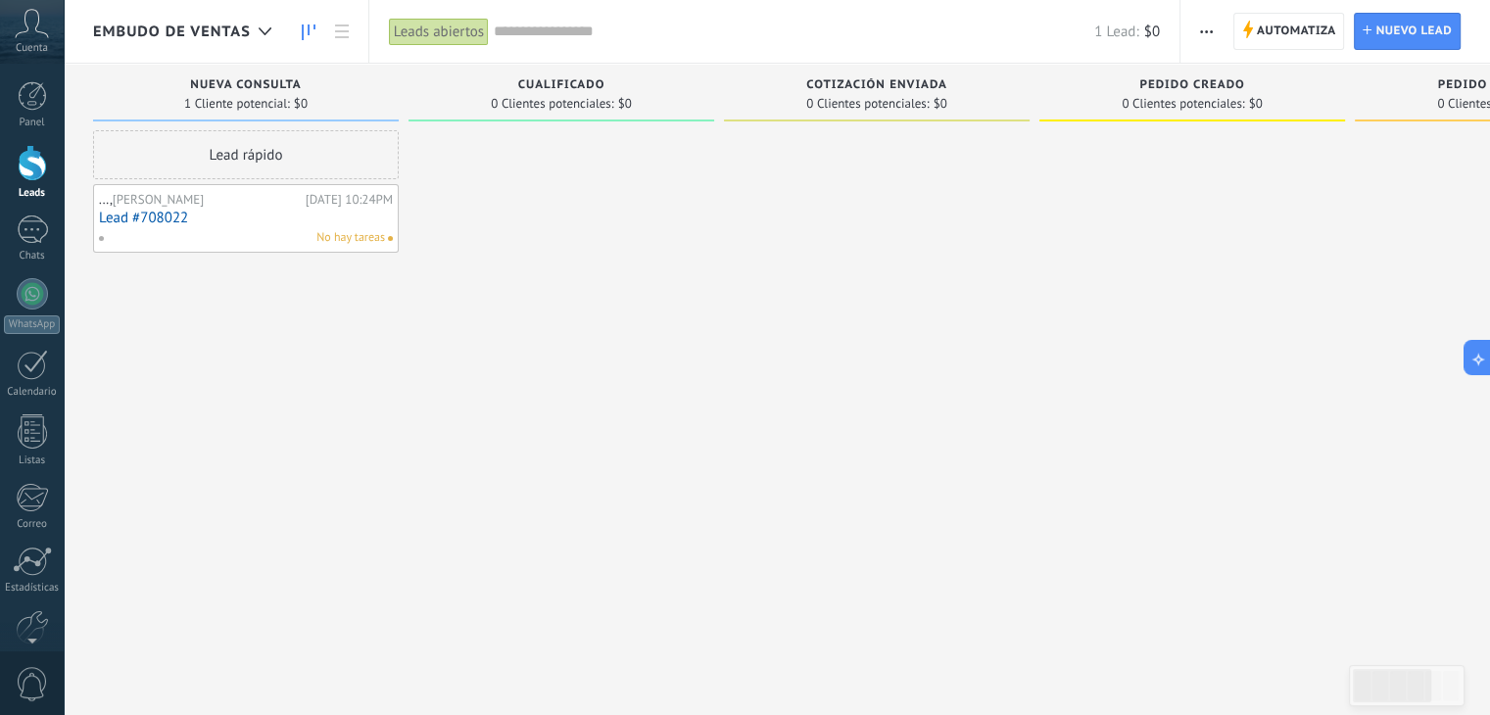
click at [252, 216] on link "Lead #708022" at bounding box center [246, 218] width 294 height 17
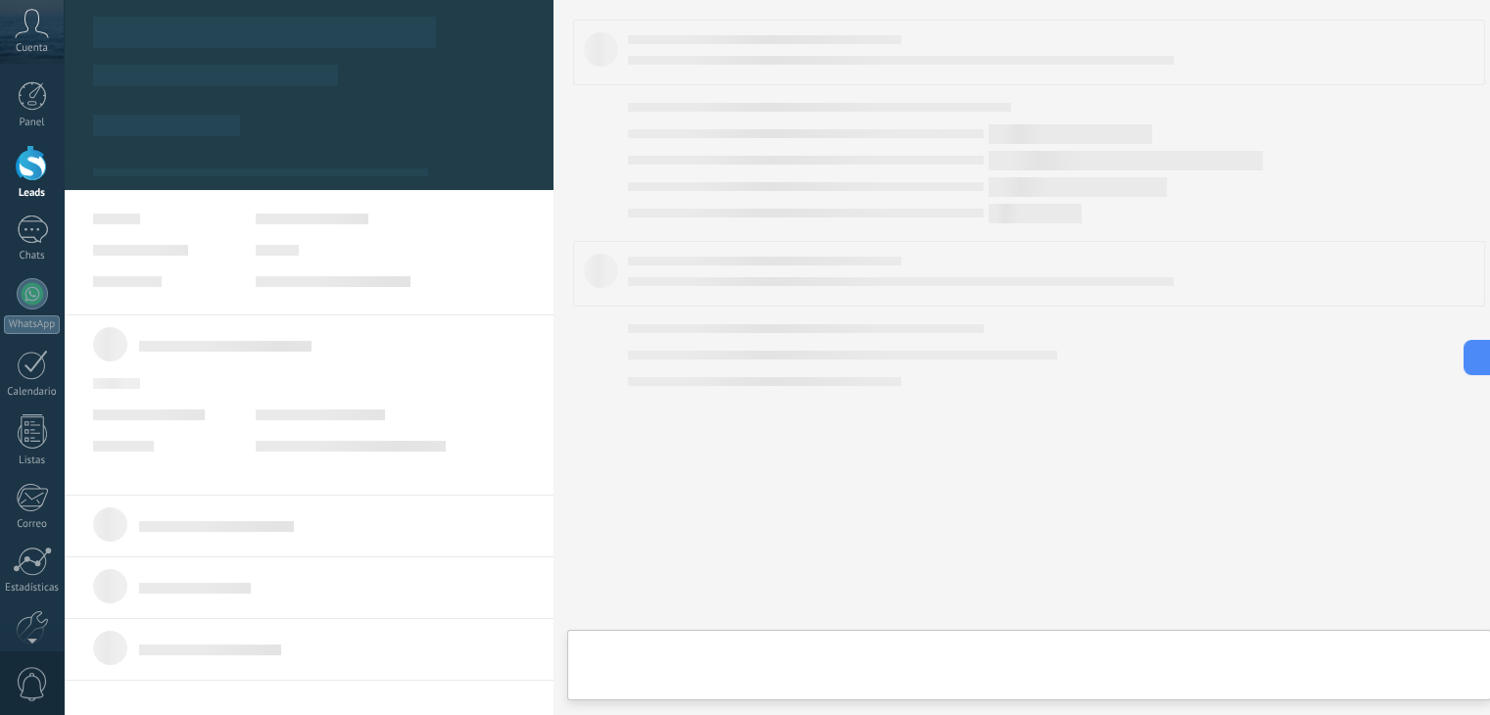
type textarea "***"
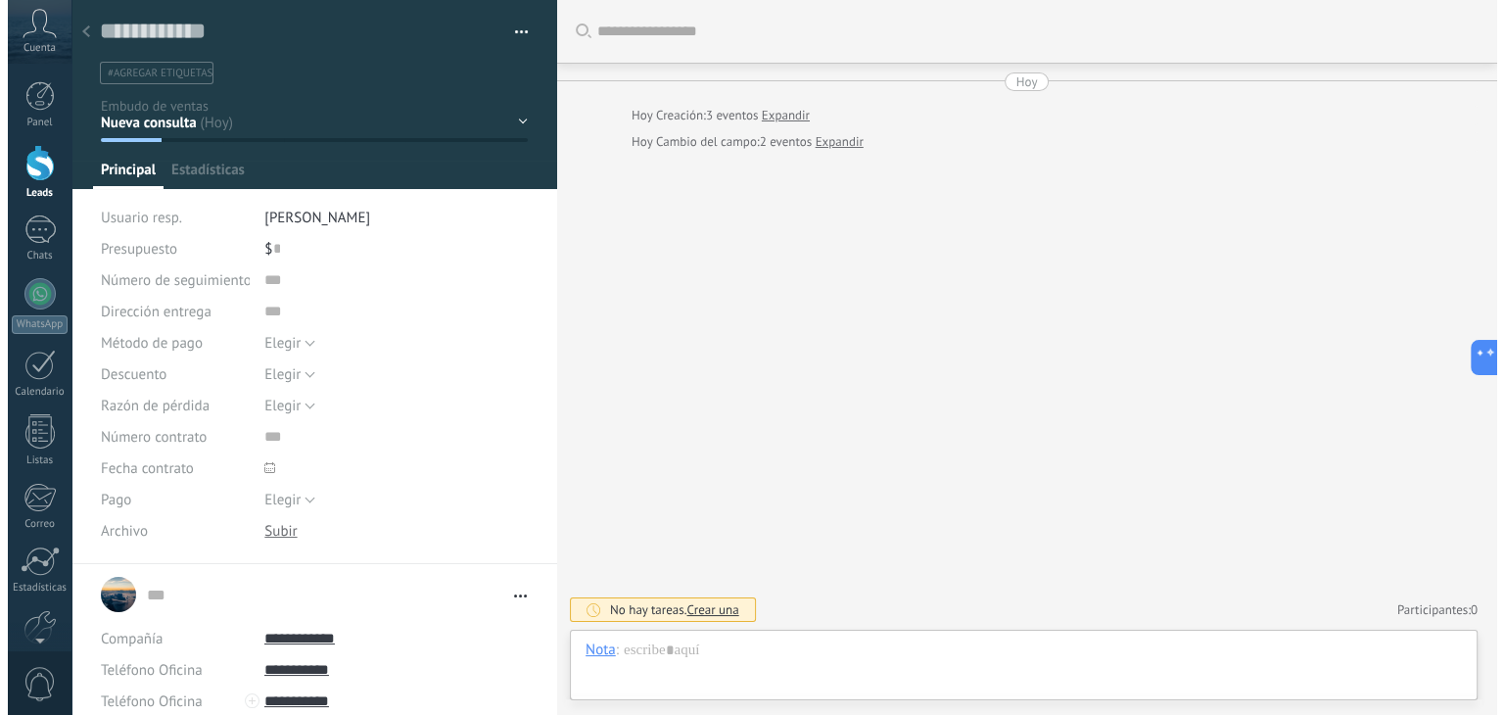
scroll to position [20, 0]
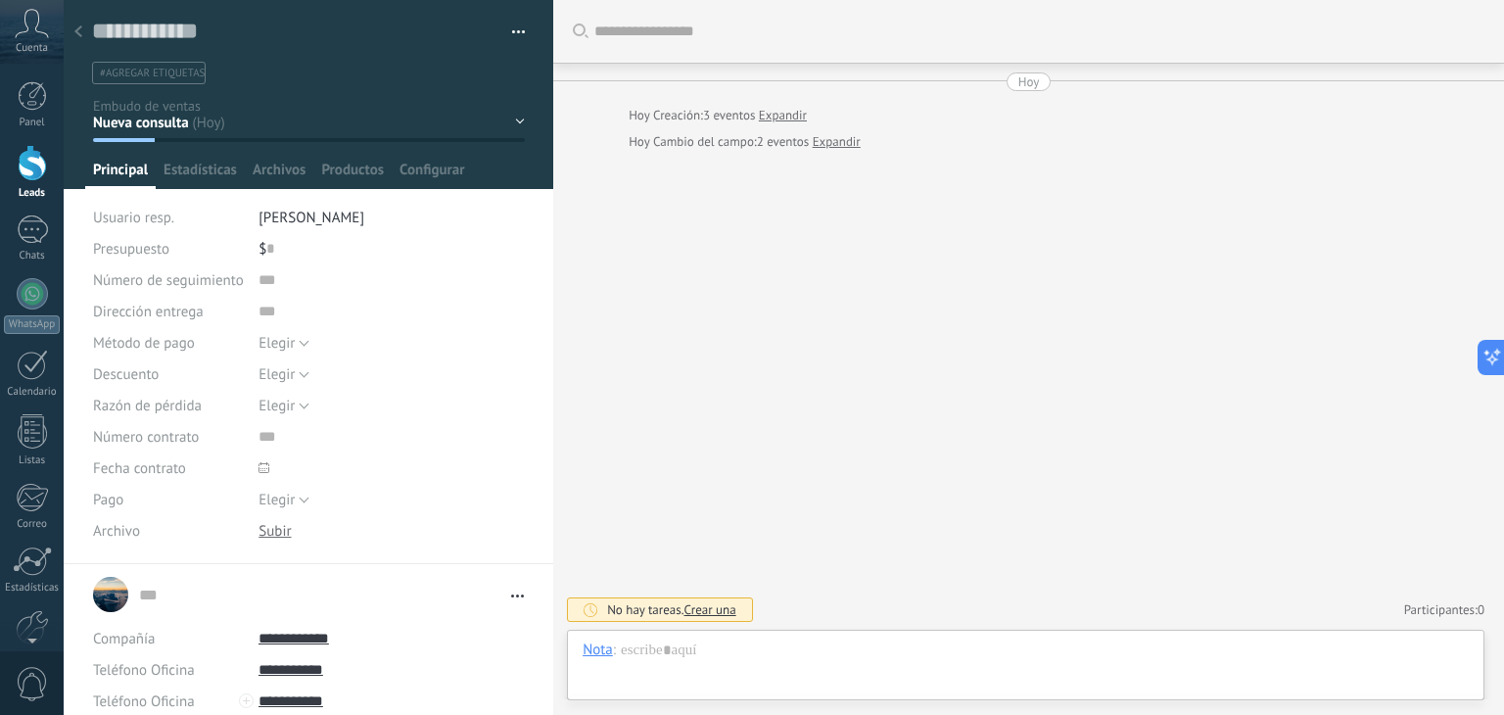
click at [509, 44] on button "button" at bounding box center [512, 32] width 28 height 29
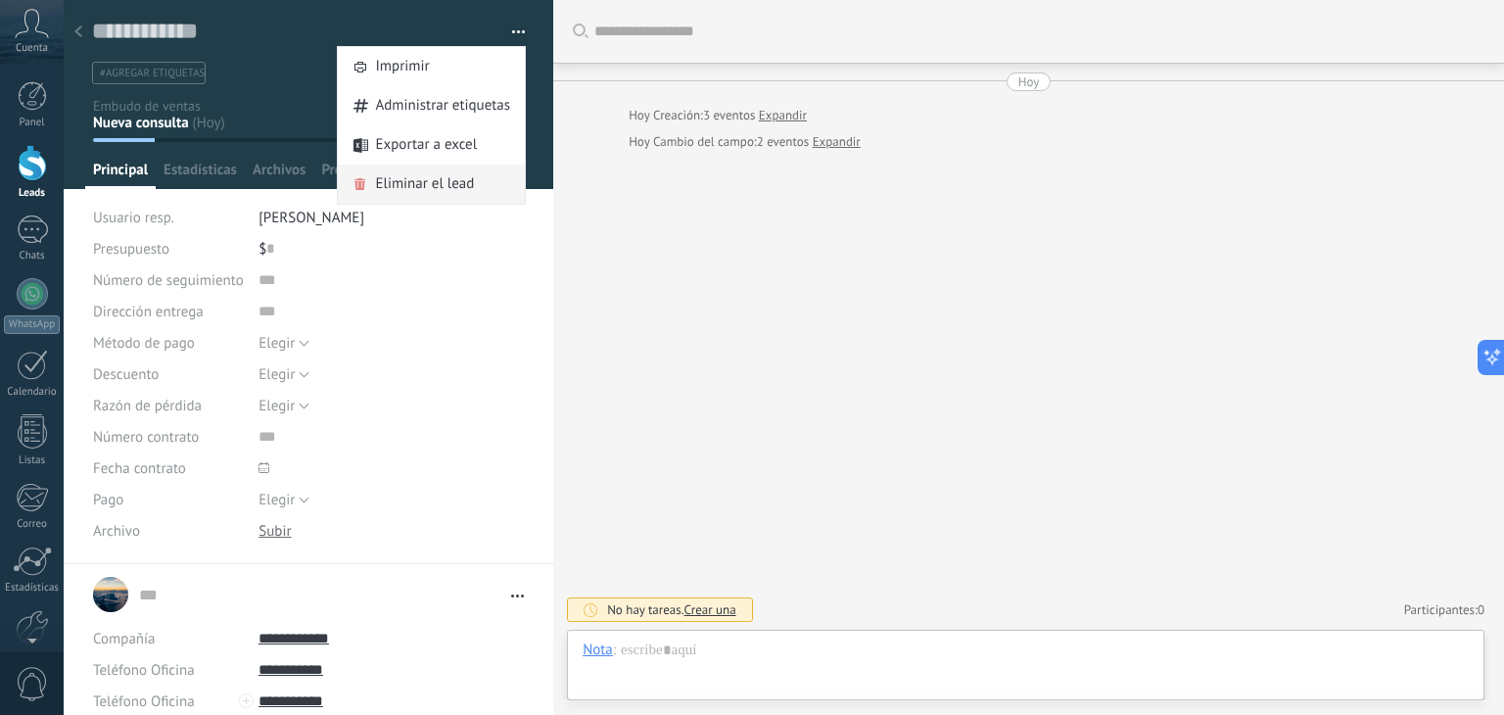
click at [399, 181] on span "Eliminar el lead" at bounding box center [424, 184] width 99 height 39
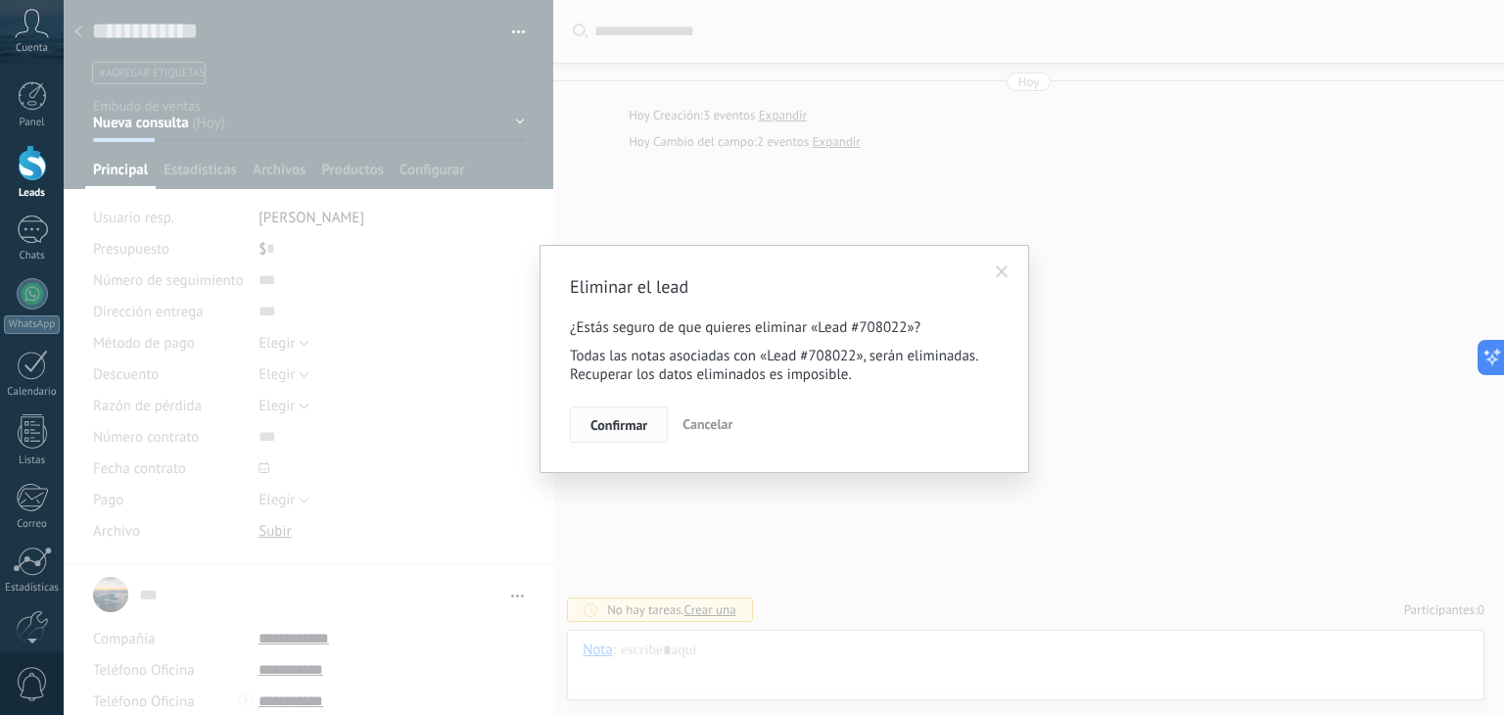
click at [622, 418] on span "Confirmar" at bounding box center [619, 425] width 57 height 14
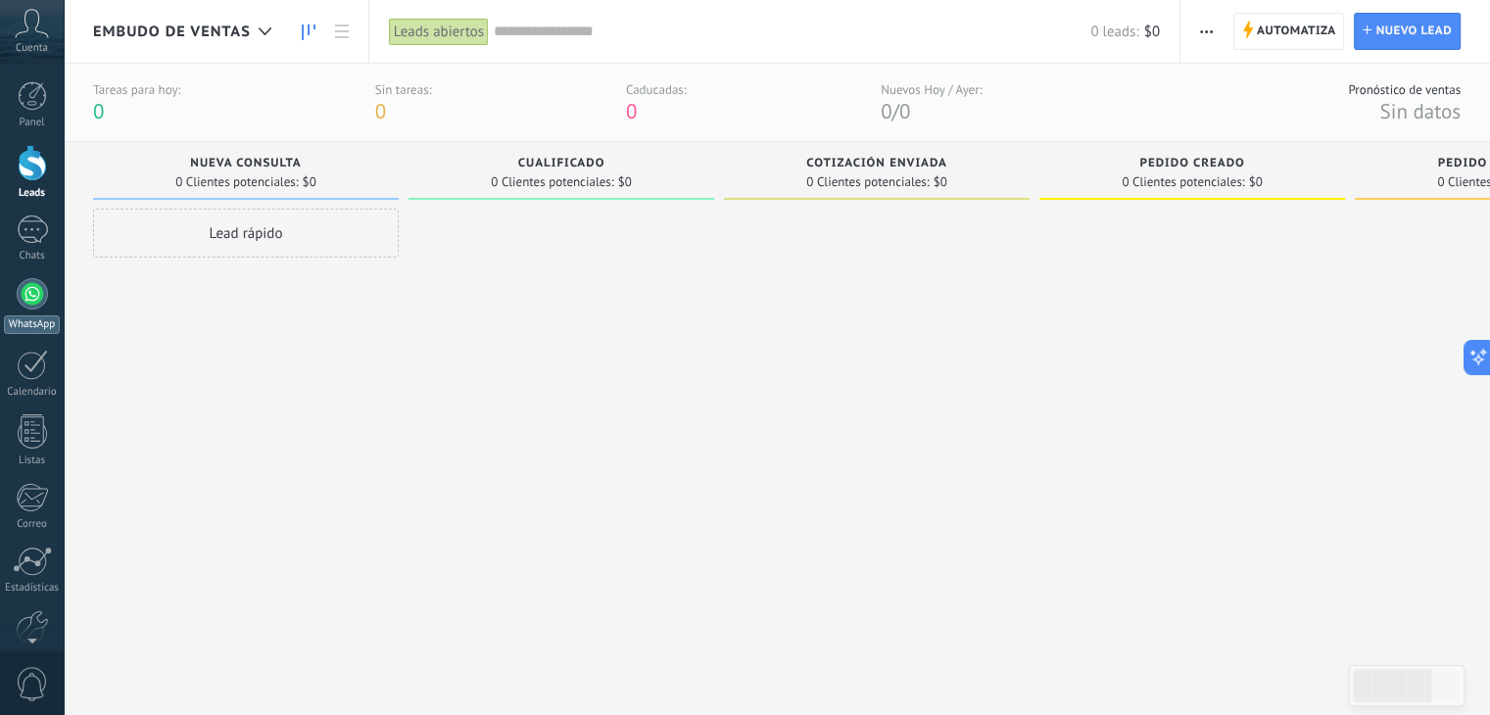
click at [35, 287] on div at bounding box center [32, 293] width 31 height 31
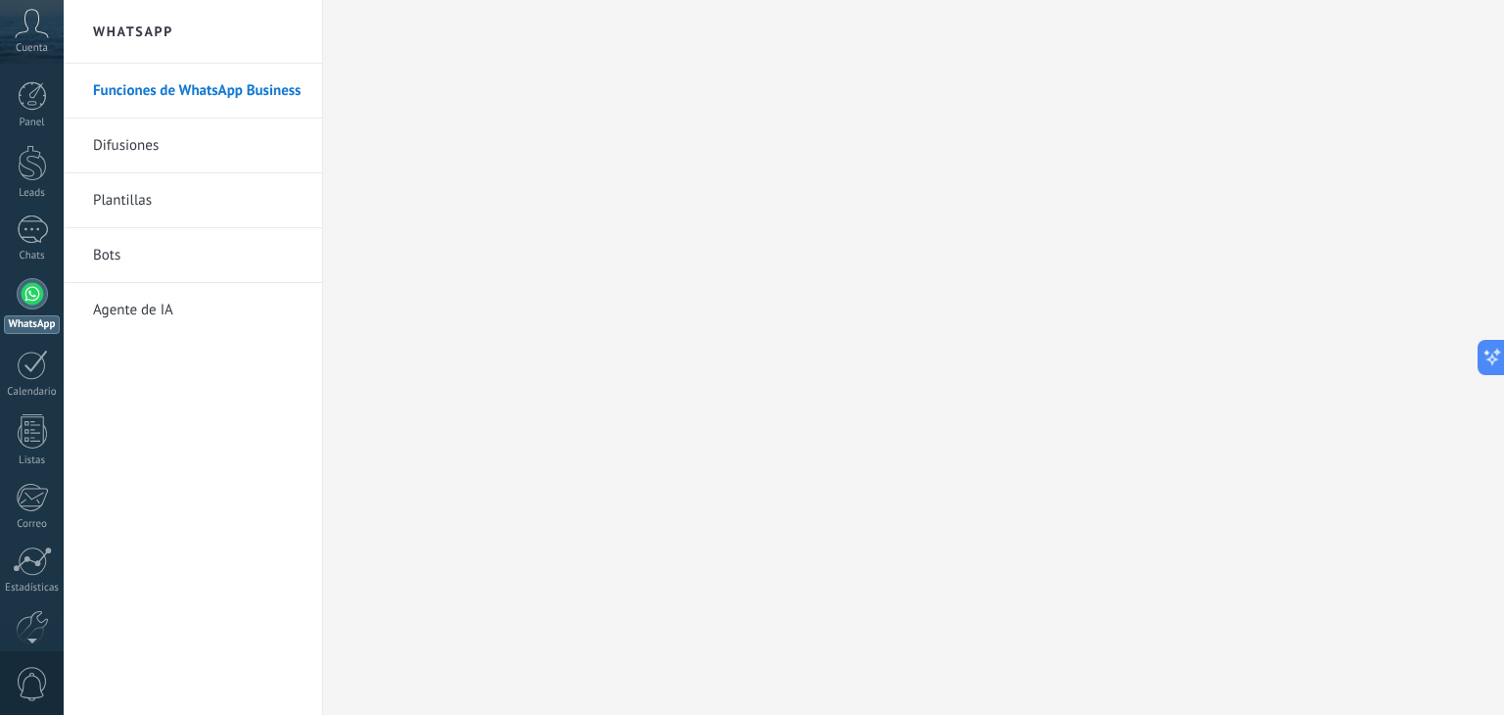
click at [133, 134] on link "Difusiones" at bounding box center [198, 146] width 210 height 55
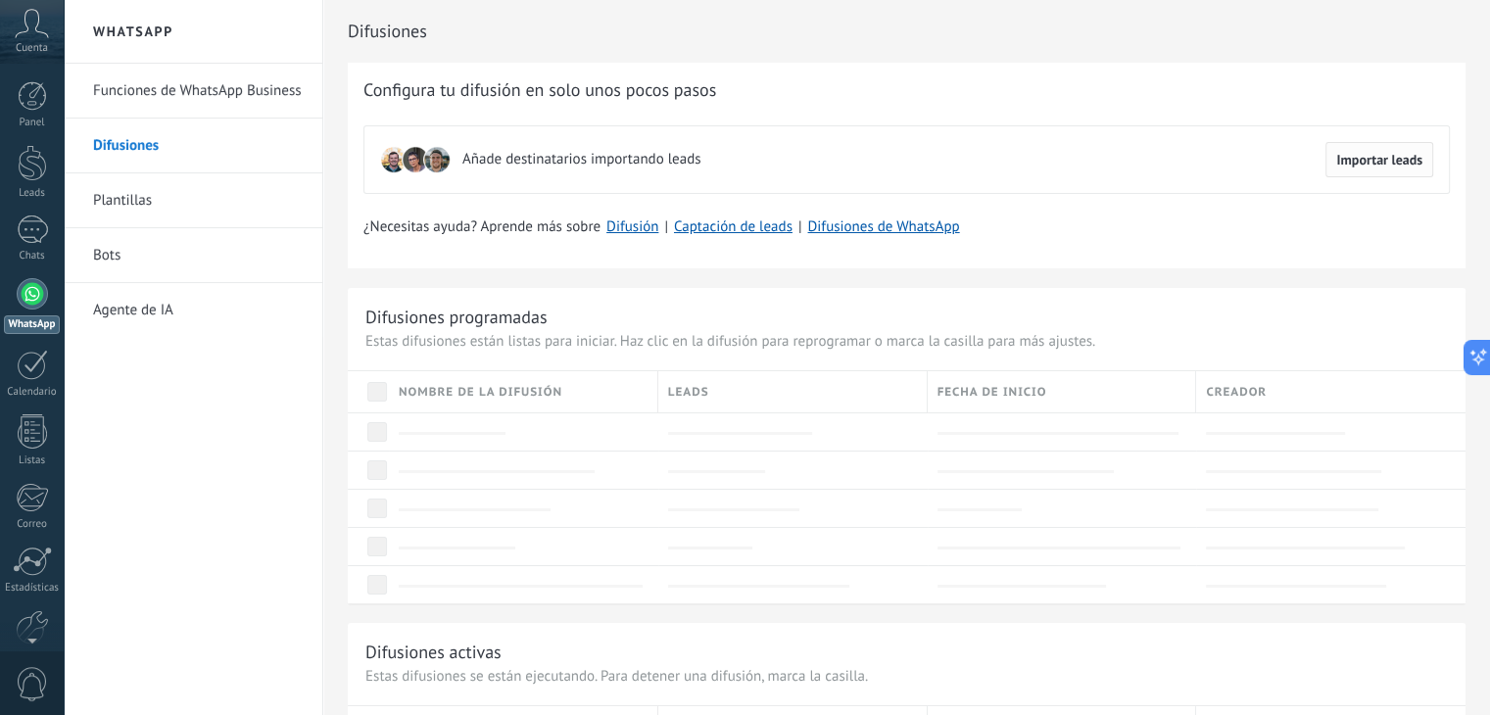
click at [1398, 161] on span "Importar leads" at bounding box center [1379, 160] width 86 height 14
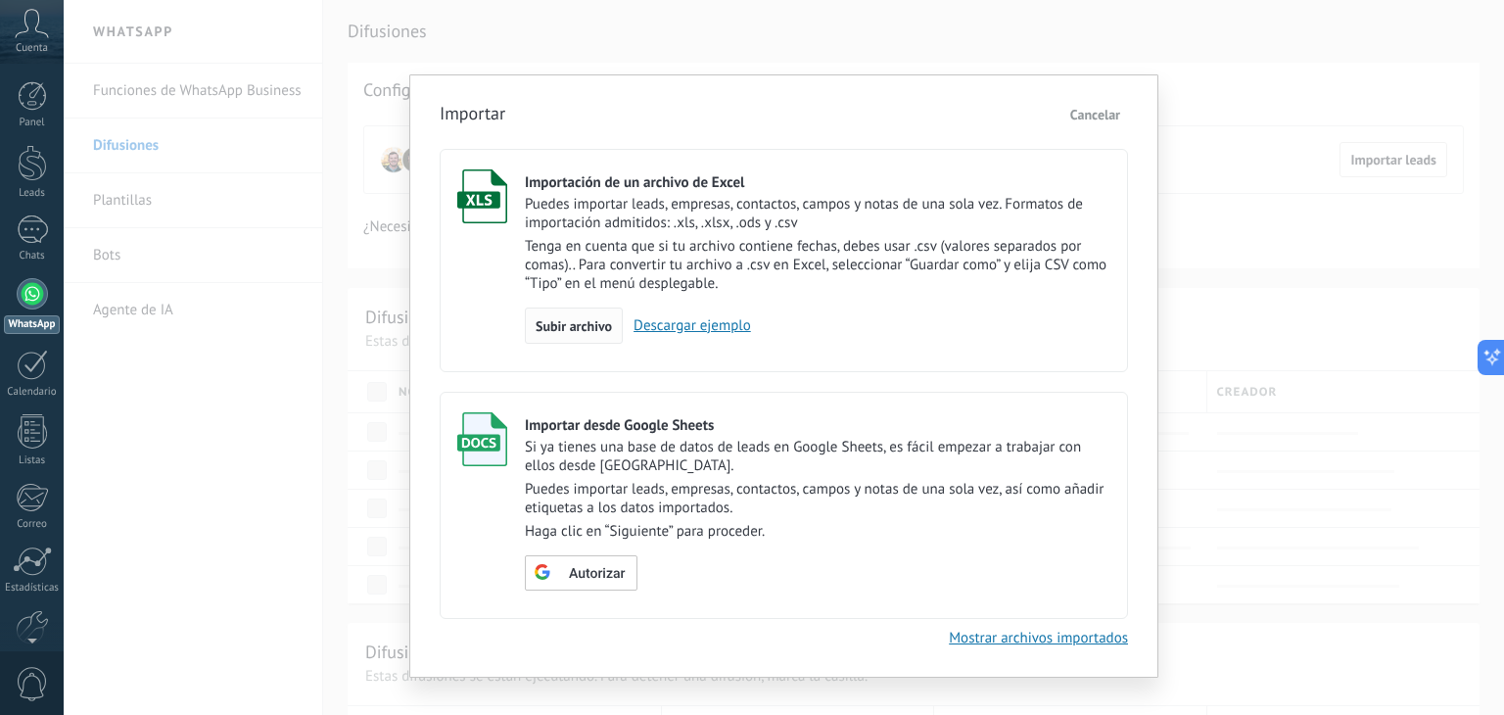
click at [590, 315] on div "Subir archivo" at bounding box center [574, 326] width 98 height 37
click at [0, 0] on input "Importación de un archivo de Excel Puedes importar leads, empresas, contactos, …" at bounding box center [0, 0] width 0 height 0
click at [1342, 310] on div "Importar Cancelar Importación de un archivo de Excel Puedes importar leads, emp…" at bounding box center [784, 357] width 1441 height 715
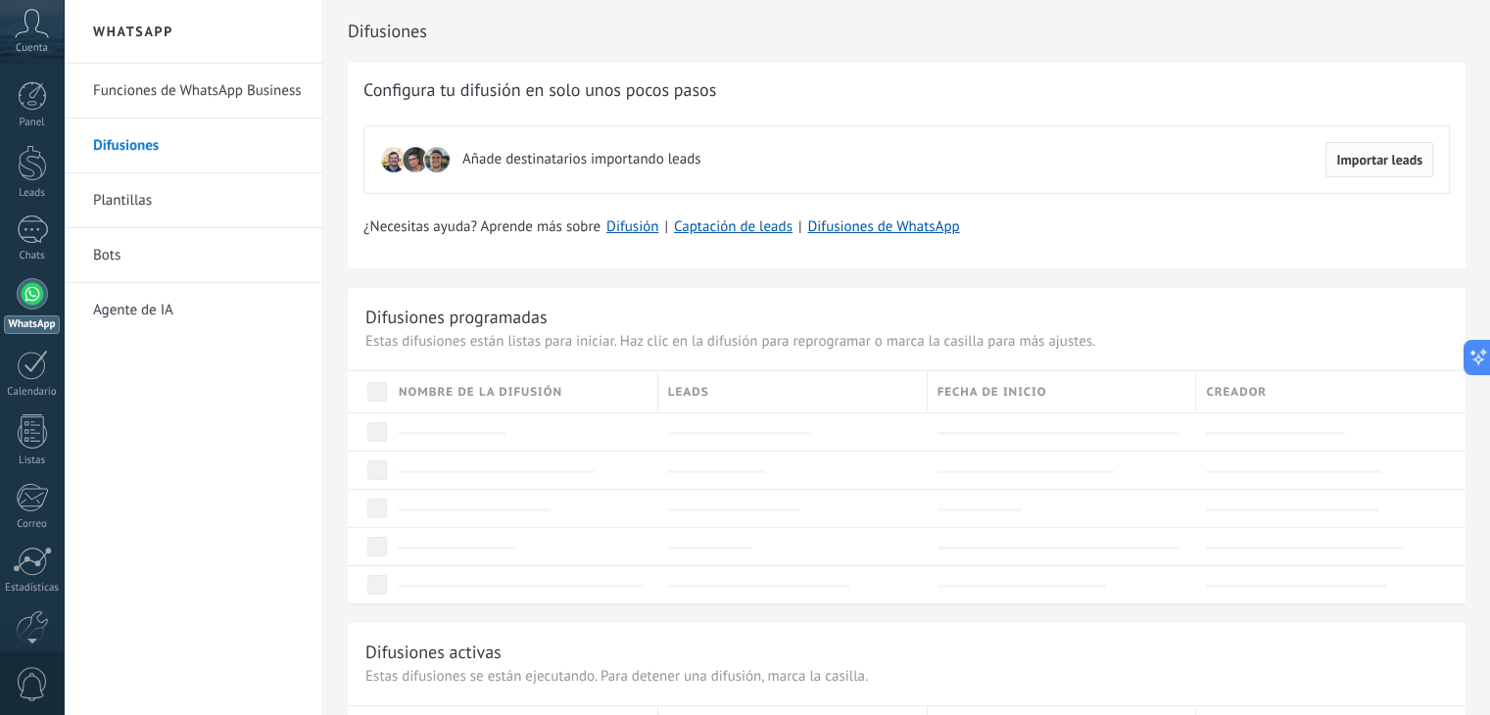
click at [1381, 147] on button "Importar leads" at bounding box center [1379, 159] width 108 height 35
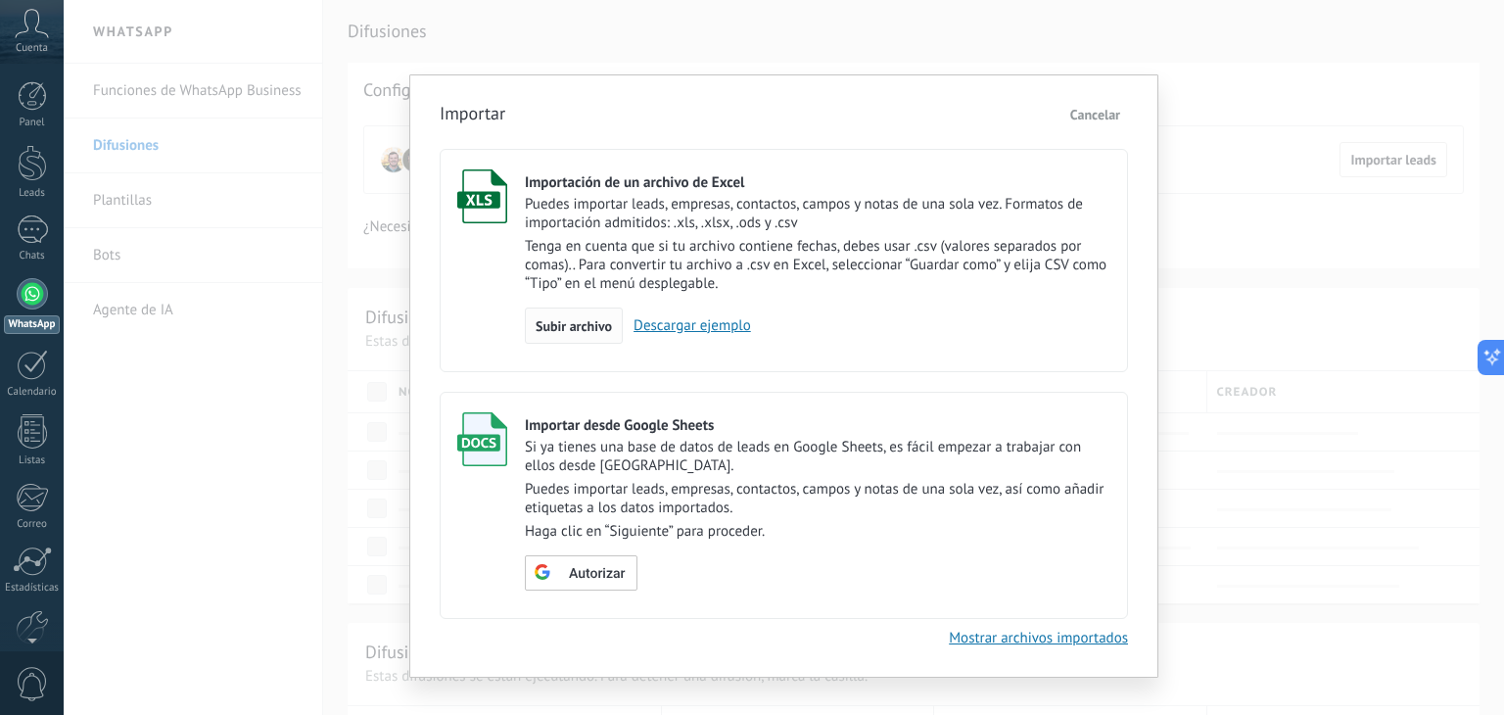
click at [550, 325] on span "Subir archivo" at bounding box center [574, 326] width 76 height 14
click at [0, 0] on input "Importación de un archivo de Excel Puedes importar leads, empresas, contactos, …" at bounding box center [0, 0] width 0 height 0
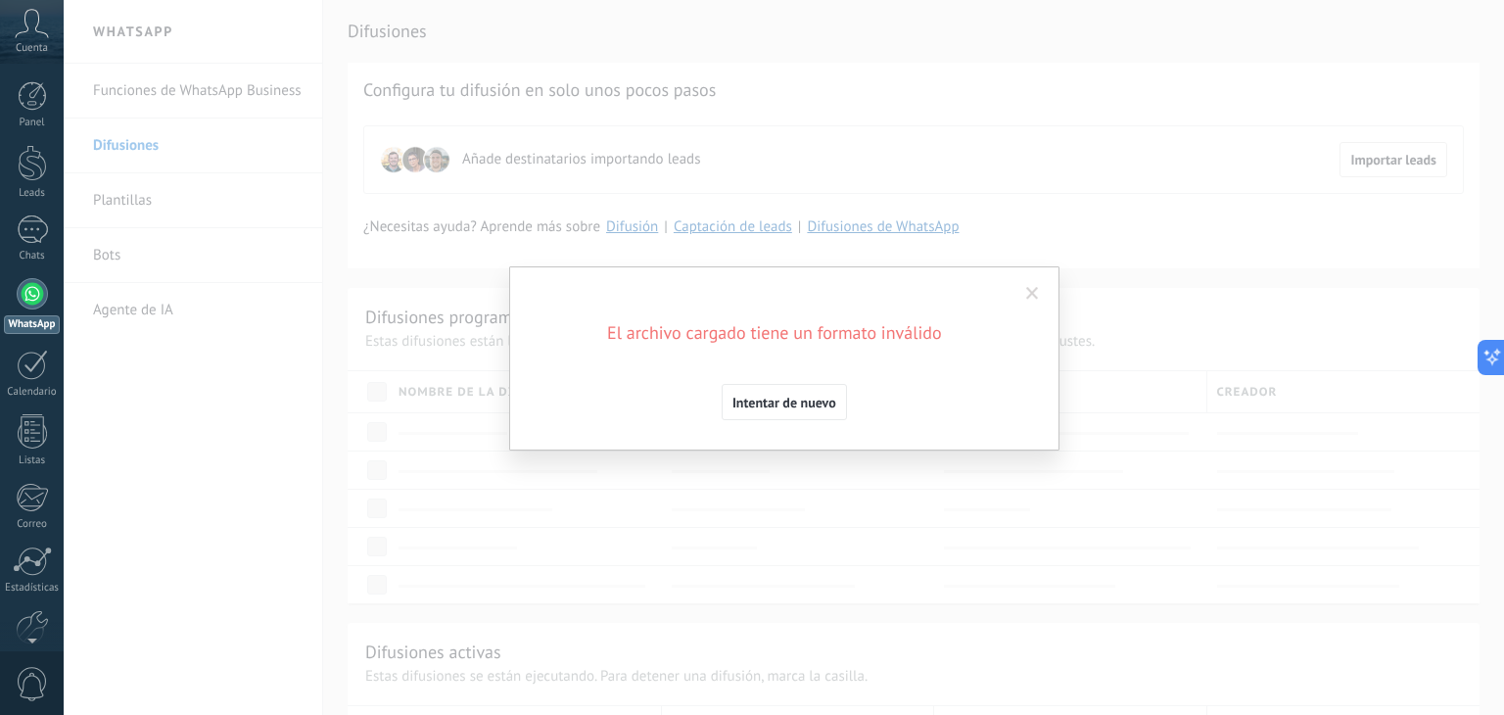
click at [1038, 291] on span at bounding box center [1033, 293] width 32 height 33
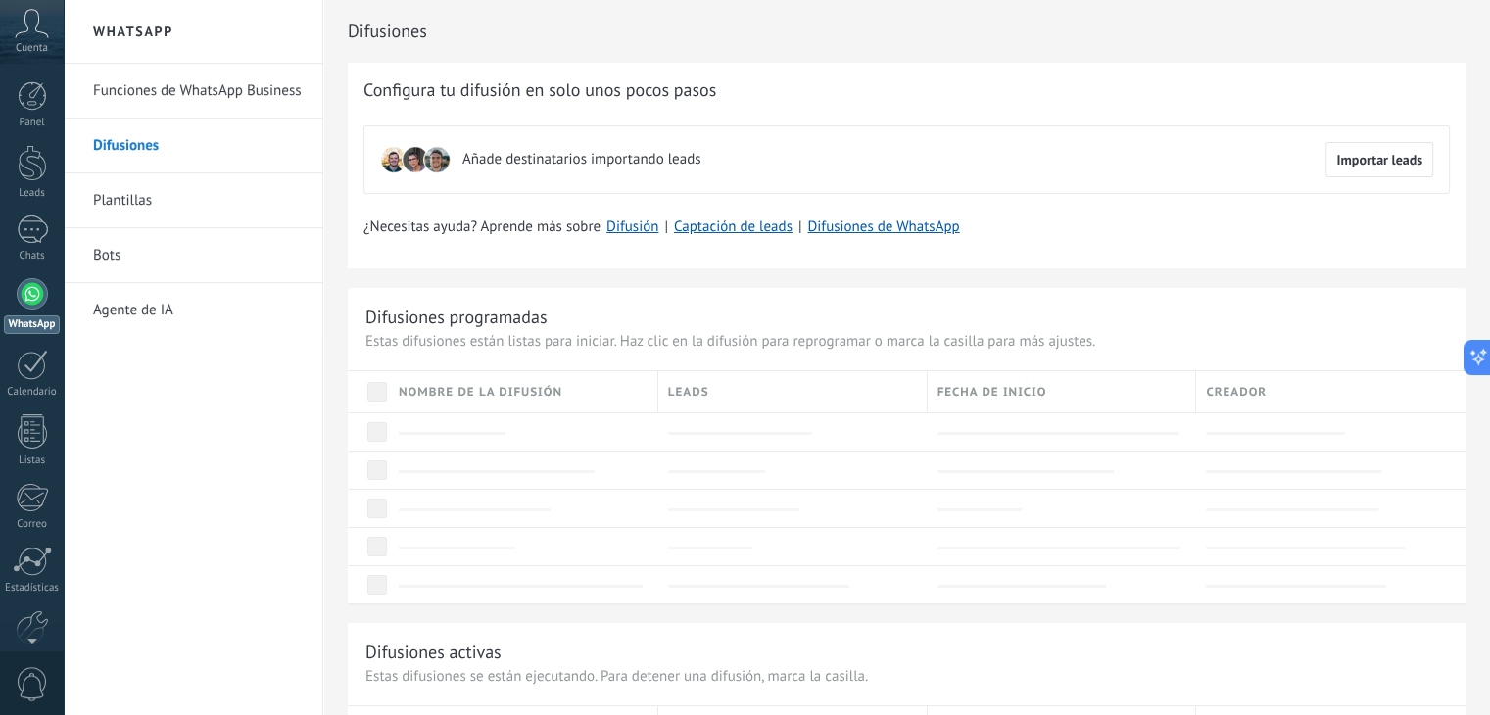
click at [29, 283] on div at bounding box center [32, 293] width 31 height 31
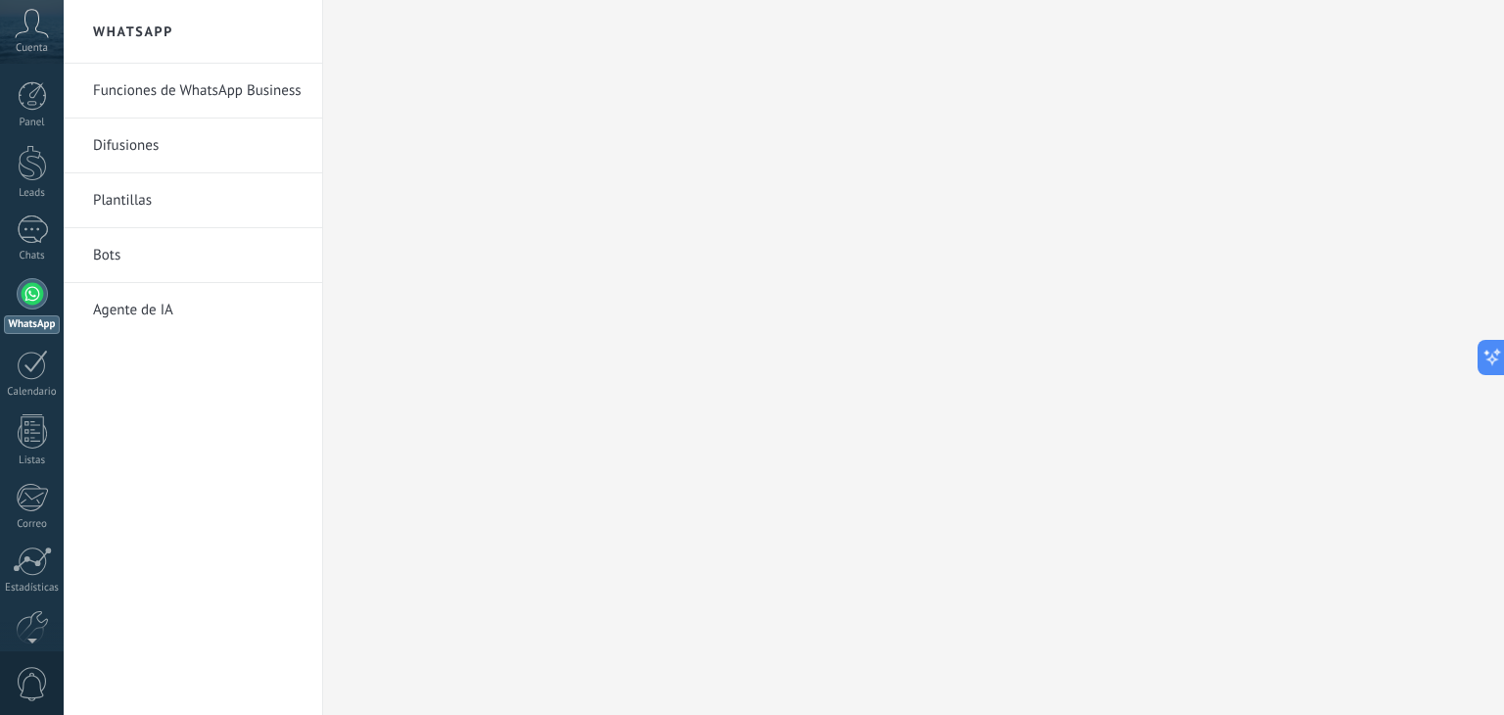
click at [153, 91] on link "Funciones de WhatsApp Business" at bounding box center [198, 91] width 210 height 55
click at [131, 143] on link "Difusiones" at bounding box center [198, 146] width 210 height 55
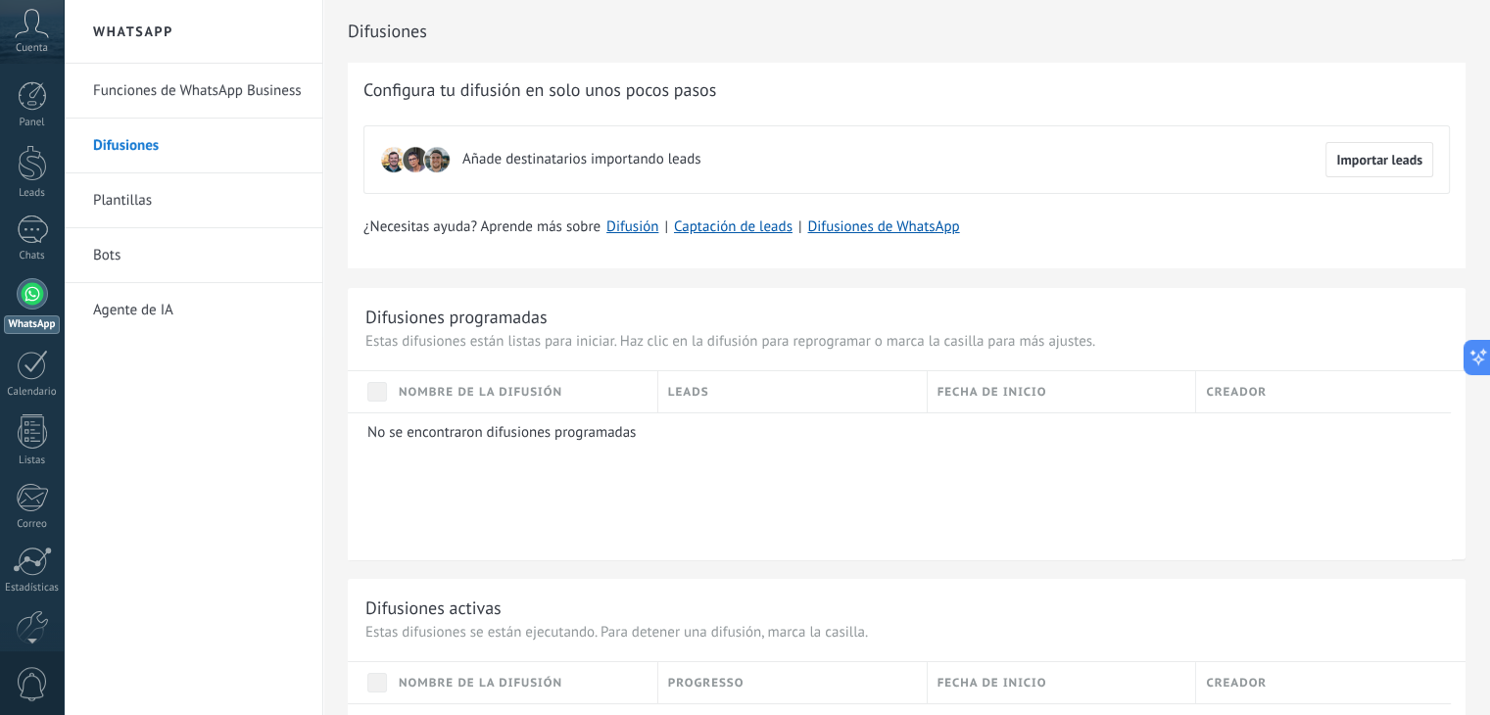
click at [37, 304] on div at bounding box center [32, 293] width 31 height 31
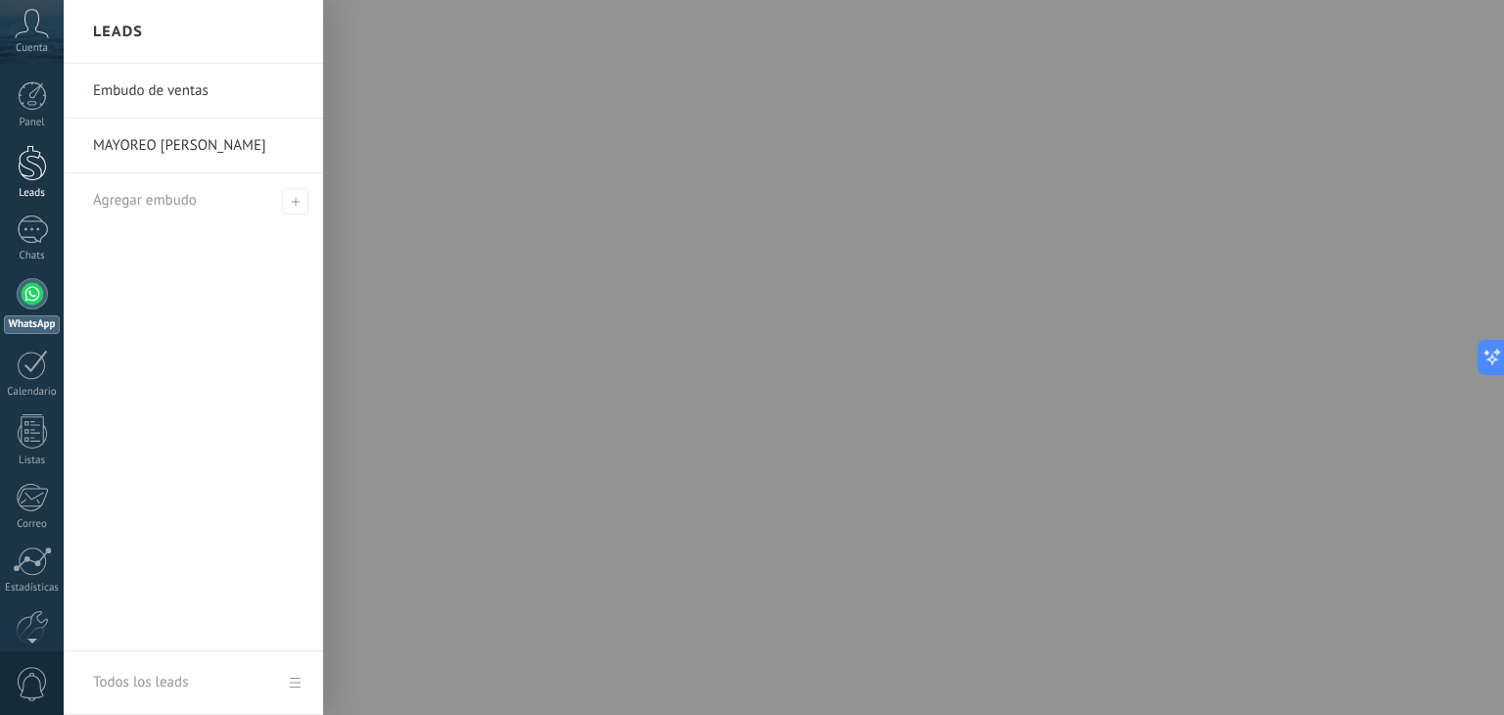
click at [27, 179] on div at bounding box center [32, 163] width 29 height 36
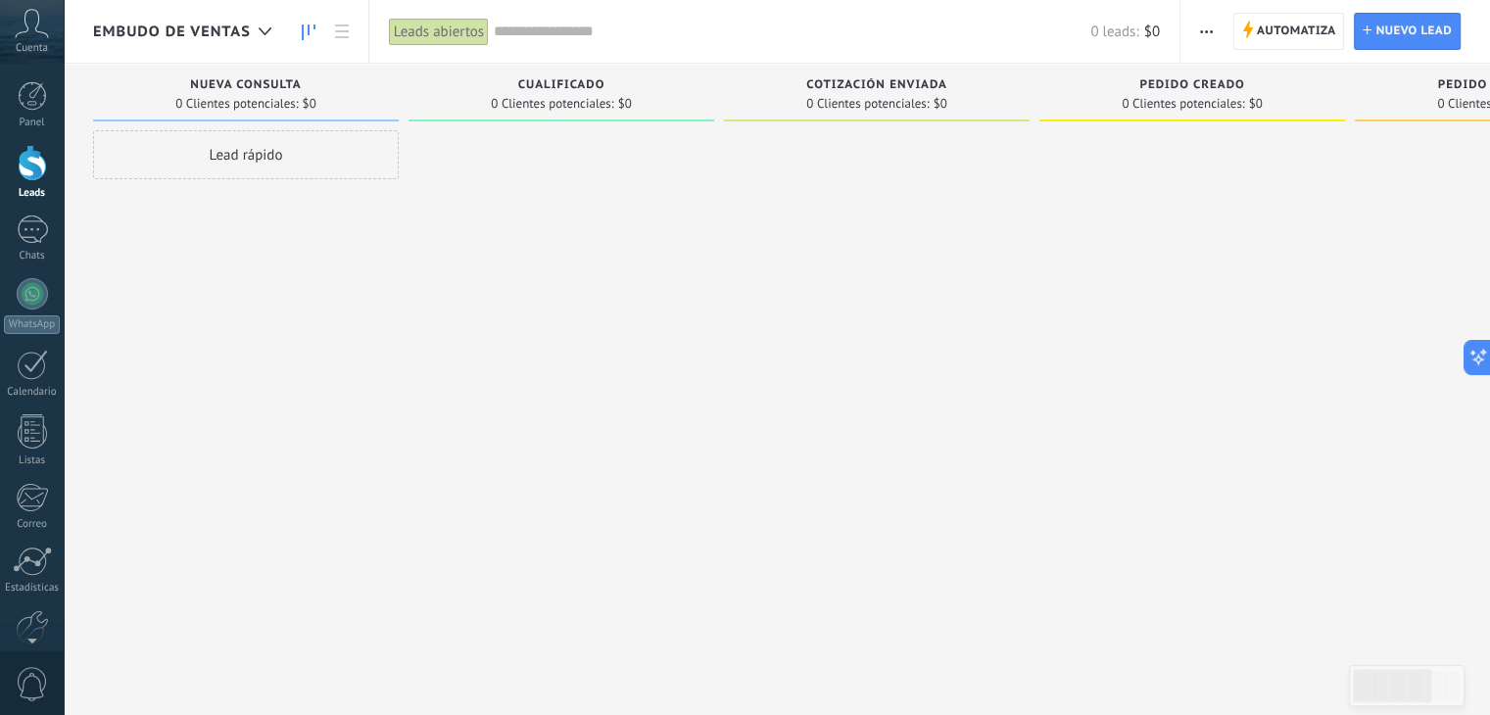
click at [538, 34] on input "text" at bounding box center [792, 32] width 596 height 21
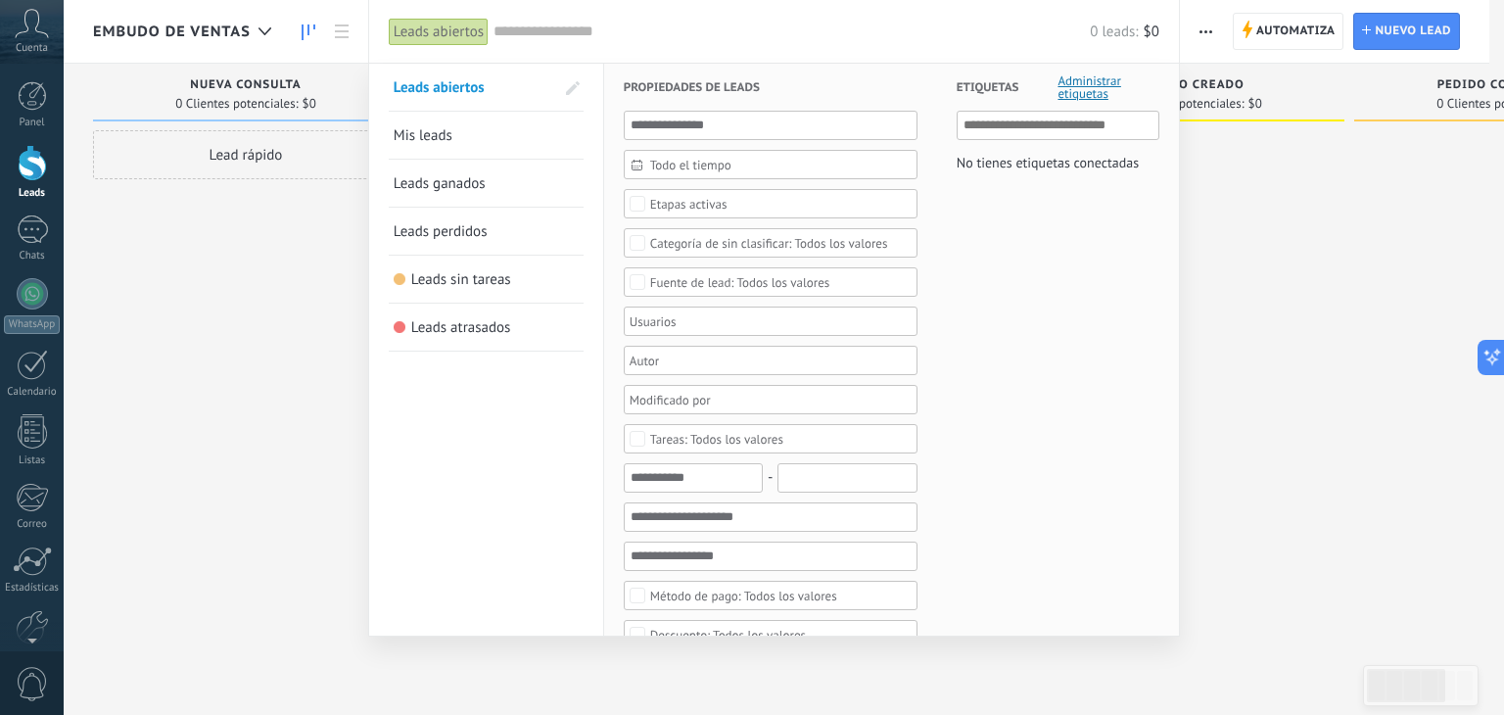
click at [290, 259] on div at bounding box center [752, 357] width 1504 height 715
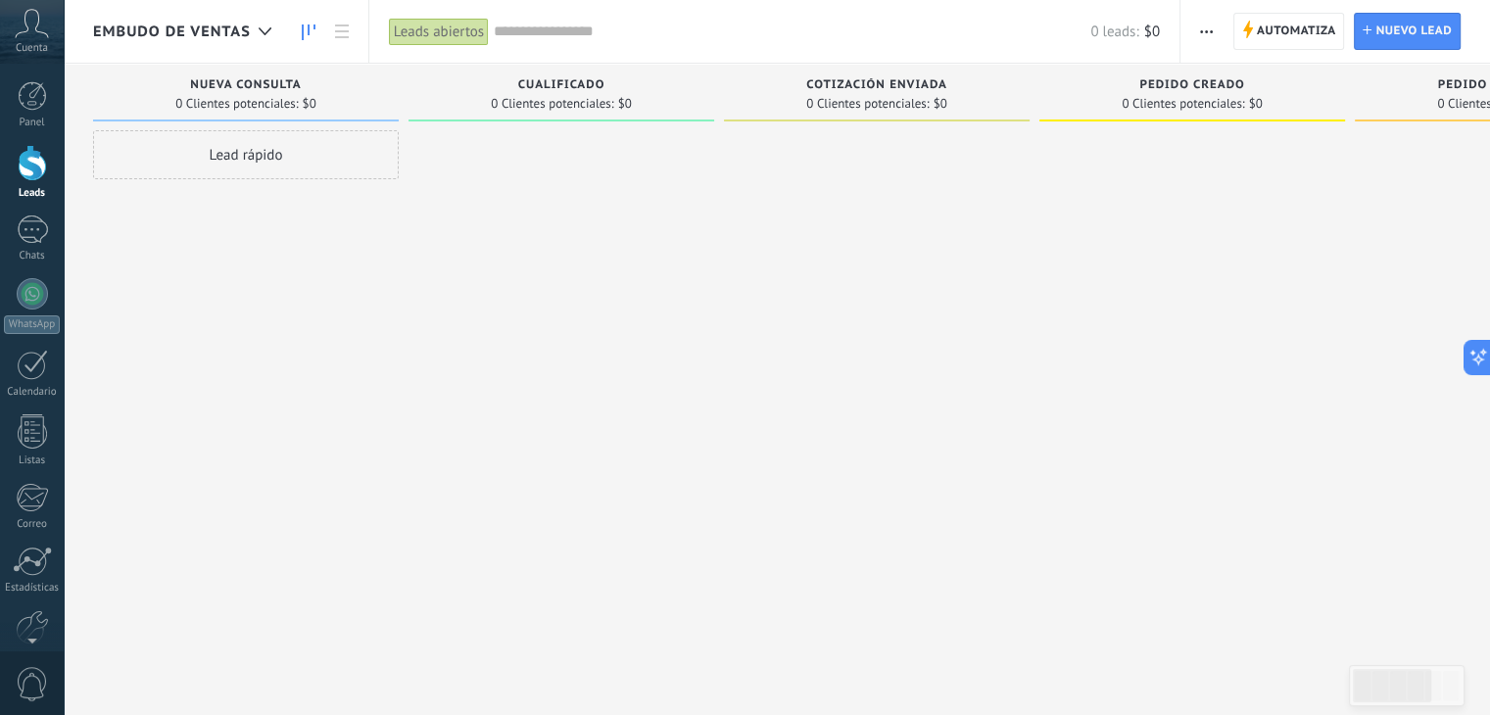
click at [369, 294] on div "Lead rápido" at bounding box center [246, 359] width 306 height 459
click at [250, 275] on div "Lead rápido" at bounding box center [246, 359] width 306 height 459
click at [35, 299] on div at bounding box center [32, 293] width 31 height 31
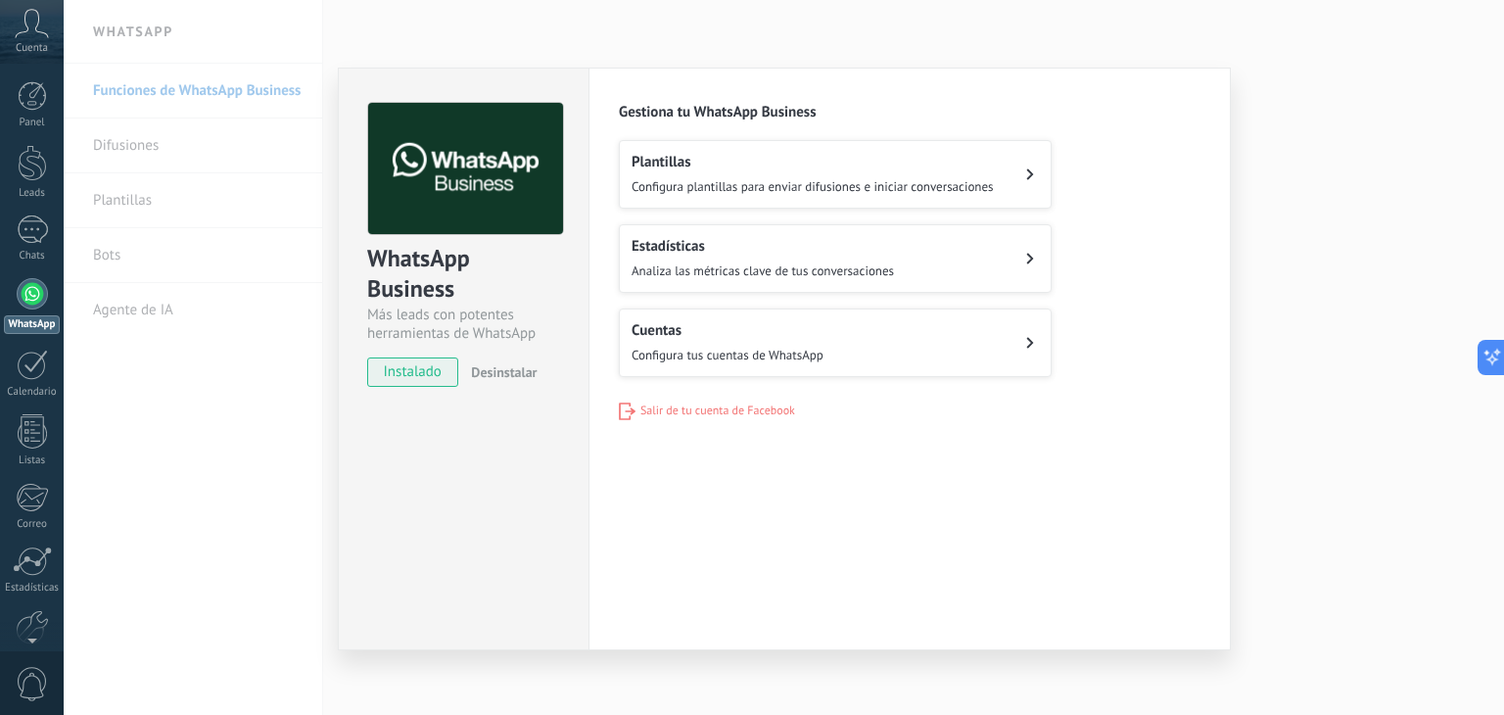
click at [858, 315] on button "Cuentas Configura tus cuentas de WhatsApp" at bounding box center [835, 343] width 433 height 69
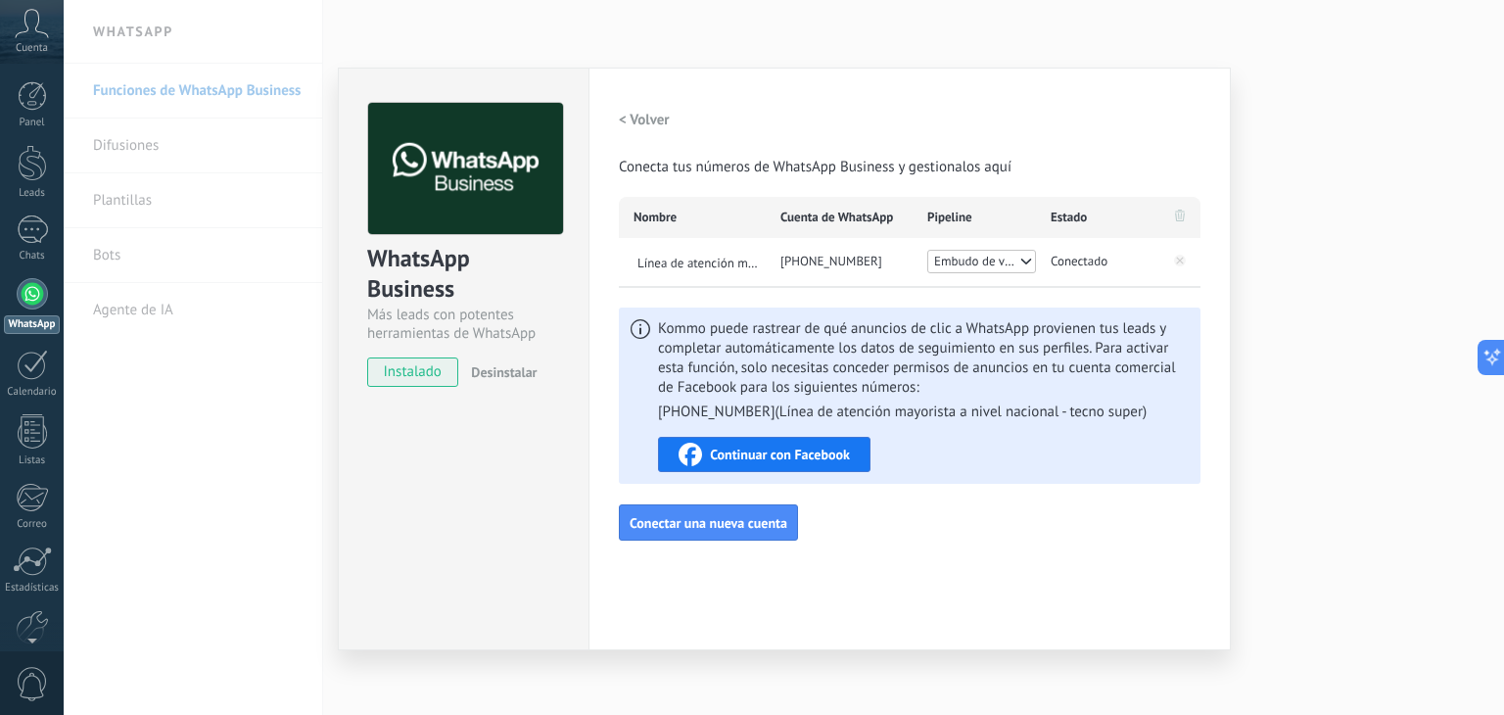
click at [830, 451] on span "Continuar con Facebook" at bounding box center [780, 455] width 140 height 14
click at [215, 436] on div "WhatsApp Business Más leads con potentes herramientas de WhatsApp instalado Des…" at bounding box center [784, 357] width 1441 height 715
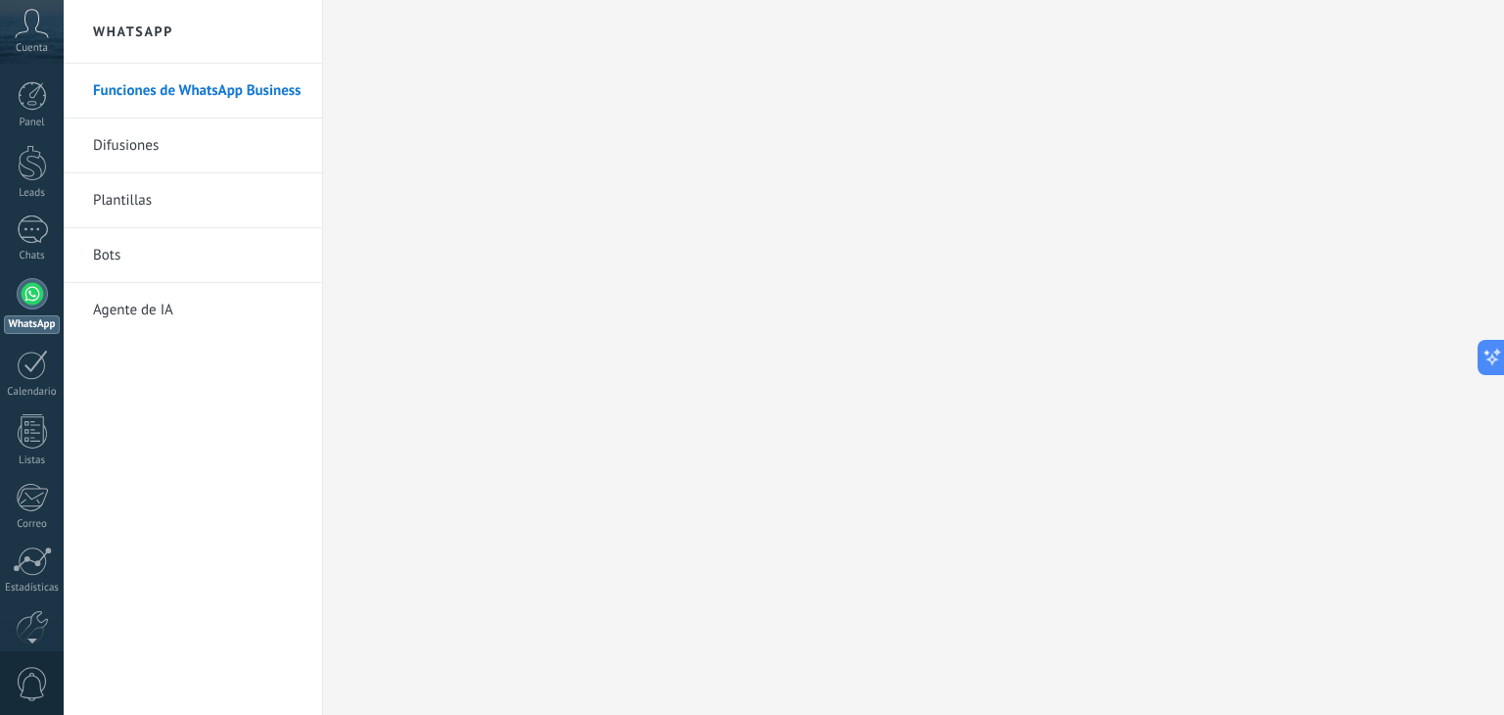
click at [31, 309] on link "WhatsApp" at bounding box center [32, 306] width 64 height 56
click at [12, 181] on link "Leads" at bounding box center [32, 172] width 64 height 55
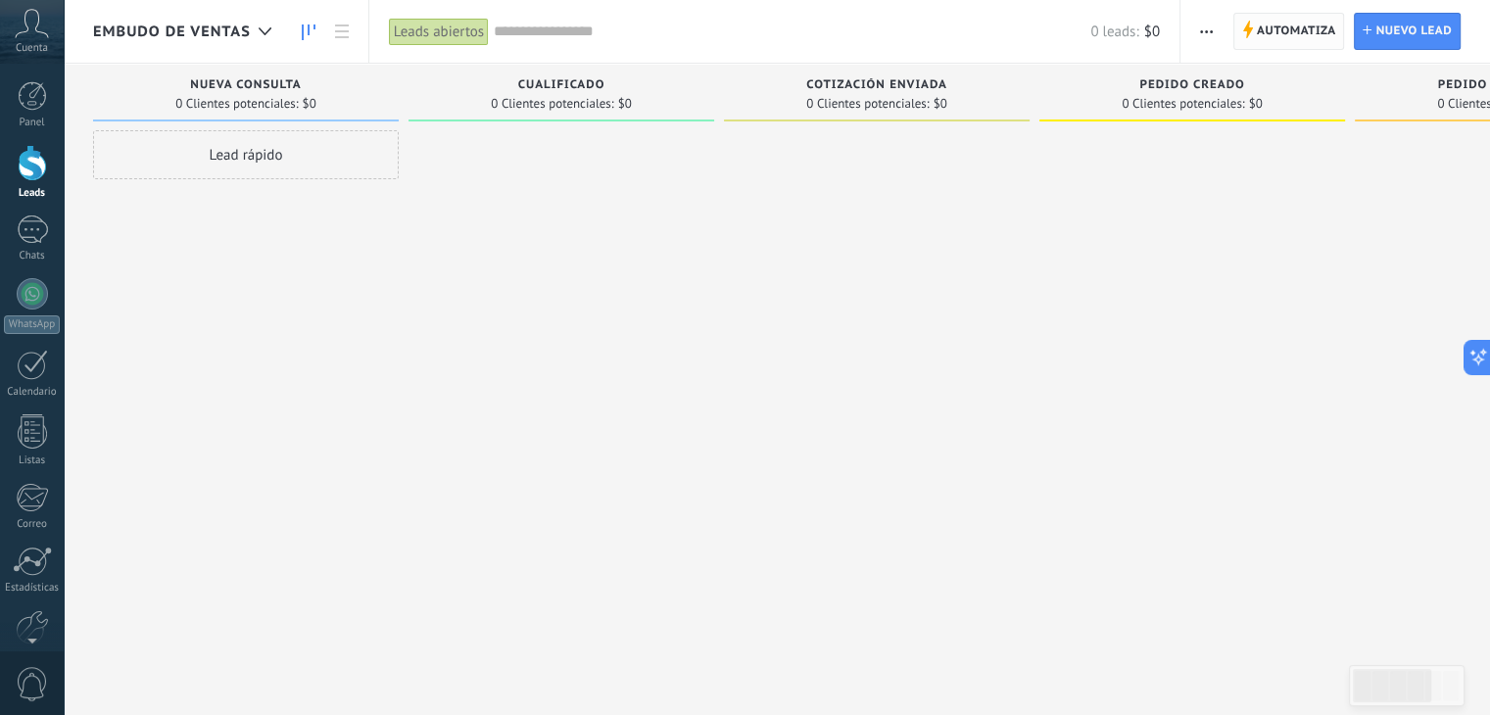
click at [1299, 38] on span "Automatiza" at bounding box center [1296, 31] width 79 height 35
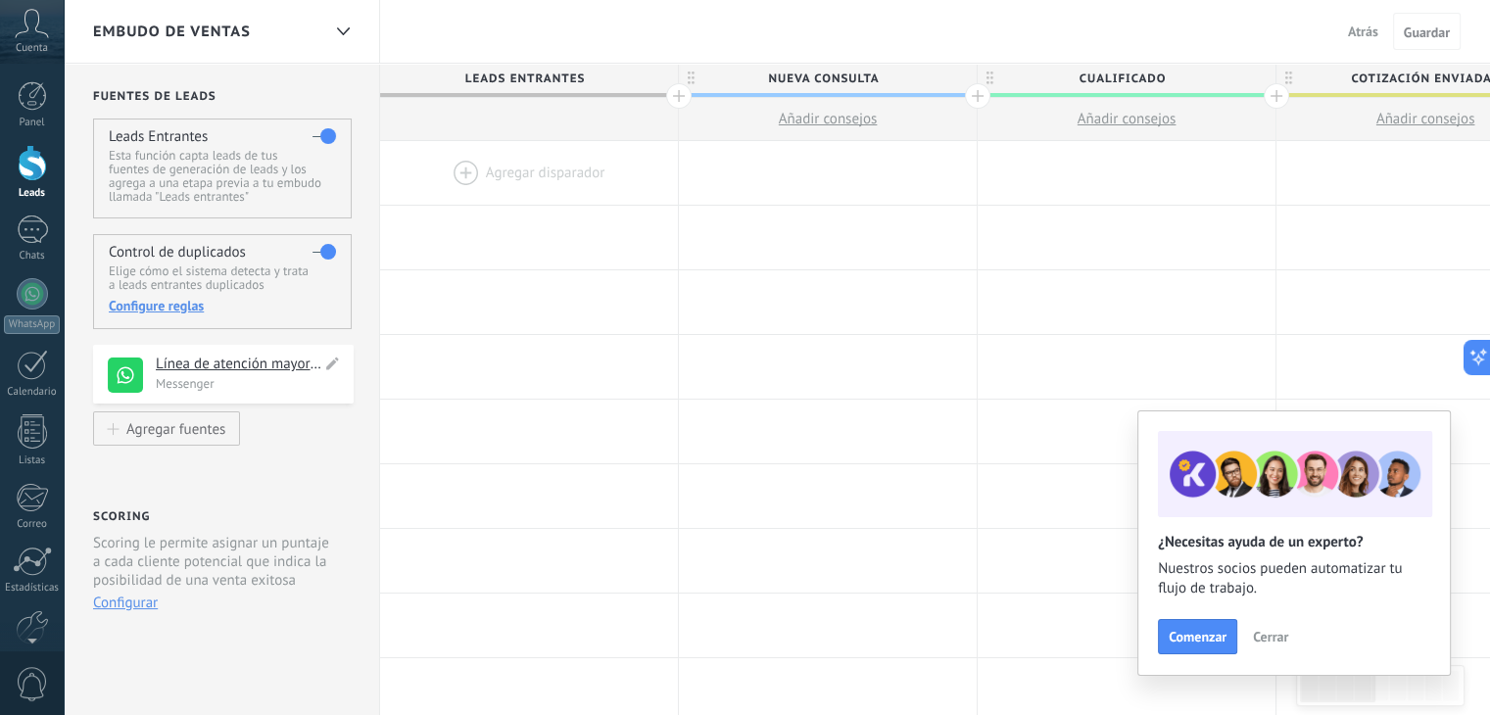
click at [254, 370] on h4 "Línea de atención mayorista a nivel nacional - tecno super" at bounding box center [239, 365] width 166 height 20
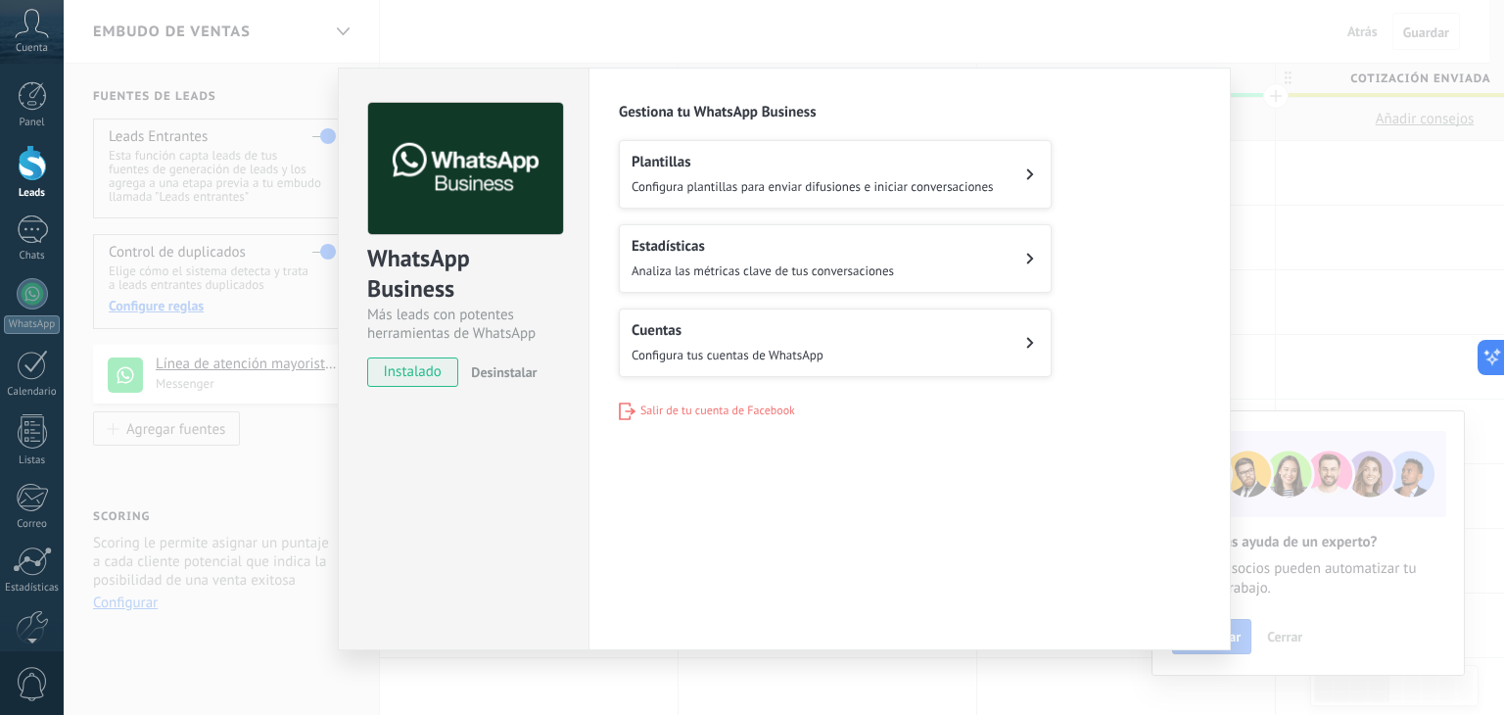
click at [682, 323] on h2 "Cuentas" at bounding box center [728, 330] width 192 height 19
